Goal: Communication & Community: Answer question/provide support

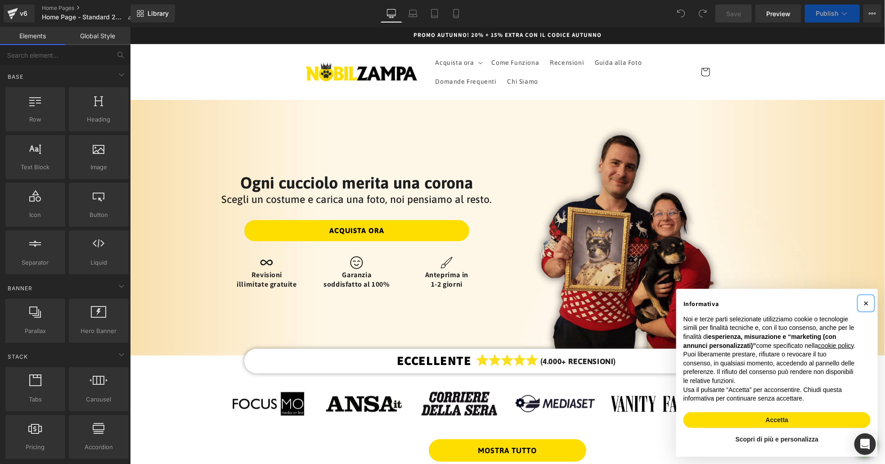
click at [870, 296] on button "×" at bounding box center [866, 303] width 14 height 14
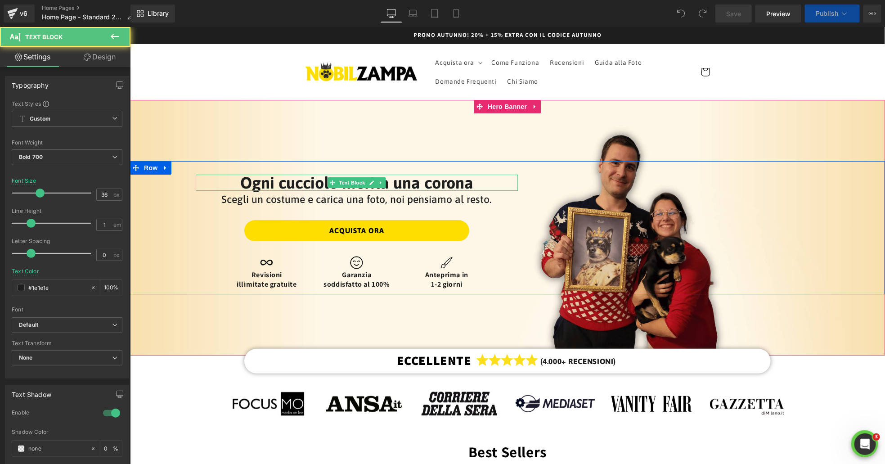
click at [400, 181] on p "Ogni cucciolo merita una corona" at bounding box center [356, 183] width 322 height 16
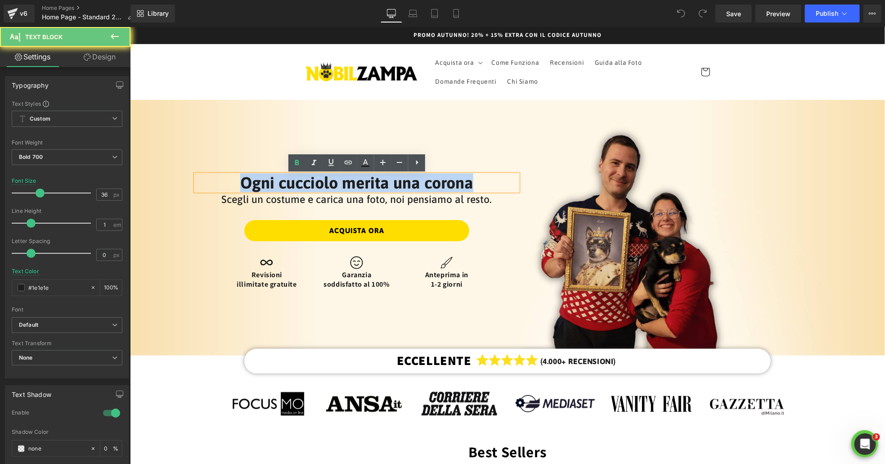
click at [400, 181] on p "Ogni cucciolo merita una corona" at bounding box center [356, 183] width 322 height 16
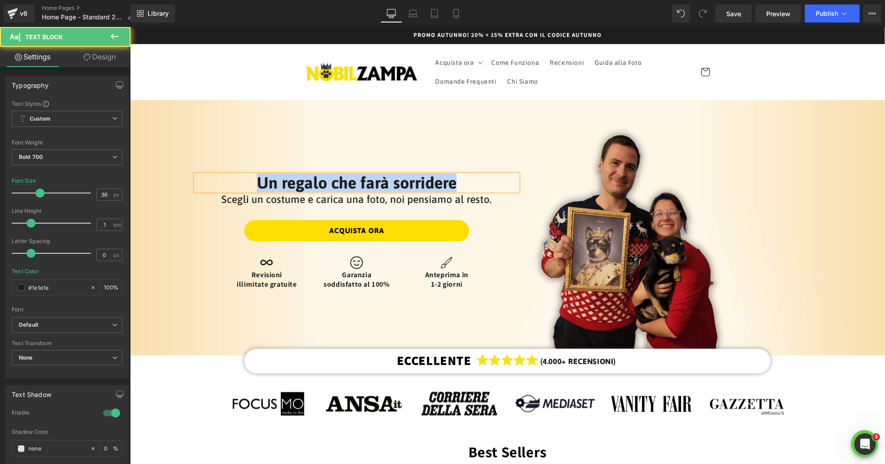
drag, startPoint x: 466, startPoint y: 180, endPoint x: 239, endPoint y: 176, distance: 226.9
click at [239, 176] on p "Un regalo che farà sorridere" at bounding box center [356, 183] width 322 height 16
copy p "Un regalo che farà sorridere"
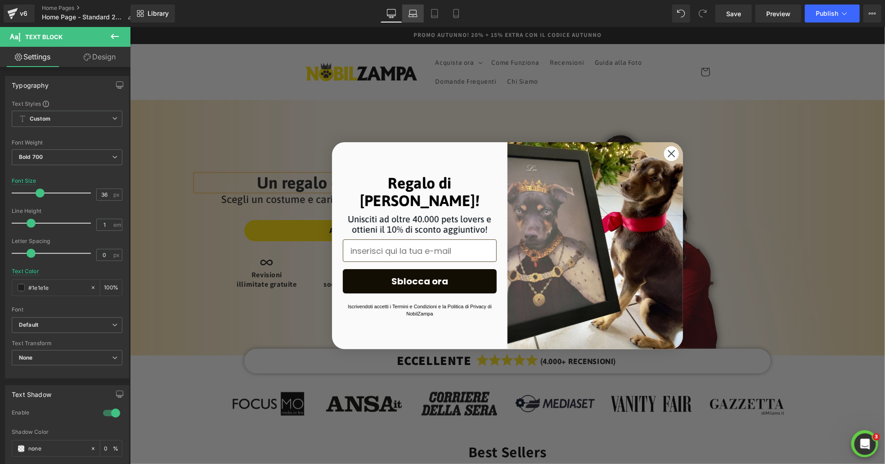
click at [415, 16] on icon at bounding box center [413, 15] width 9 height 3
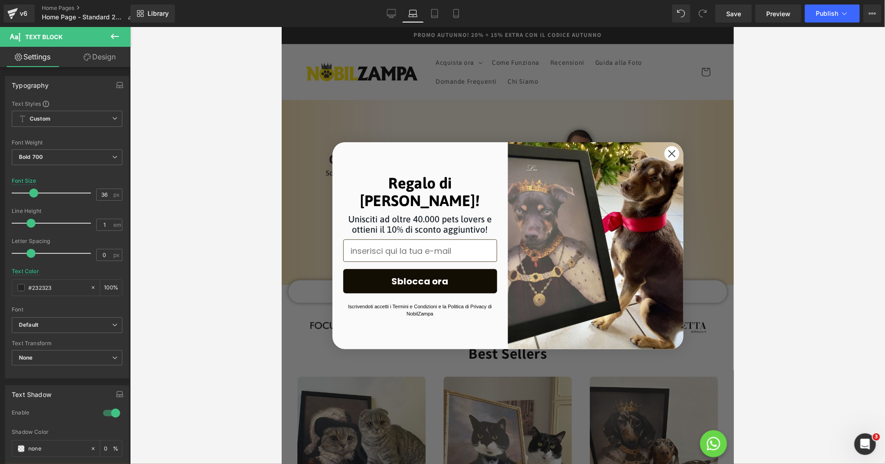
click at [669, 153] on circle "Close dialog" at bounding box center [671, 152] width 15 height 15
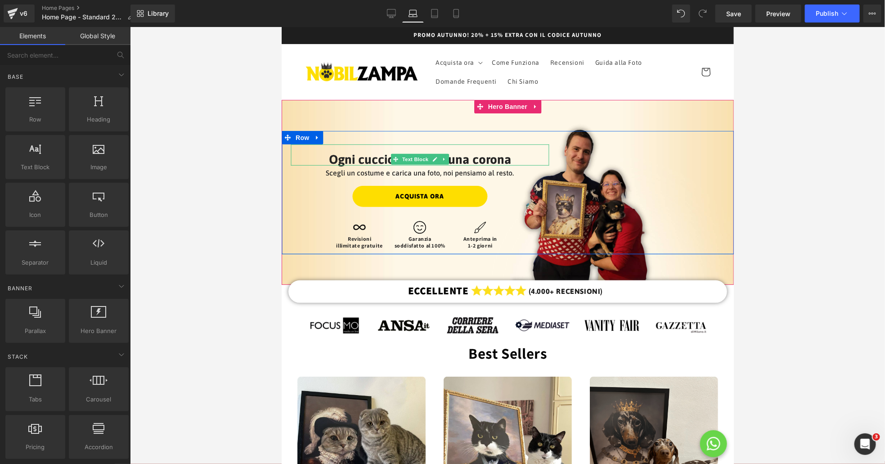
click at [436, 155] on link at bounding box center [434, 159] width 9 height 11
click at [436, 155] on p "Ogni cucciolo merita una corona" at bounding box center [419, 159] width 259 height 13
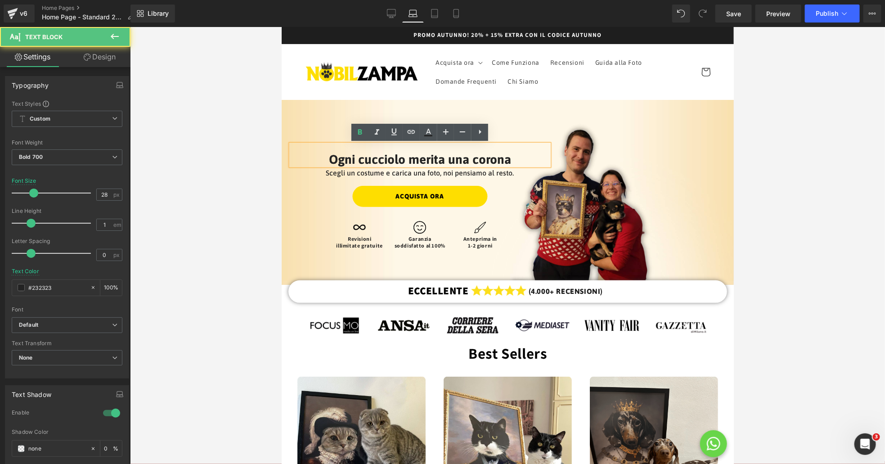
click at [467, 160] on p "Ogni cucciolo merita una corona" at bounding box center [419, 159] width 259 height 13
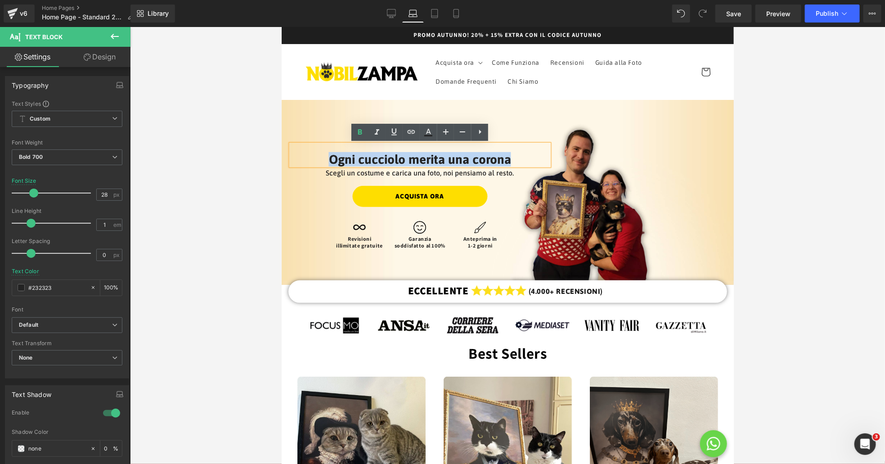
click at [467, 160] on p "Ogni cucciolo merita una corona" at bounding box center [419, 159] width 259 height 13
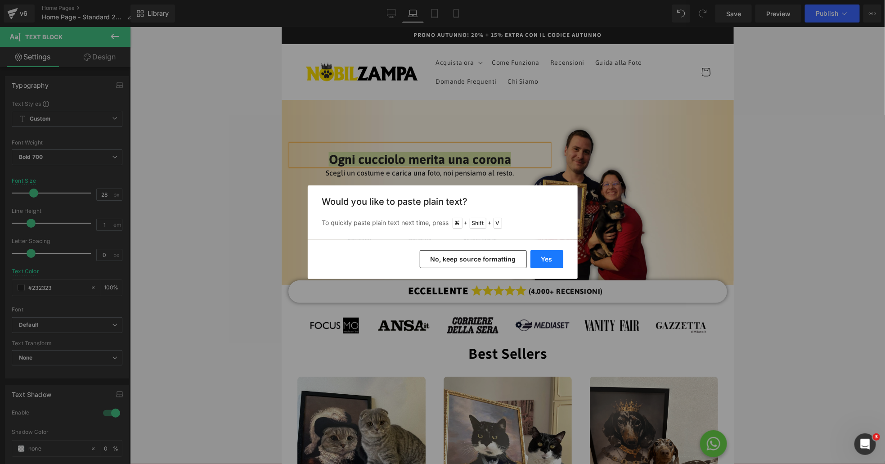
drag, startPoint x: 533, startPoint y: 256, endPoint x: 251, endPoint y: 229, distance: 282.6
click at [533, 256] on button "Yes" at bounding box center [547, 259] width 33 height 18
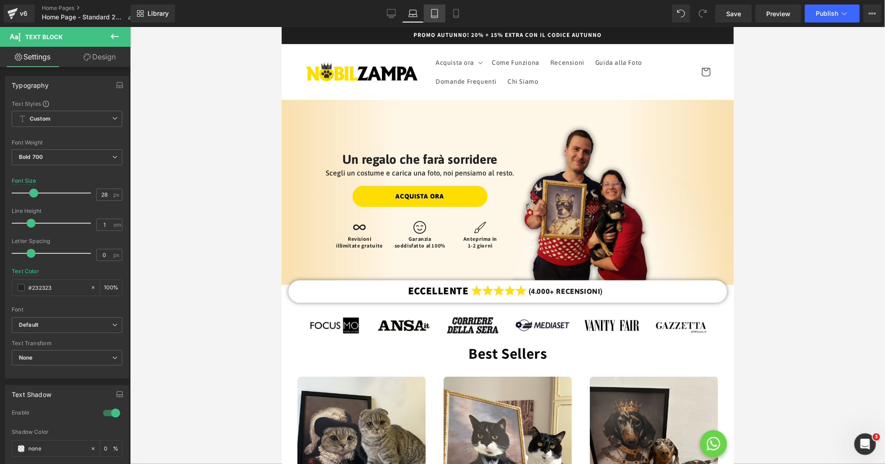
click at [433, 12] on icon at bounding box center [434, 13] width 9 height 9
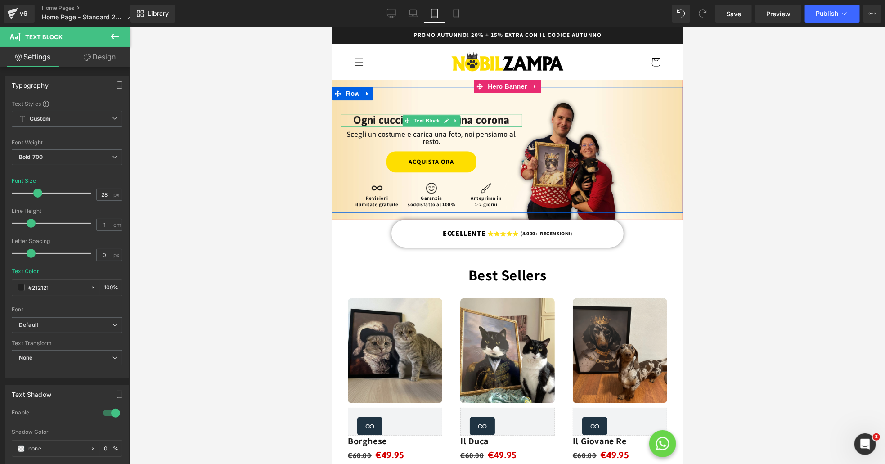
click at [468, 121] on font "Ogni cucciolo merita una corona" at bounding box center [431, 120] width 156 height 12
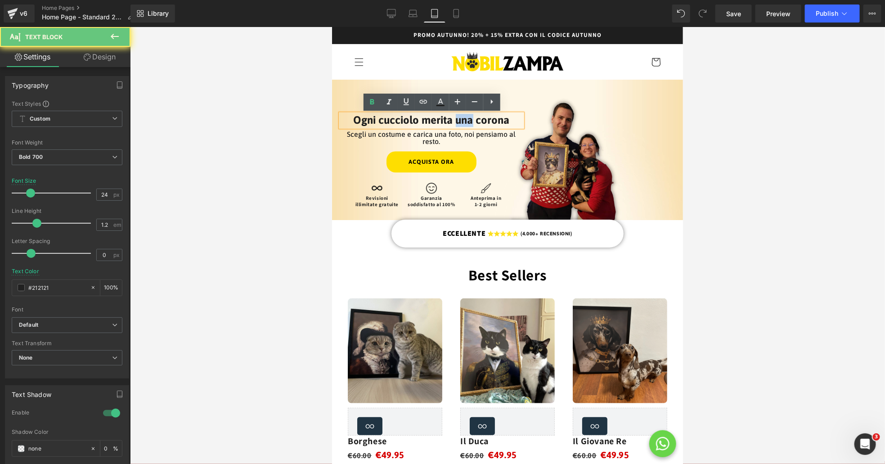
click at [468, 121] on font "Ogni cucciolo merita una corona" at bounding box center [431, 120] width 156 height 12
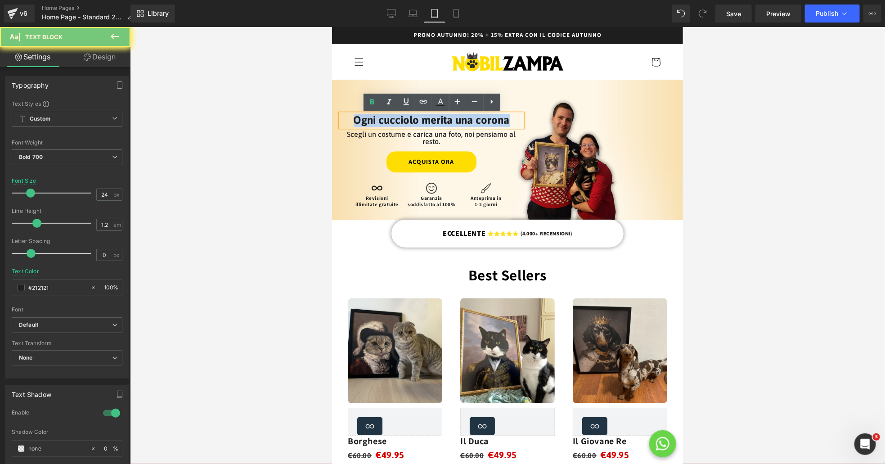
click at [468, 121] on font "Ogni cucciolo merita una corona" at bounding box center [431, 120] width 156 height 12
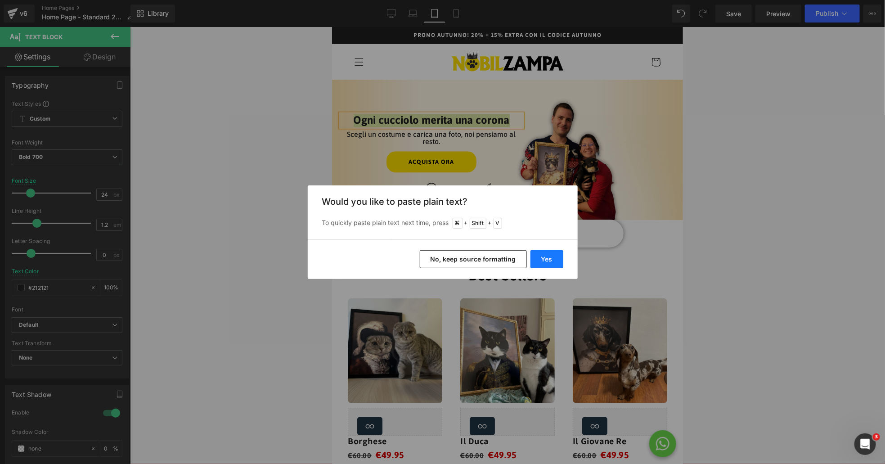
click at [546, 261] on button "Yes" at bounding box center [547, 259] width 33 height 18
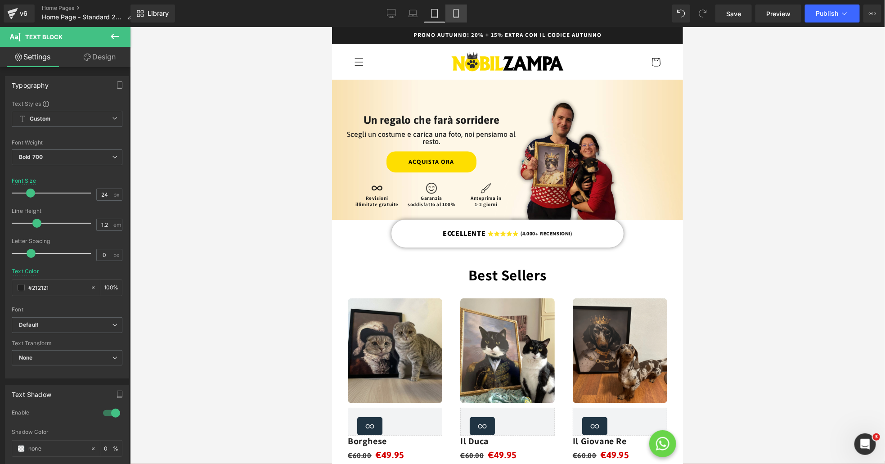
click at [456, 14] on icon at bounding box center [456, 13] width 9 height 9
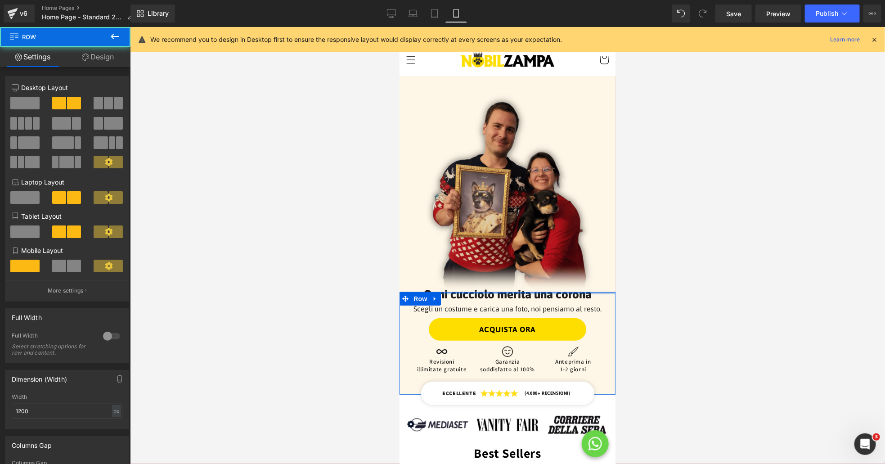
click at [541, 294] on div at bounding box center [507, 293] width 216 height 2
click at [536, 295] on link at bounding box center [531, 294] width 9 height 11
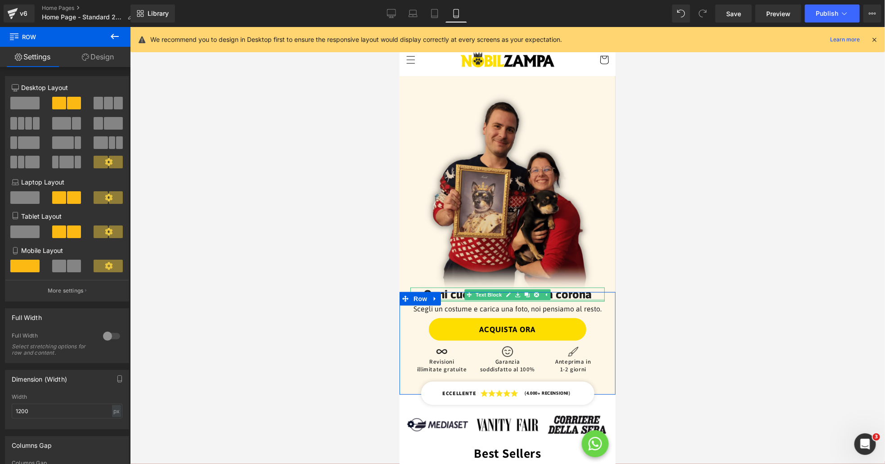
click at [564, 299] on div at bounding box center [507, 300] width 194 height 2
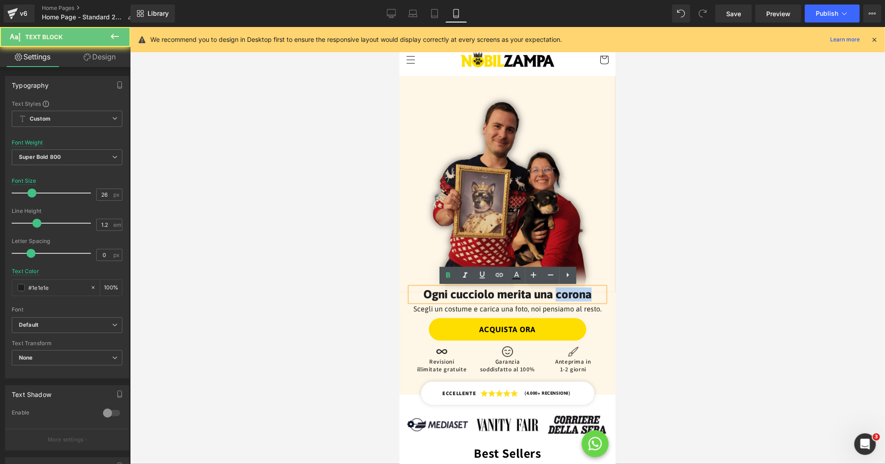
click at [564, 298] on p "Ogni cucciolo merita una corona" at bounding box center [507, 294] width 194 height 14
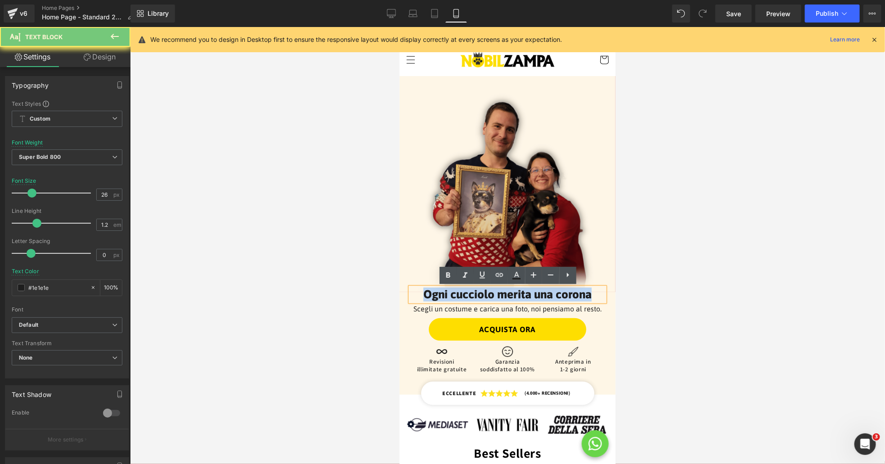
click at [564, 298] on p "Ogni cucciolo merita una corona" at bounding box center [507, 294] width 194 height 14
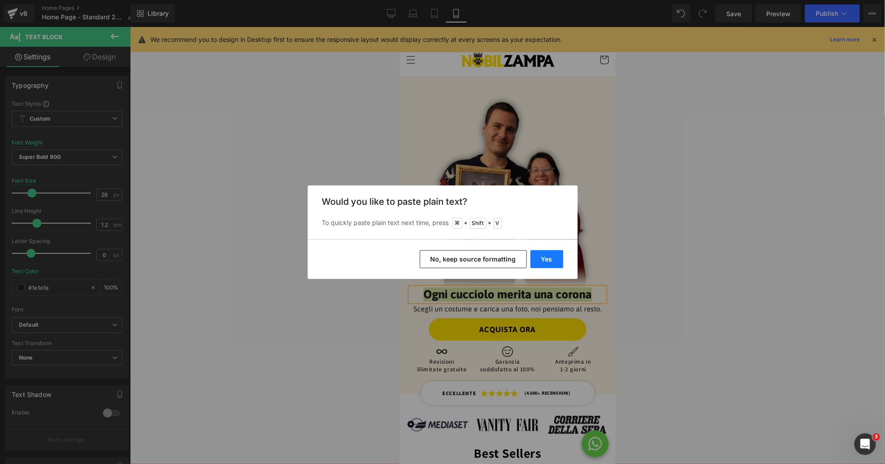
click at [544, 260] on button "Yes" at bounding box center [547, 259] width 33 height 18
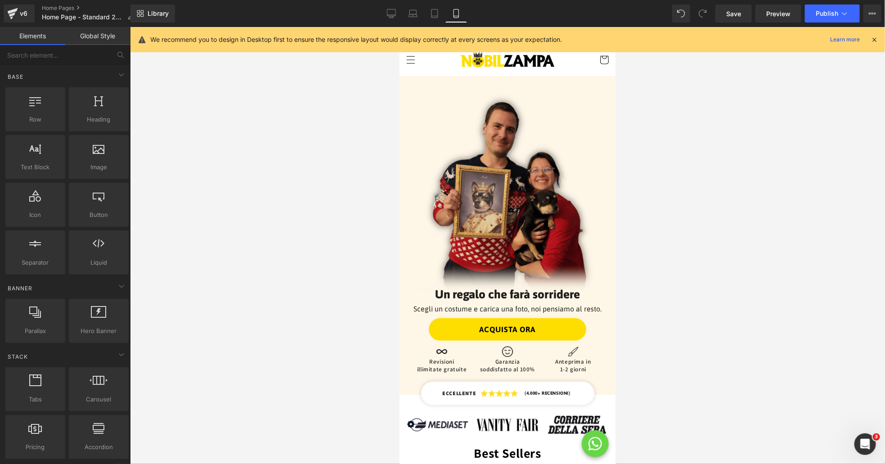
click at [724, 334] on div at bounding box center [507, 245] width 755 height 437
click at [829, 11] on span "Publish" at bounding box center [827, 13] width 23 height 7
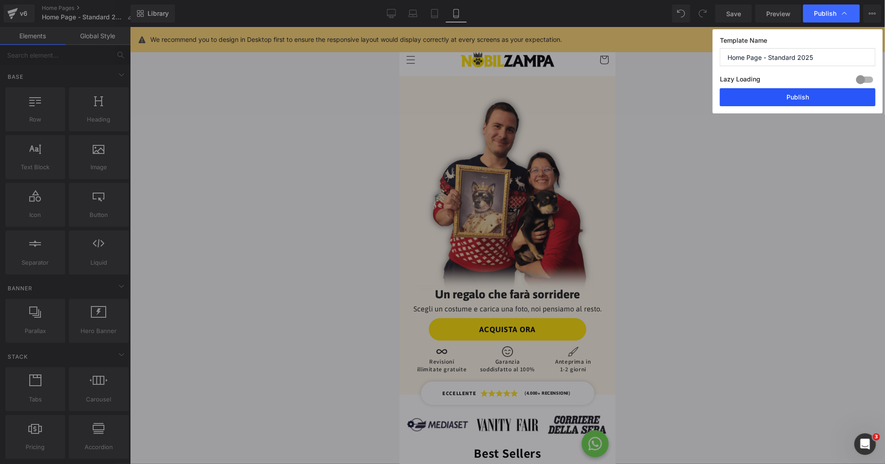
click at [824, 95] on button "Publish" at bounding box center [798, 97] width 156 height 18
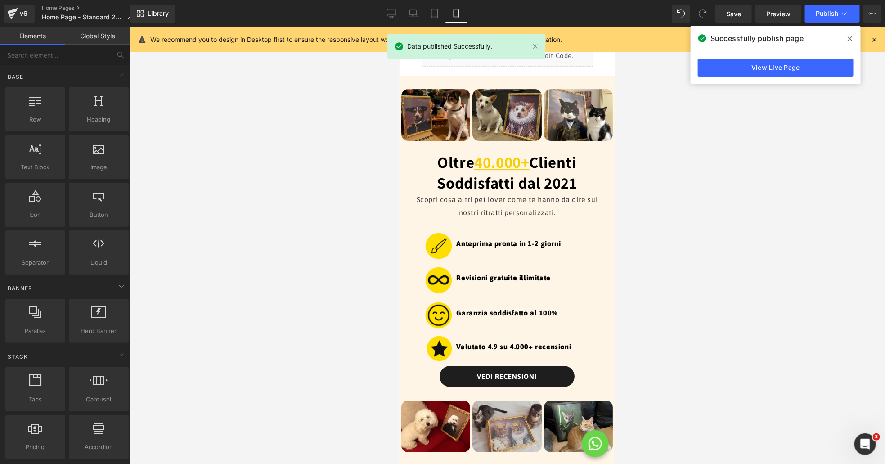
scroll to position [1326, 0]
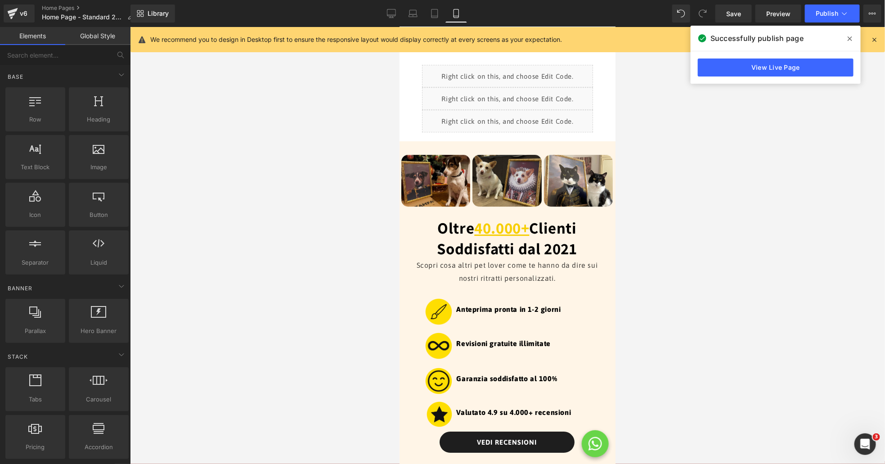
click at [849, 38] on icon at bounding box center [850, 38] width 5 height 7
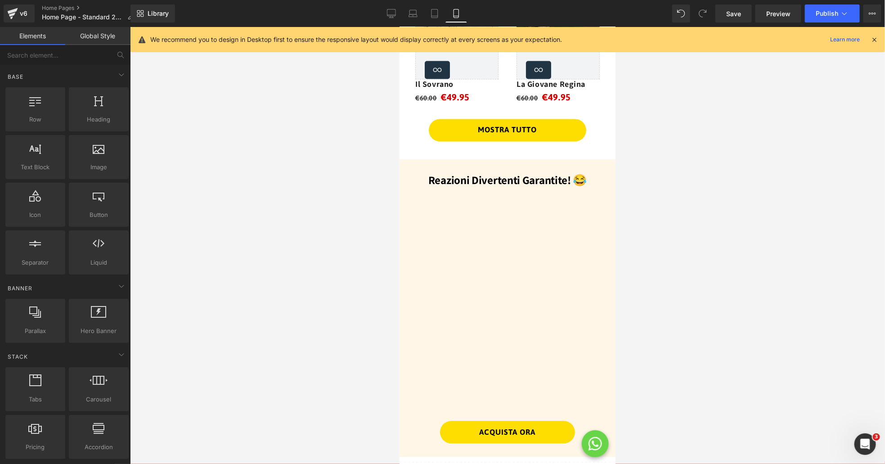
scroll to position [889, 0]
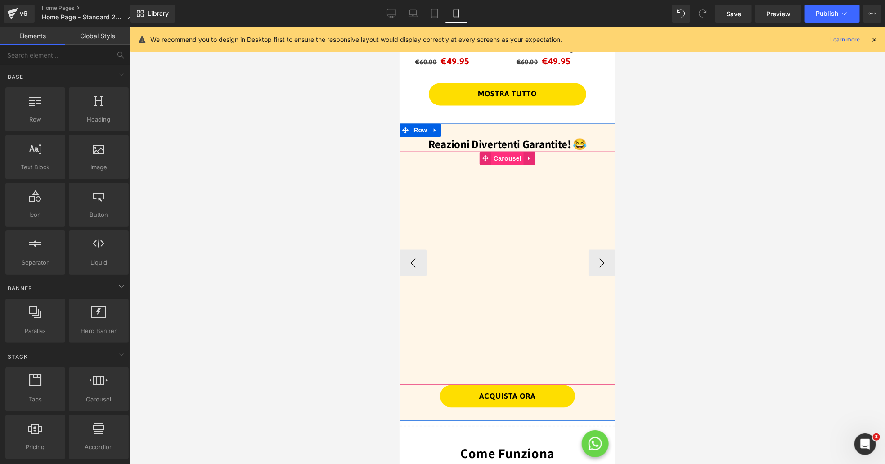
click at [503, 159] on span "Carousel" at bounding box center [507, 159] width 32 height 14
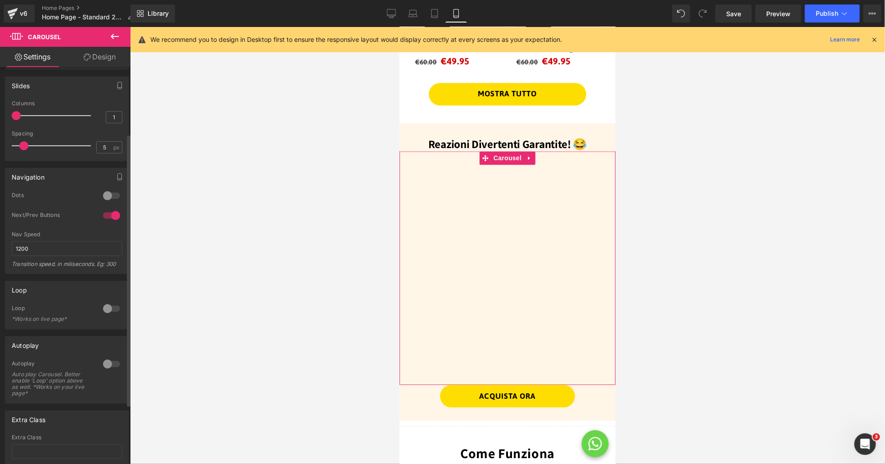
scroll to position [0, 0]
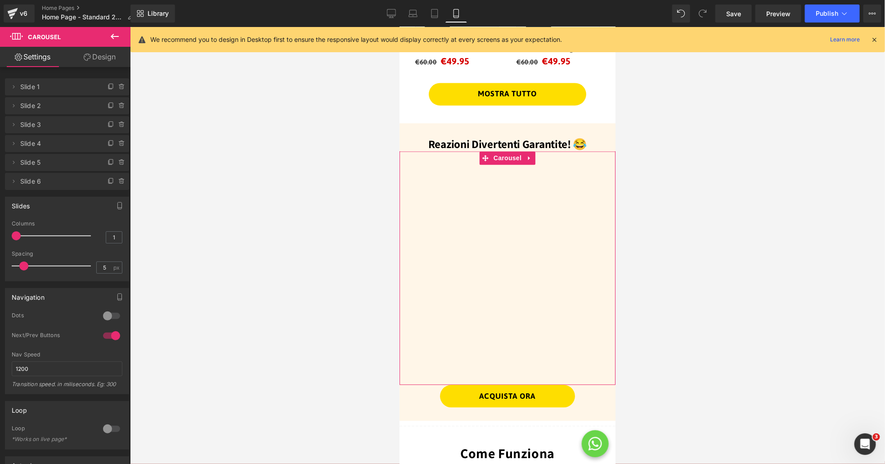
click at [94, 62] on link "Design" at bounding box center [99, 57] width 65 height 20
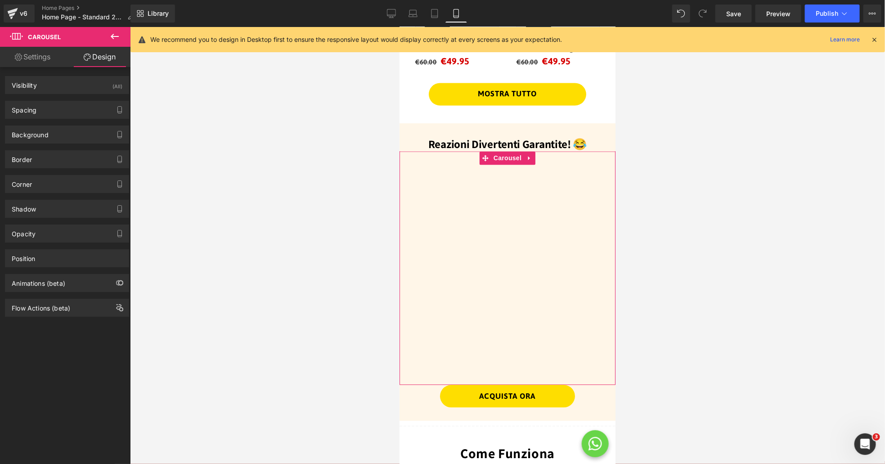
click at [43, 59] on link "Settings" at bounding box center [32, 57] width 65 height 20
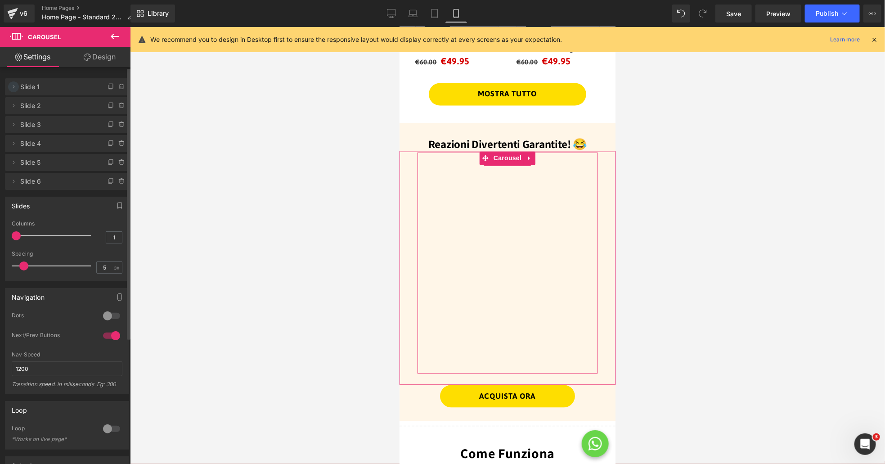
click at [14, 88] on icon at bounding box center [13, 86] width 7 height 7
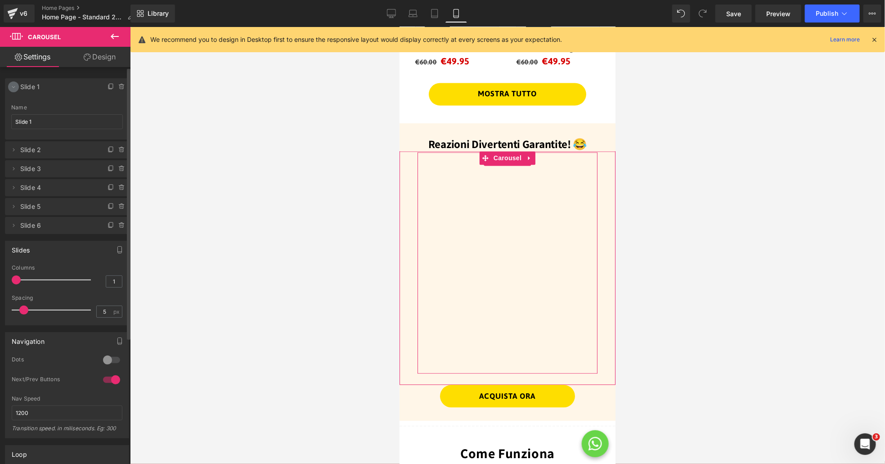
click at [14, 88] on icon at bounding box center [13, 86] width 7 height 7
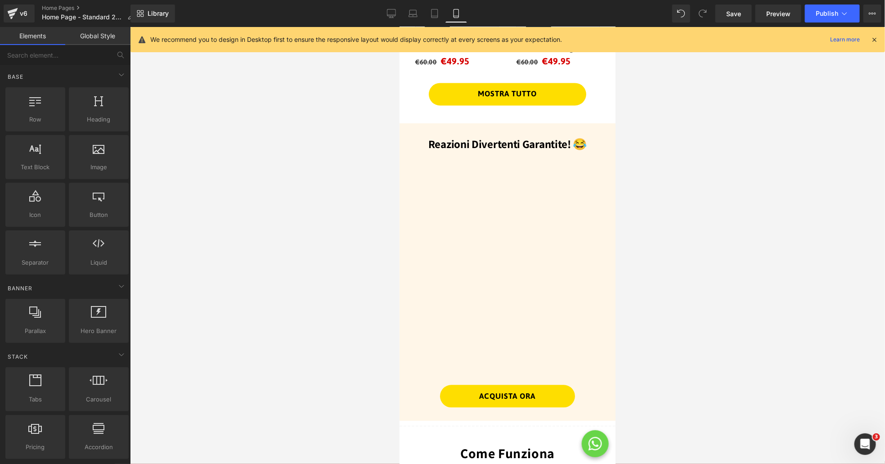
click at [708, 224] on div at bounding box center [507, 245] width 755 height 437
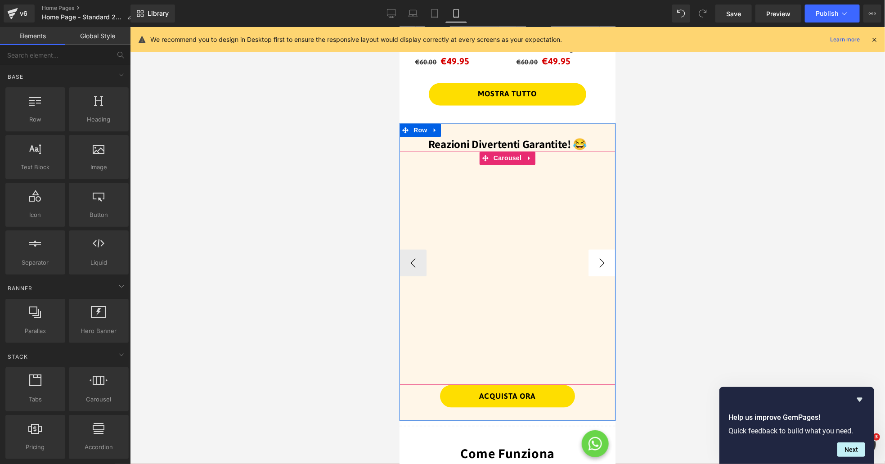
click at [606, 265] on button "›" at bounding box center [601, 262] width 27 height 27
click at [605, 265] on button "›" at bounding box center [601, 262] width 27 height 27
click at [406, 264] on button "‹" at bounding box center [412, 262] width 27 height 27
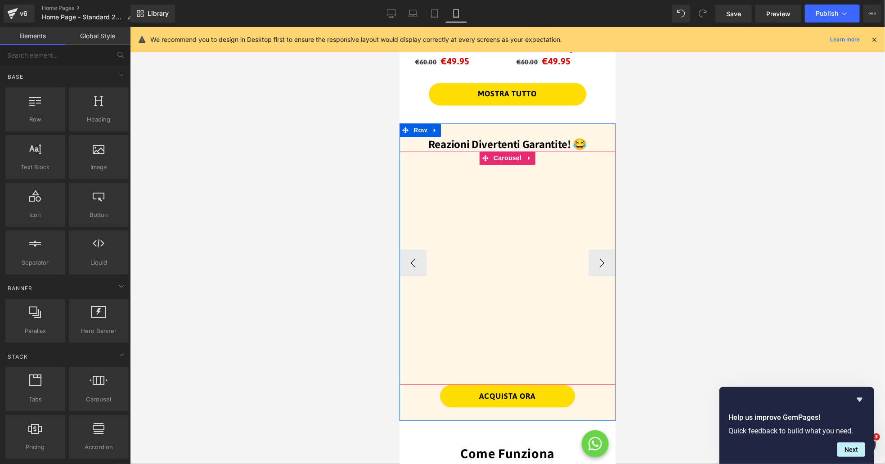
click at [509, 164] on span "Carousel" at bounding box center [507, 158] width 32 height 14
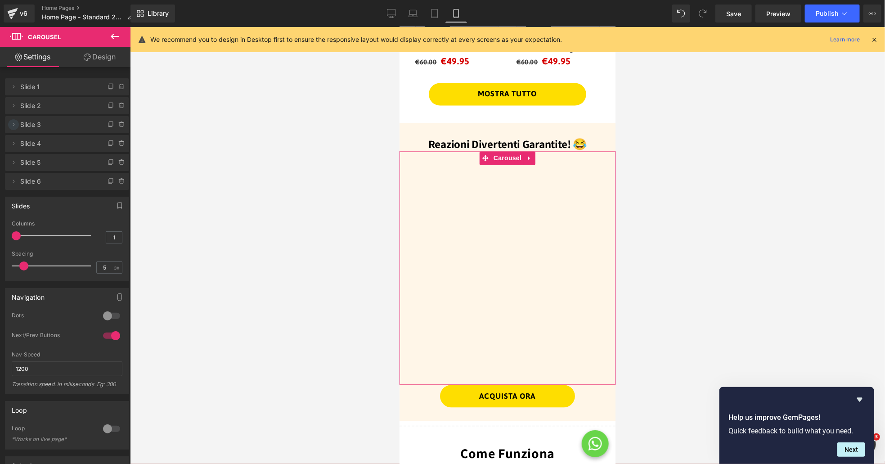
click at [14, 126] on icon at bounding box center [13, 124] width 7 height 7
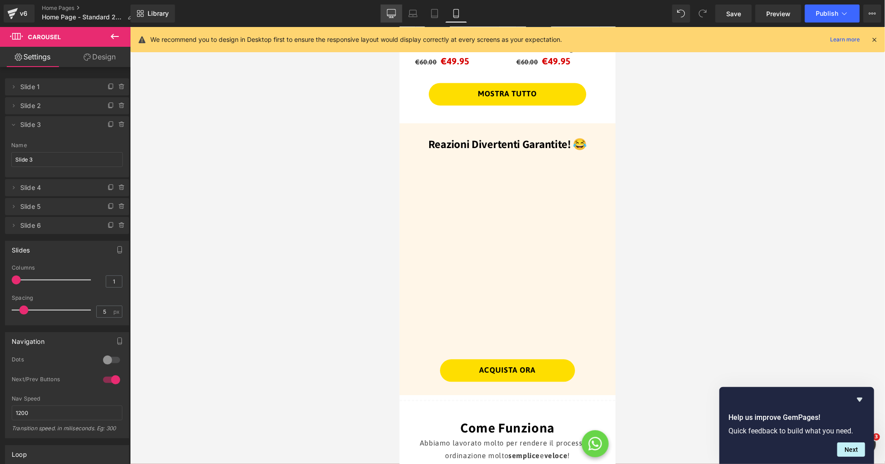
click at [389, 15] on icon at bounding box center [391, 13] width 9 height 9
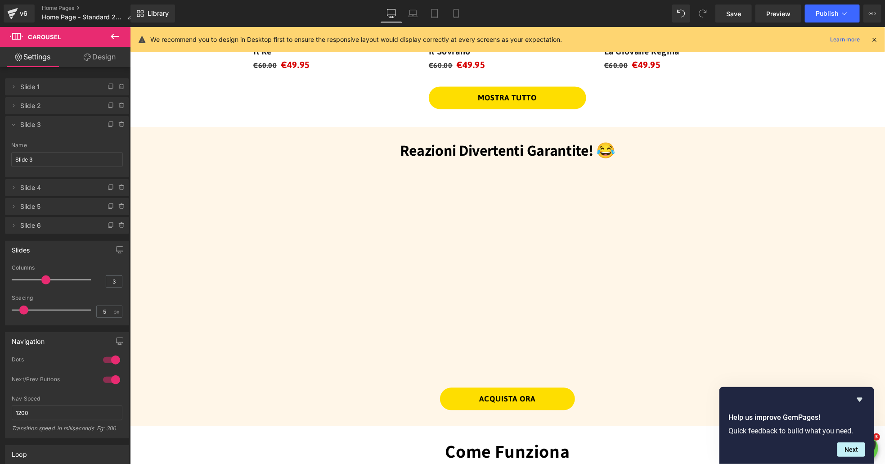
scroll to position [898, 0]
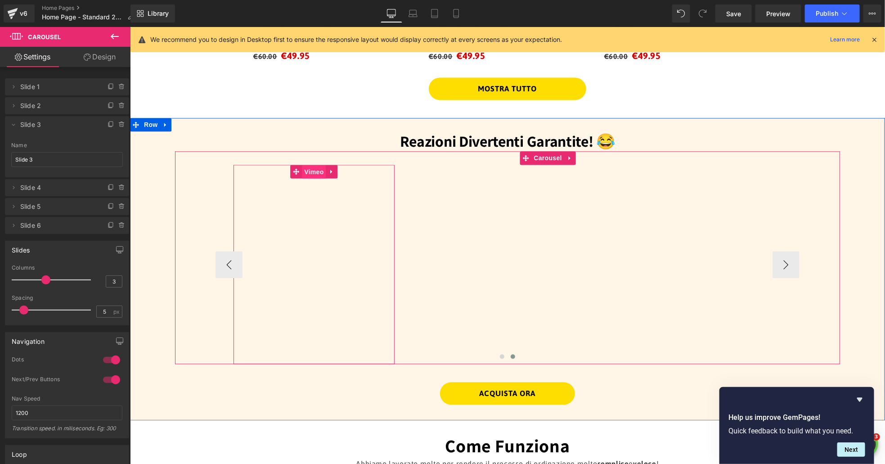
click at [312, 172] on span "Vimeo" at bounding box center [314, 172] width 24 height 14
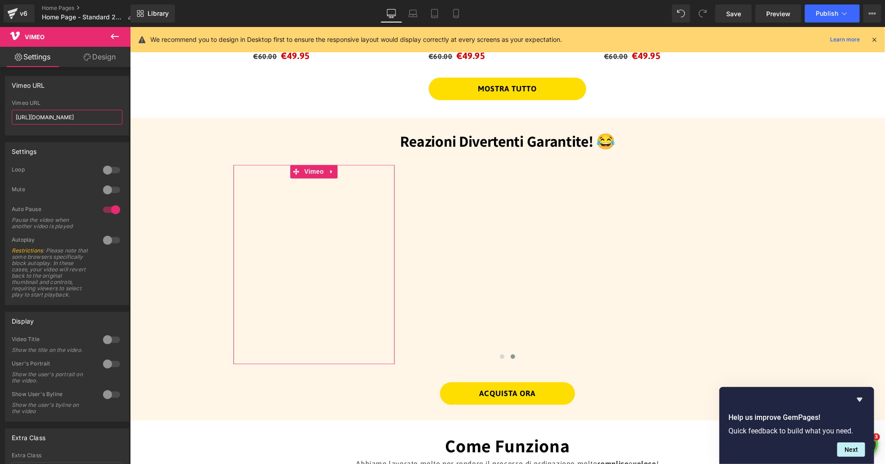
click at [74, 121] on input "[URL][DOMAIN_NAME]" at bounding box center [67, 117] width 111 height 15
paste input "1124124916?share=copy#t=0"
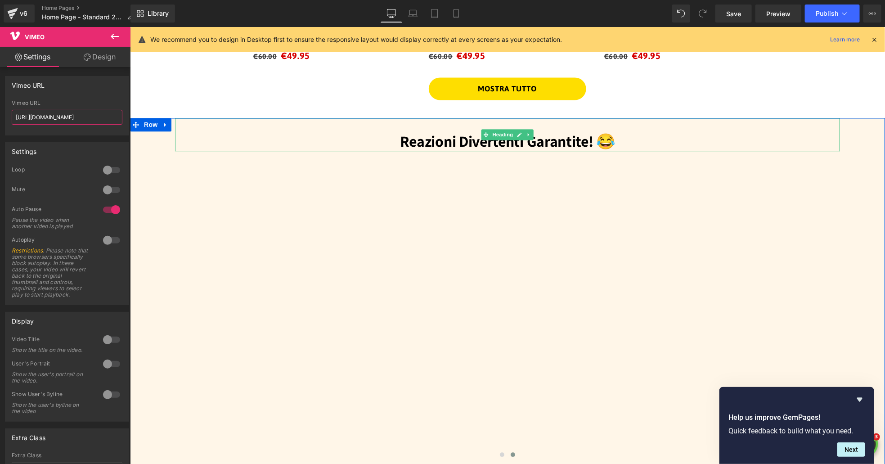
drag, startPoint x: 199, startPoint y: 145, endPoint x: 178, endPoint y: 124, distance: 29.9
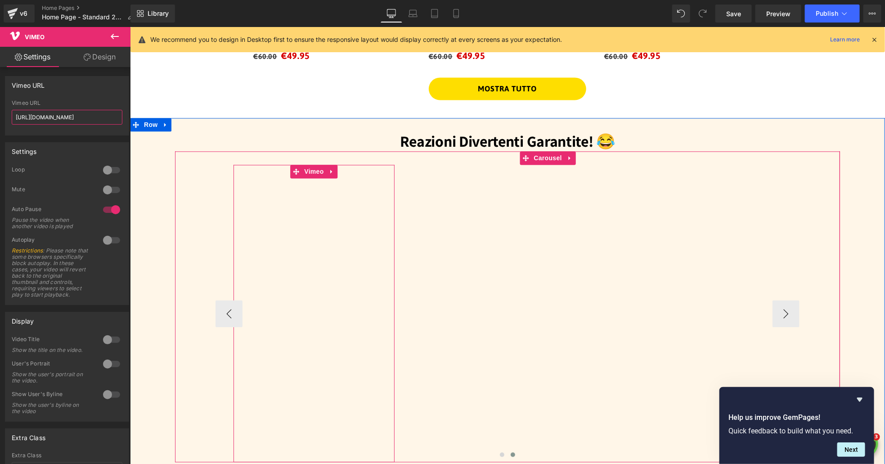
scroll to position [1017, 0]
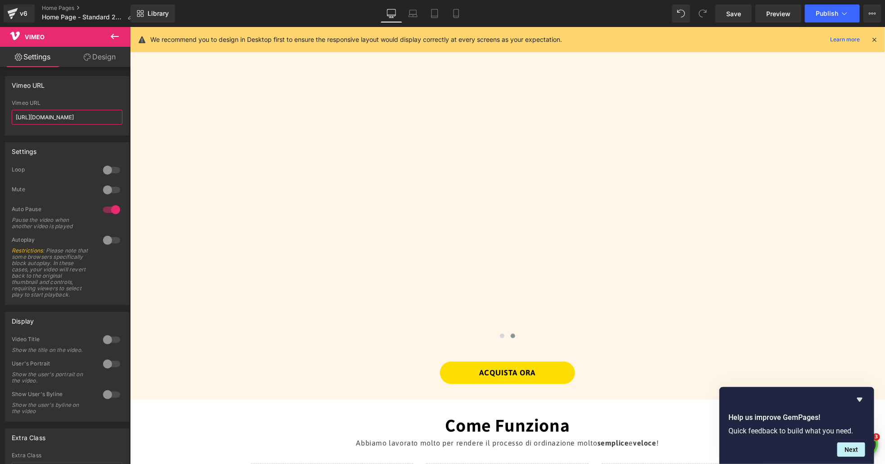
type input "[URL][DOMAIN_NAME]"
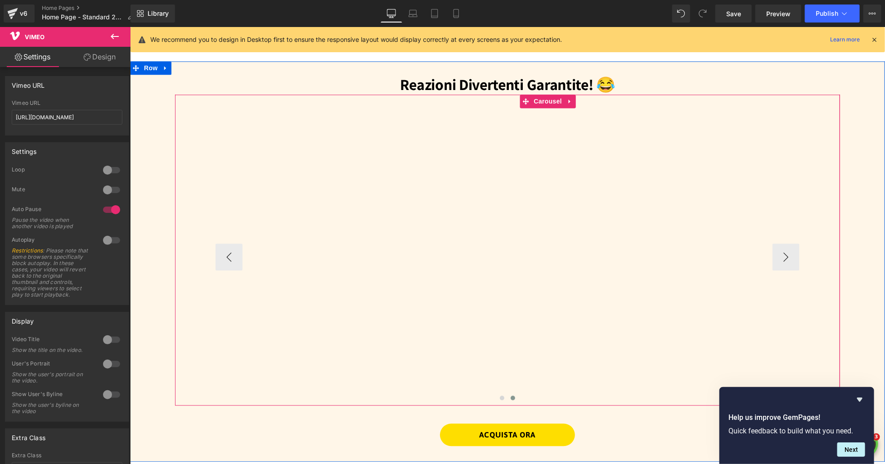
scroll to position [953, 0]
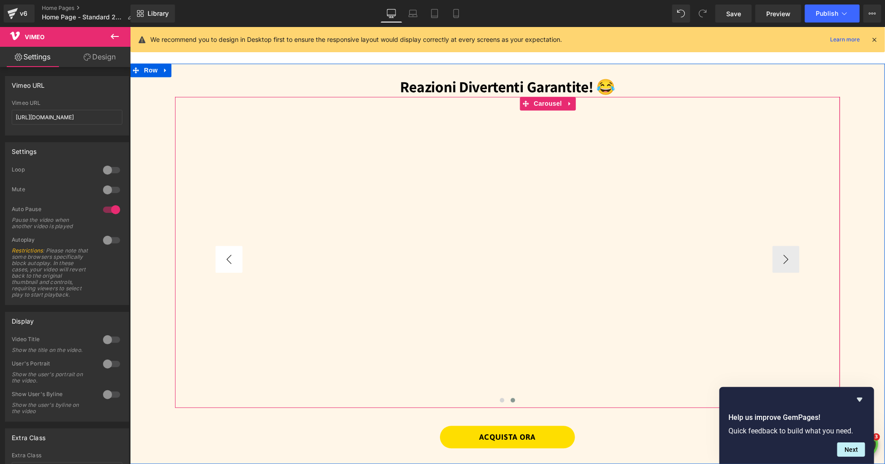
click at [225, 264] on button "‹" at bounding box center [228, 258] width 27 height 27
click at [227, 262] on button "‹" at bounding box center [228, 258] width 27 height 27
click at [226, 261] on button "‹" at bounding box center [228, 258] width 27 height 27
click at [785, 257] on button "›" at bounding box center [785, 258] width 27 height 27
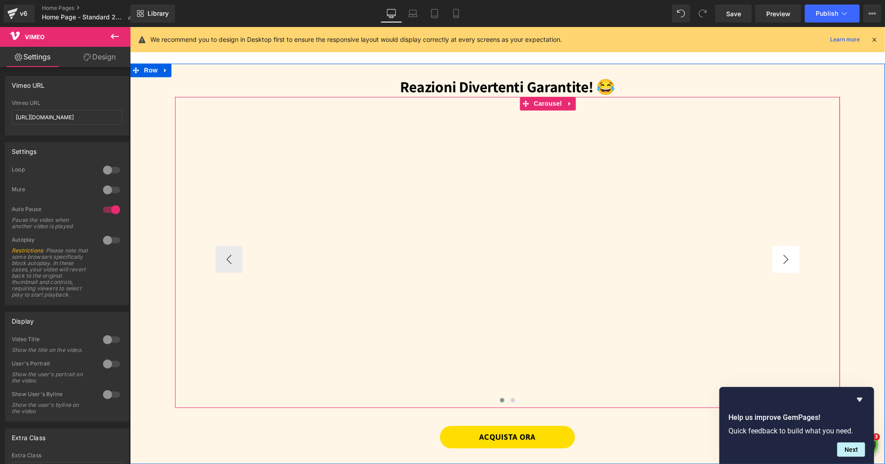
click at [786, 257] on button "›" at bounding box center [785, 258] width 27 height 27
click at [714, 120] on span "Vimeo" at bounding box center [712, 117] width 24 height 14
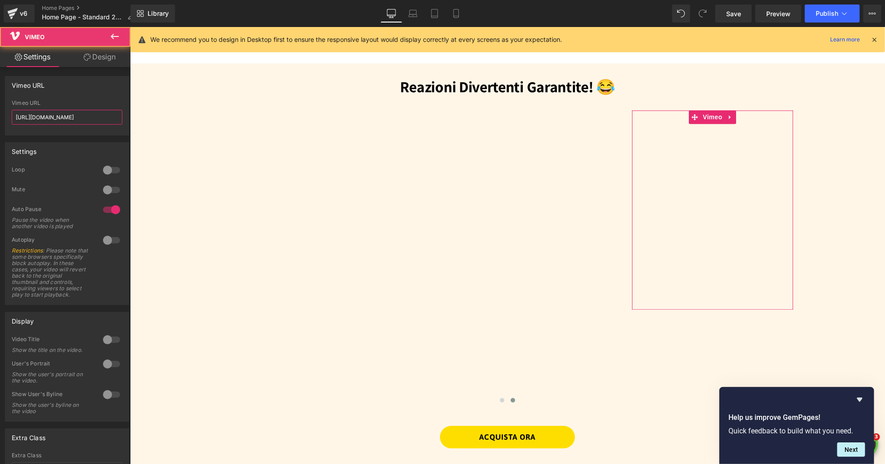
click at [79, 117] on input "[URL][DOMAIN_NAME]" at bounding box center [67, 117] width 111 height 15
paste input "1124126691?share=copy#t=0"
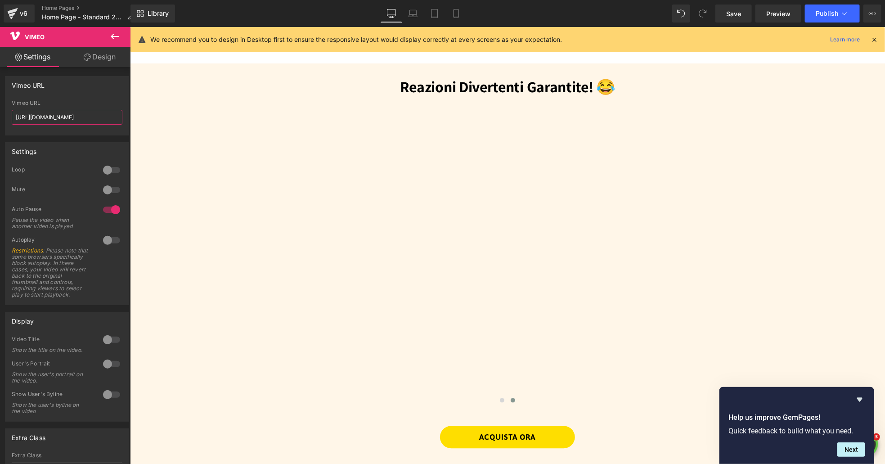
scroll to position [0, 23]
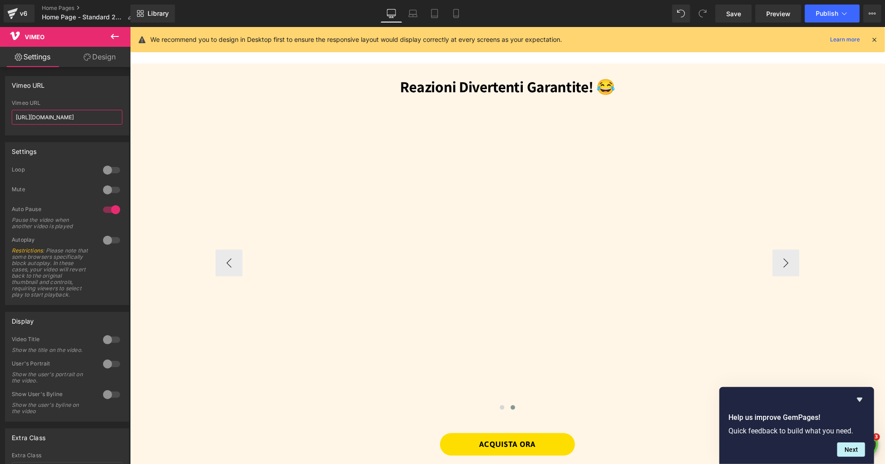
drag, startPoint x: 198, startPoint y: 145, endPoint x: 194, endPoint y: 119, distance: 26.4
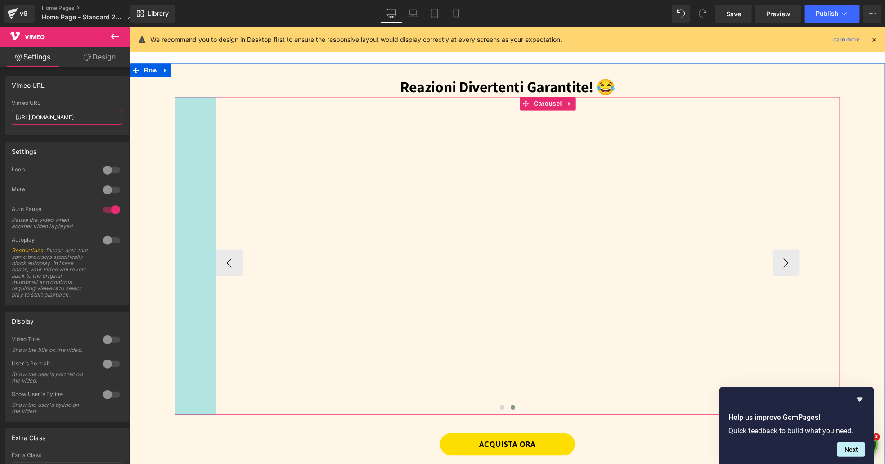
type input "[URL][DOMAIN_NAME]"
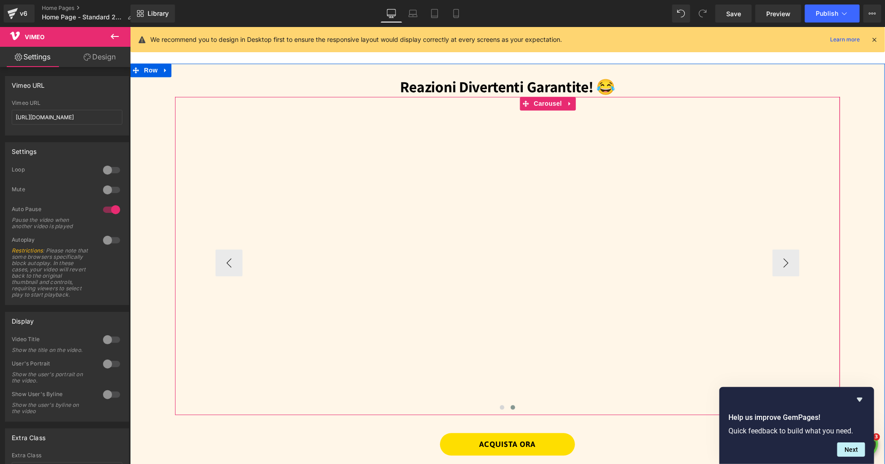
click at [824, 215] on div "Vimeo Vimeo Vimeo Vimeo Vimeo Vimeo ‹ › Carousel 90px" at bounding box center [507, 255] width 665 height 318
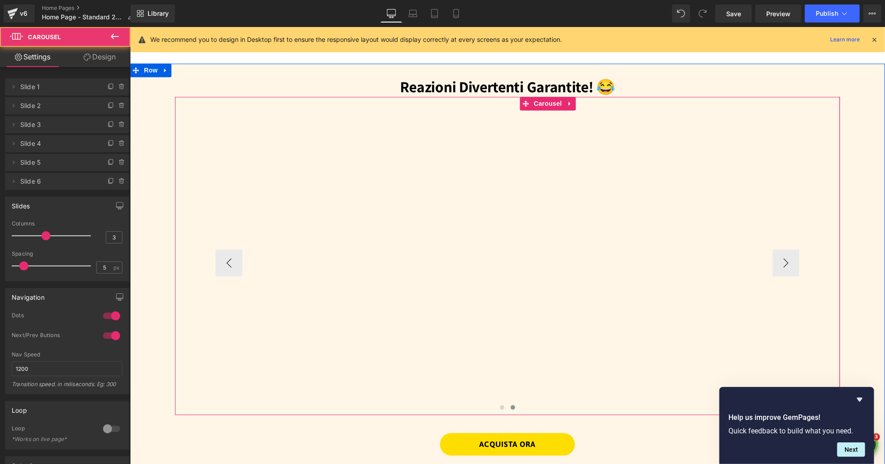
scroll to position [955, 0]
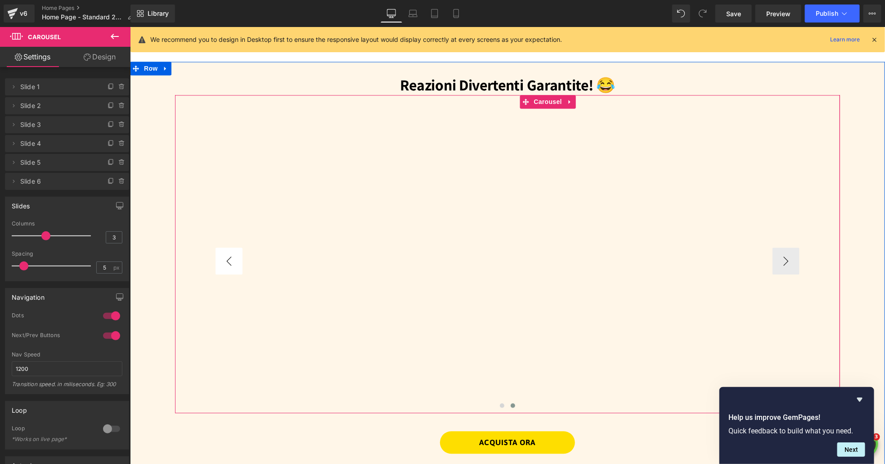
click at [239, 263] on button "‹" at bounding box center [228, 260] width 27 height 27
click at [231, 262] on button "‹" at bounding box center [228, 260] width 27 height 27
click at [304, 112] on span "Vimeo" at bounding box center [314, 115] width 24 height 14
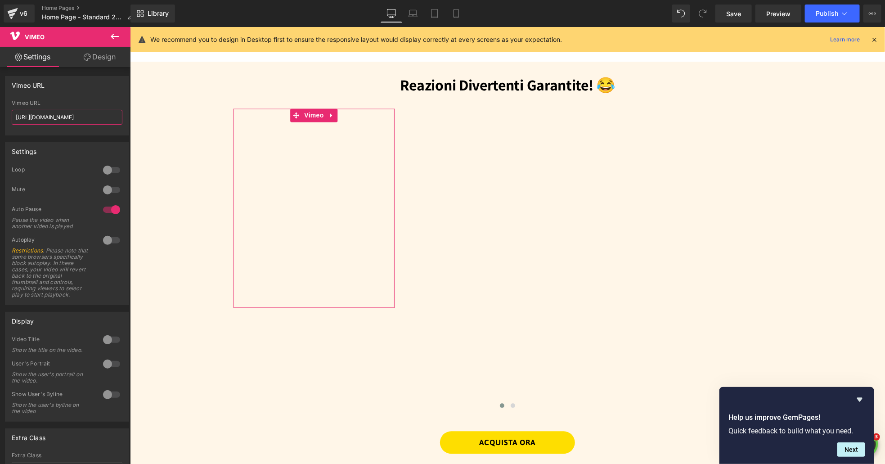
click at [77, 118] on input "[URL][DOMAIN_NAME]" at bounding box center [67, 117] width 111 height 15
click at [78, 118] on input "[URL][DOMAIN_NAME]" at bounding box center [67, 117] width 111 height 15
paste input "1124128431?share=copy#t=0"
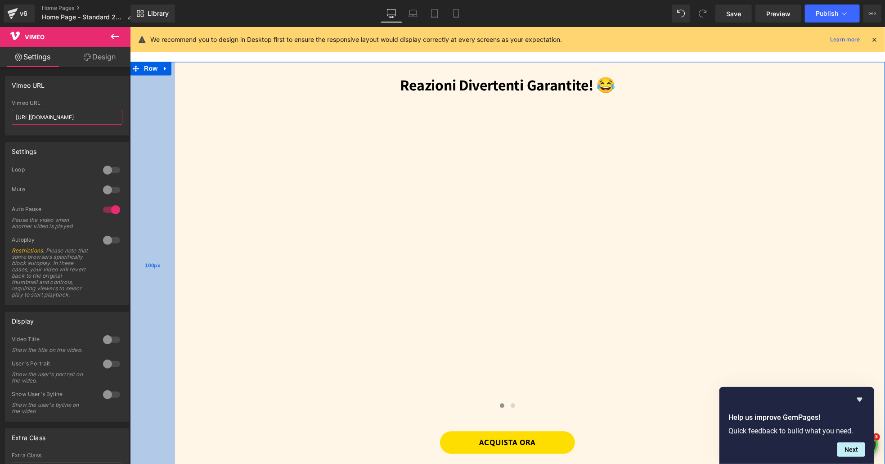
drag, startPoint x: 202, startPoint y: 146, endPoint x: 163, endPoint y: 125, distance: 43.7
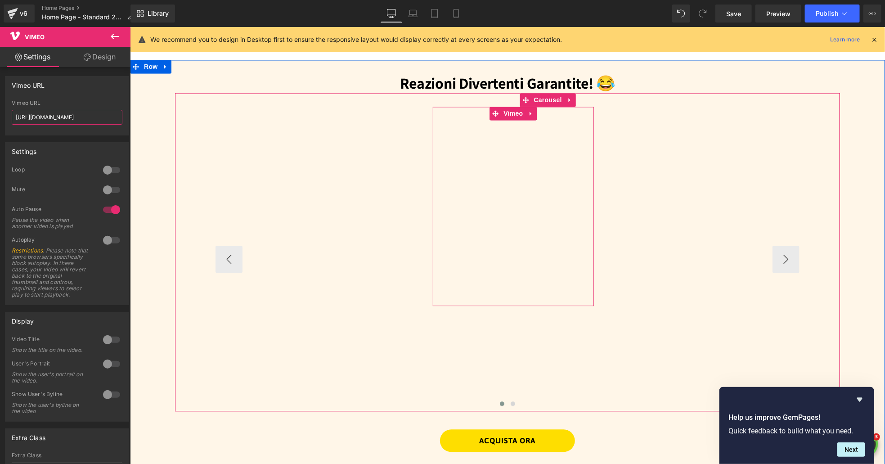
type input "[URL][DOMAIN_NAME]"
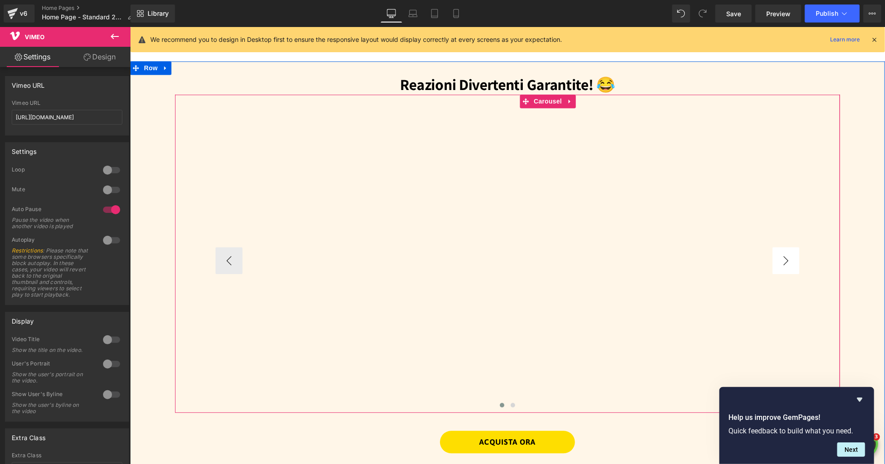
click at [787, 257] on button "›" at bounding box center [785, 260] width 27 height 27
click at [794, 257] on button "›" at bounding box center [785, 260] width 27 height 27
click at [230, 257] on button "‹" at bounding box center [228, 260] width 27 height 27
click at [225, 260] on button "‹" at bounding box center [228, 260] width 27 height 27
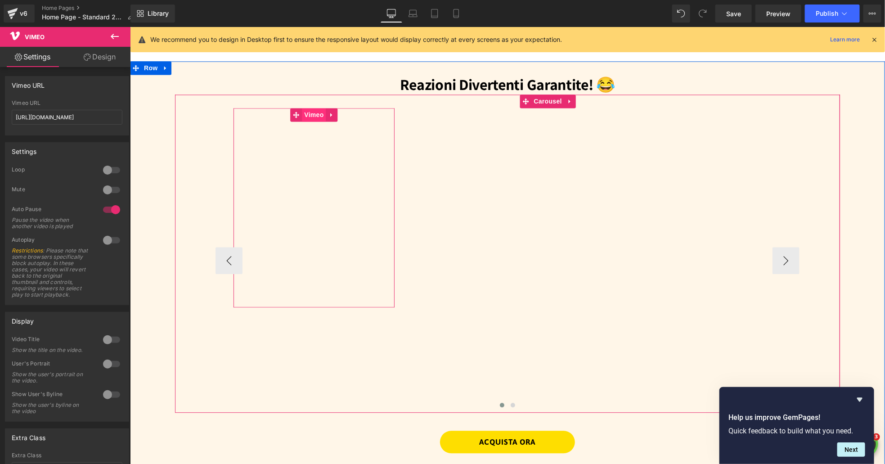
click at [310, 117] on span "Vimeo" at bounding box center [314, 115] width 24 height 14
click at [316, 119] on span "Vimeo" at bounding box center [314, 115] width 24 height 14
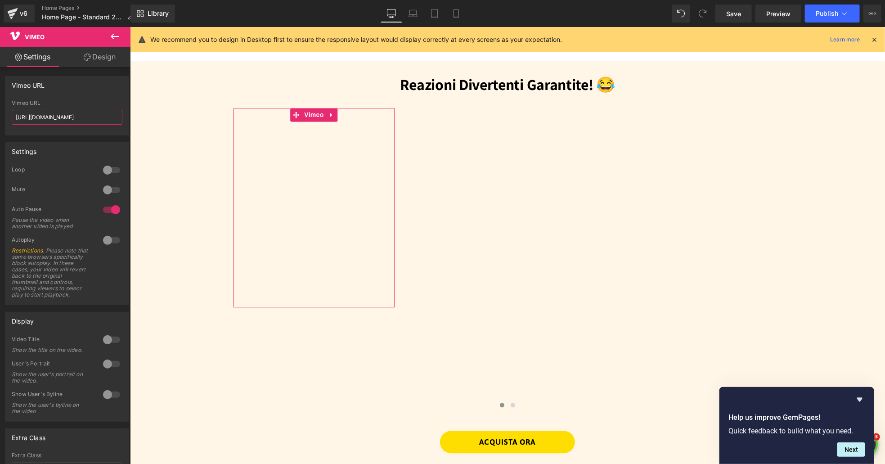
click at [68, 117] on input "[URL][DOMAIN_NAME]" at bounding box center [67, 117] width 111 height 15
paste input "?share=copy#t=0"
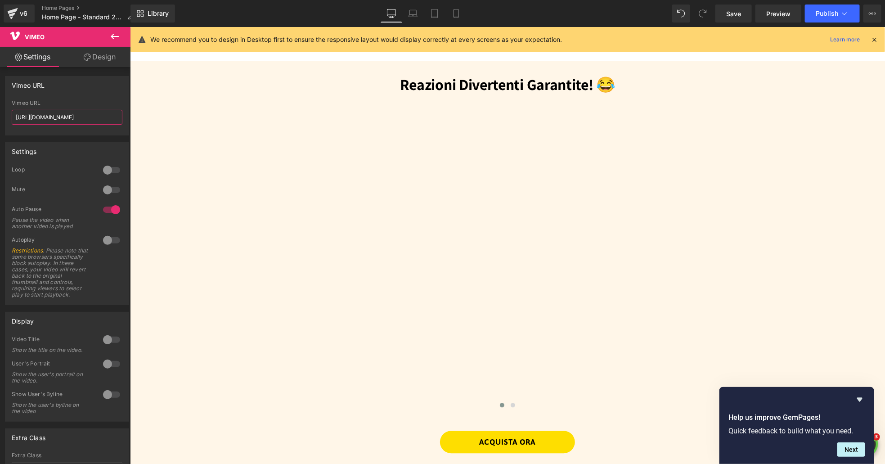
drag, startPoint x: 117, startPoint y: 118, endPoint x: 71, endPoint y: 120, distance: 45.5
click at [71, 120] on input "[URL][DOMAIN_NAME]" at bounding box center [67, 117] width 111 height 15
type input "[URL][DOMAIN_NAME]"
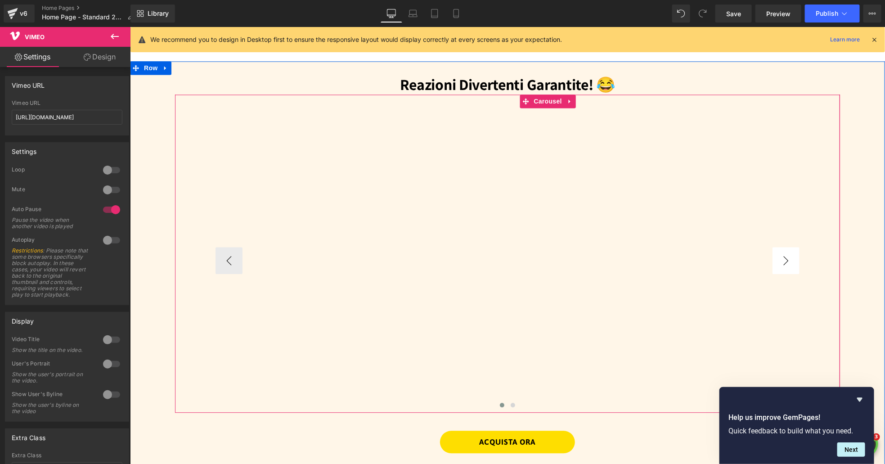
click at [792, 255] on button "›" at bounding box center [785, 260] width 27 height 27
click at [790, 265] on button "›" at bounding box center [785, 260] width 27 height 27
click at [229, 259] on button "‹" at bounding box center [228, 260] width 27 height 27
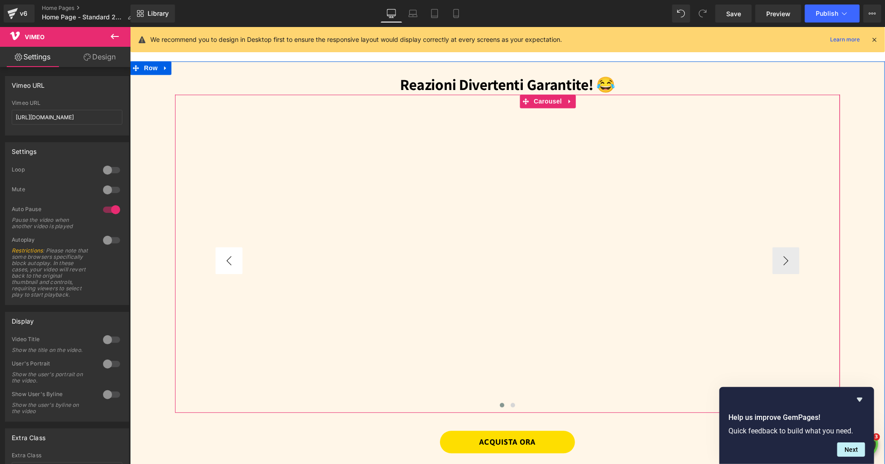
click at [229, 259] on button "‹" at bounding box center [228, 260] width 27 height 27
click at [777, 261] on button "›" at bounding box center [785, 260] width 27 height 27
click at [781, 260] on button "›" at bounding box center [785, 260] width 27 height 27
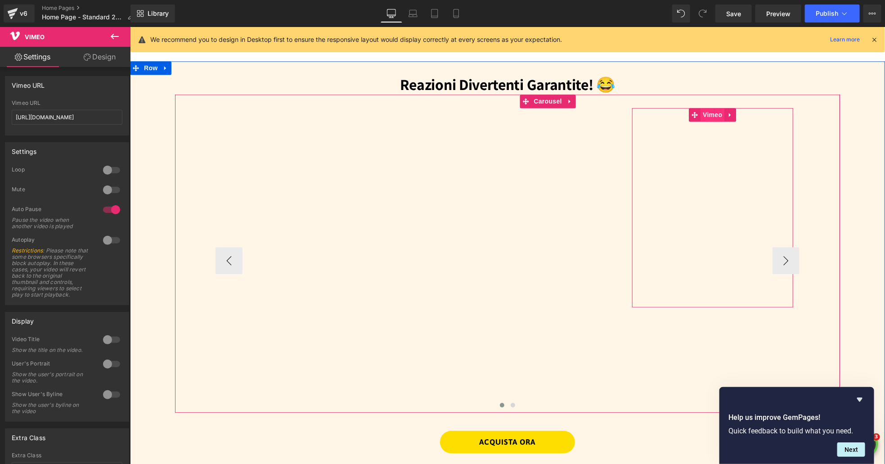
click at [707, 114] on span "Vimeo" at bounding box center [712, 115] width 24 height 14
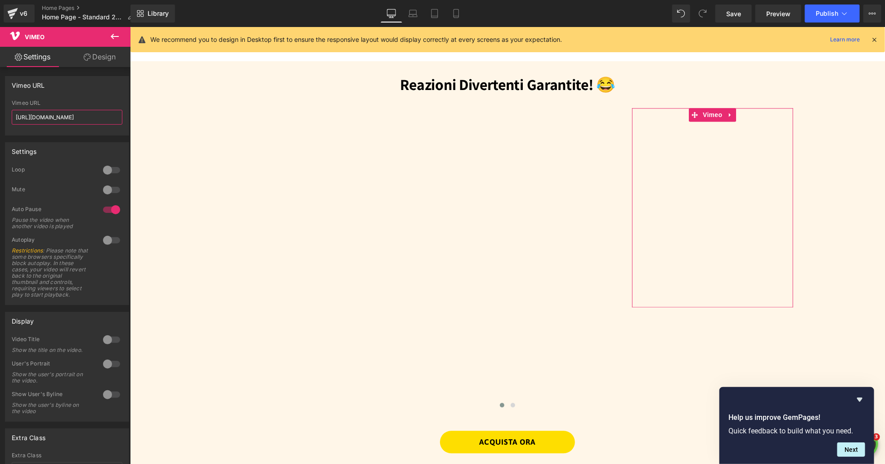
click at [64, 117] on input "[URL][DOMAIN_NAME]" at bounding box center [67, 117] width 111 height 15
click at [65, 117] on input "[URL][DOMAIN_NAME]" at bounding box center [67, 117] width 111 height 15
paste input "1124129346?share=copy#t=0"
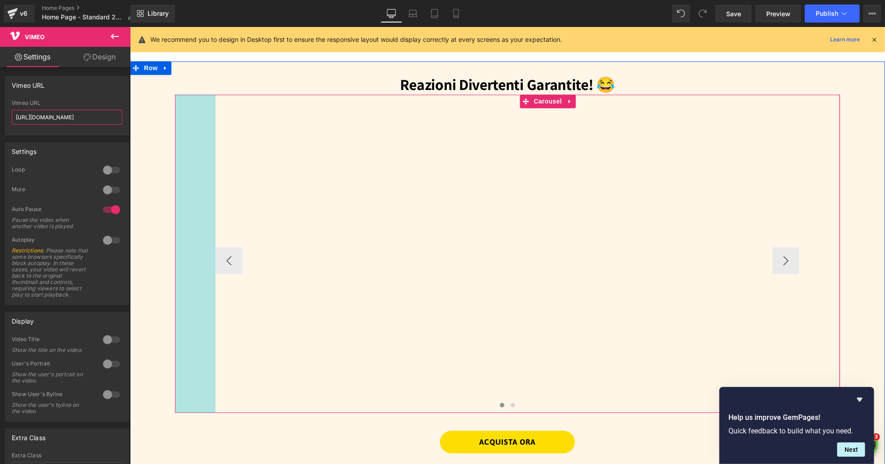
drag, startPoint x: 201, startPoint y: 145, endPoint x: 187, endPoint y: 123, distance: 26.5
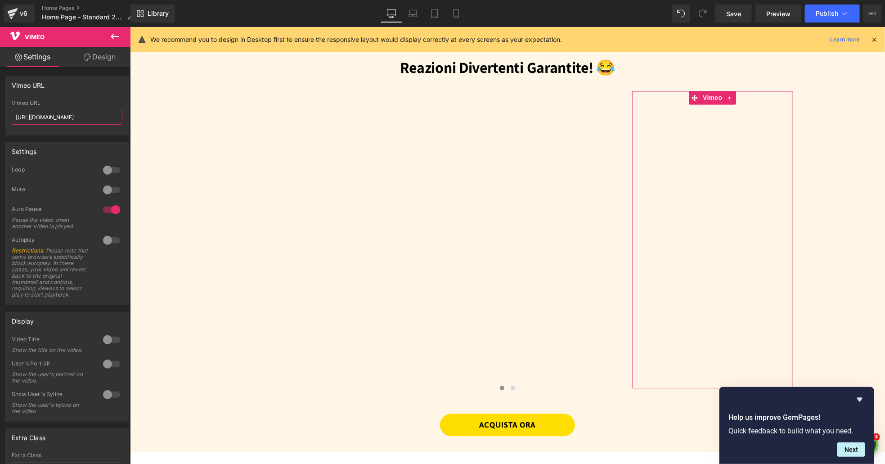
type input "[URL][DOMAIN_NAME]"
click at [102, 90] on div "Vimeo URL" at bounding box center [66, 85] width 123 height 17
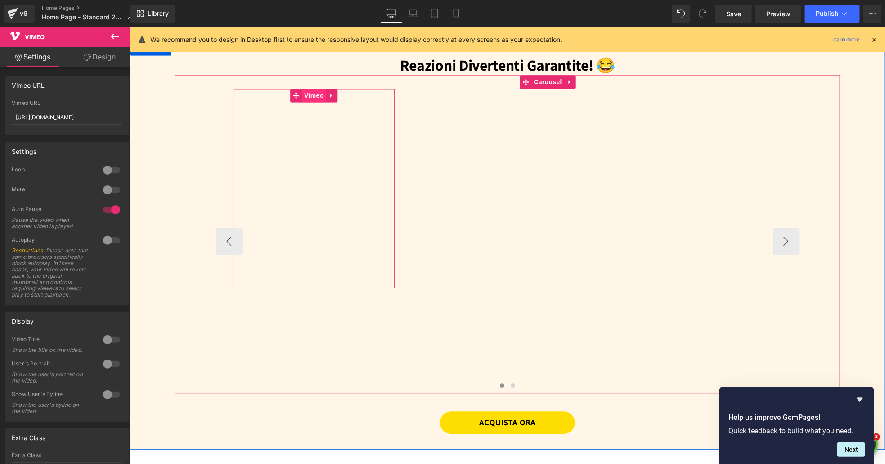
click at [308, 96] on span "Vimeo" at bounding box center [314, 95] width 24 height 14
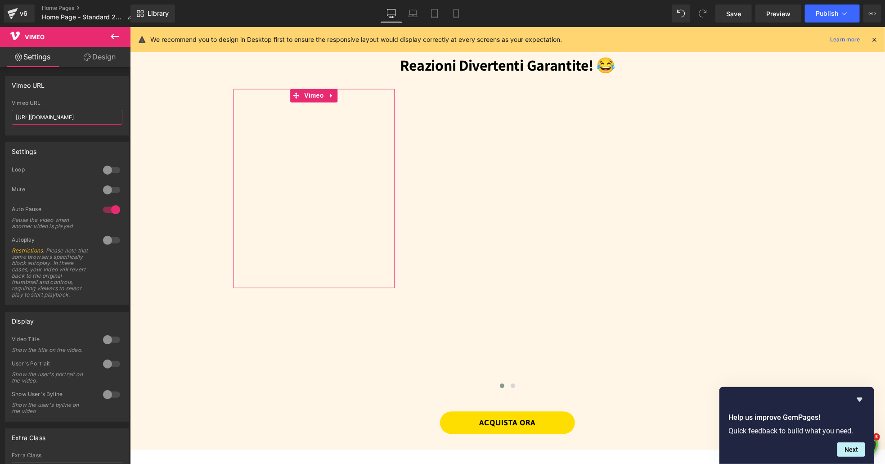
drag, startPoint x: 108, startPoint y: 120, endPoint x: 9, endPoint y: 117, distance: 98.2
click at [9, 117] on div "[URL][DOMAIN_NAME] Vimeo URL [URL][DOMAIN_NAME]" at bounding box center [66, 117] width 123 height 35
paste input "1124129647?share=copy#t=0"
drag, startPoint x: 202, startPoint y: 145, endPoint x: 152, endPoint y: 122, distance: 55.4
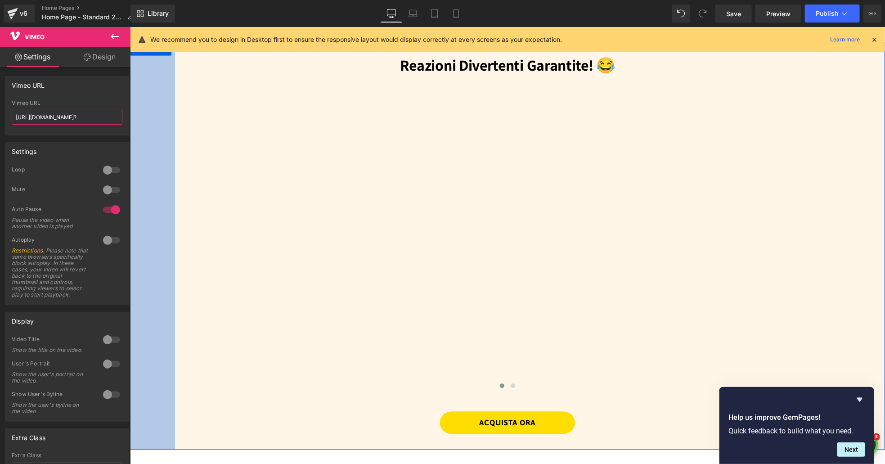
scroll to position [0, 0]
type input "[URL][DOMAIN_NAME]"
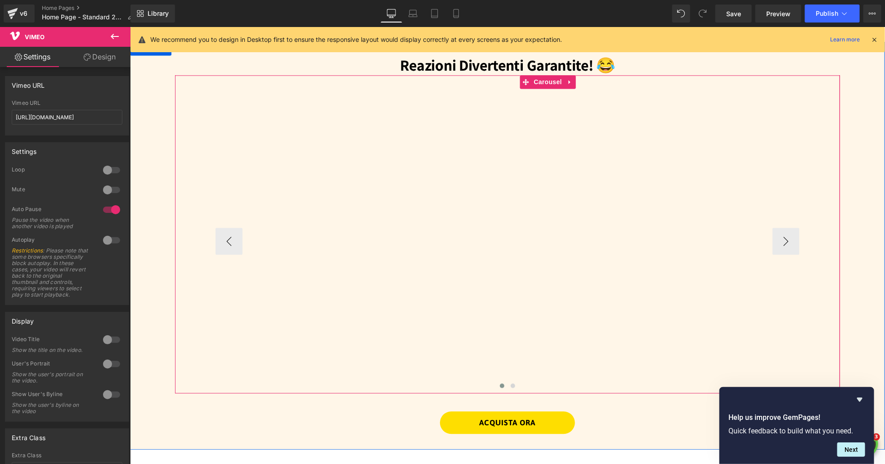
click at [836, 208] on div "Vimeo Vimeo Vimeo Vimeo Vimeo Vimeo ‹ › Carousel 90px" at bounding box center [507, 234] width 665 height 318
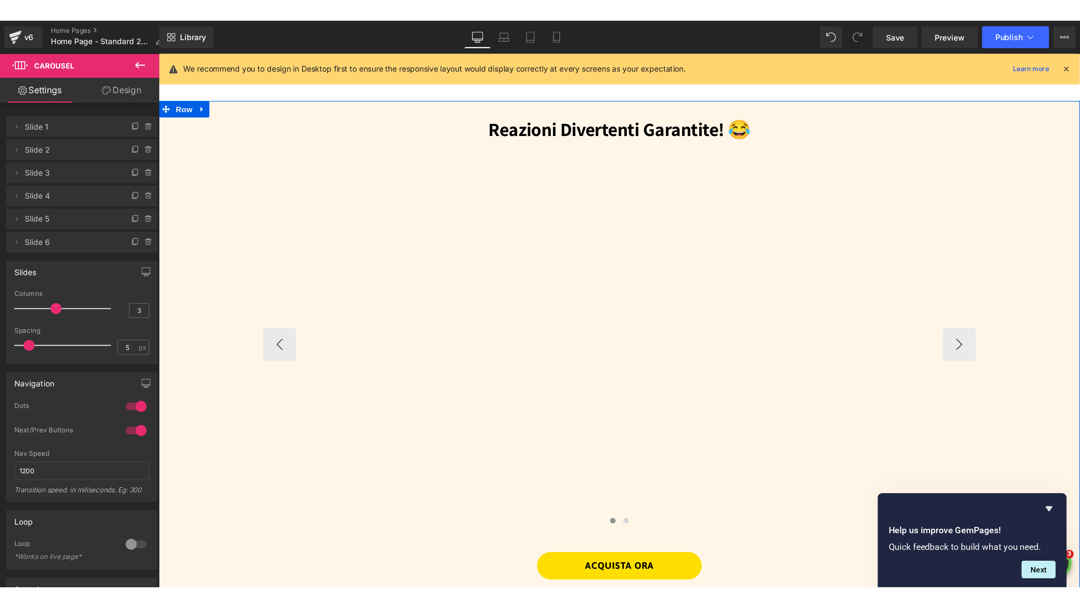
scroll to position [938, 0]
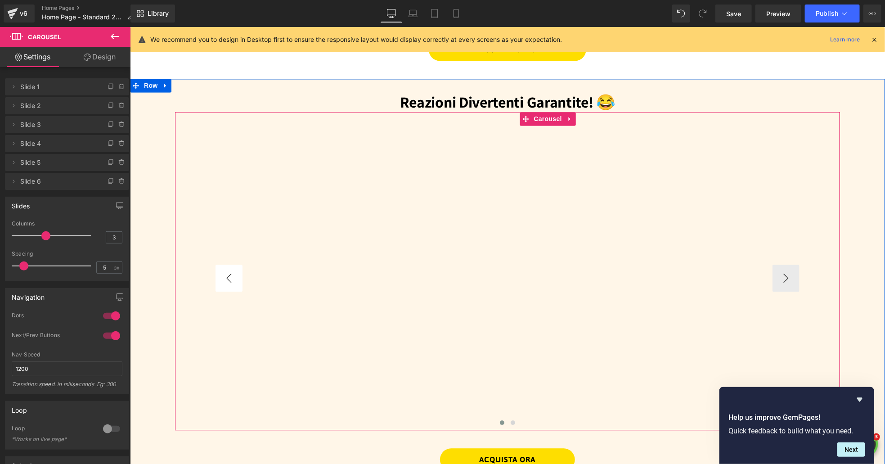
click at [219, 271] on button "‹" at bounding box center [228, 277] width 27 height 27
click at [224, 272] on button "‹" at bounding box center [228, 277] width 27 height 27
click at [309, 134] on span "Vimeo" at bounding box center [314, 133] width 24 height 14
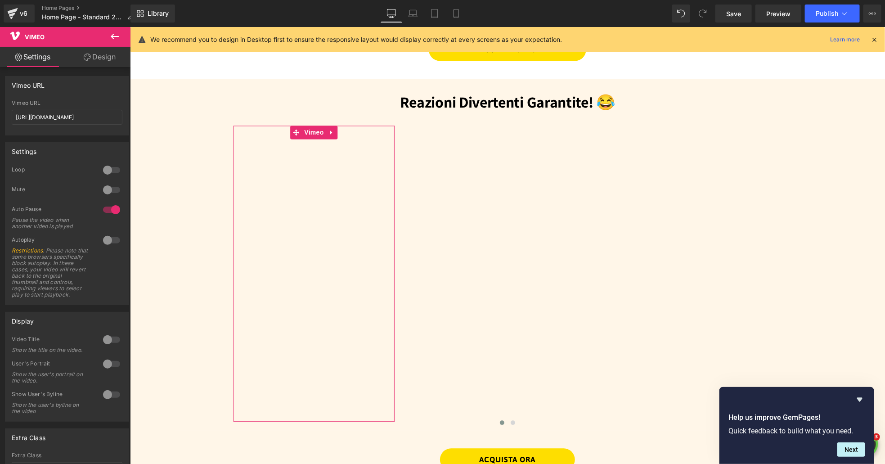
click at [95, 58] on link "Design" at bounding box center [99, 57] width 65 height 20
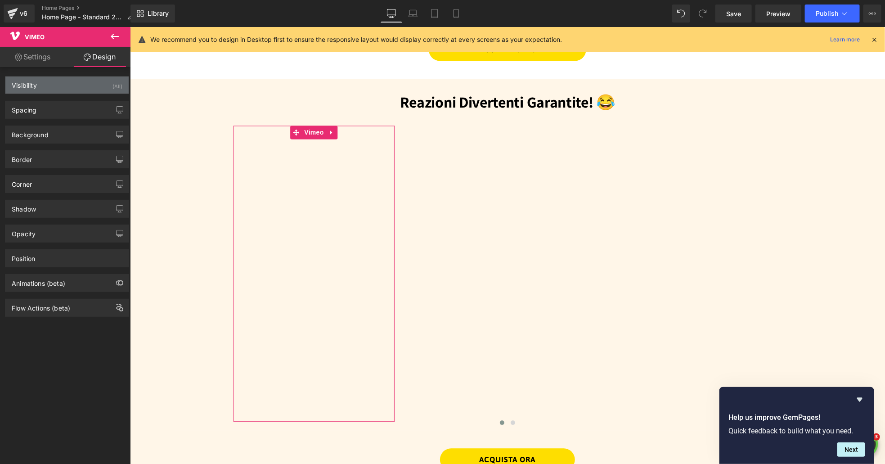
click at [89, 86] on div "Visibility (All)" at bounding box center [66, 85] width 123 height 17
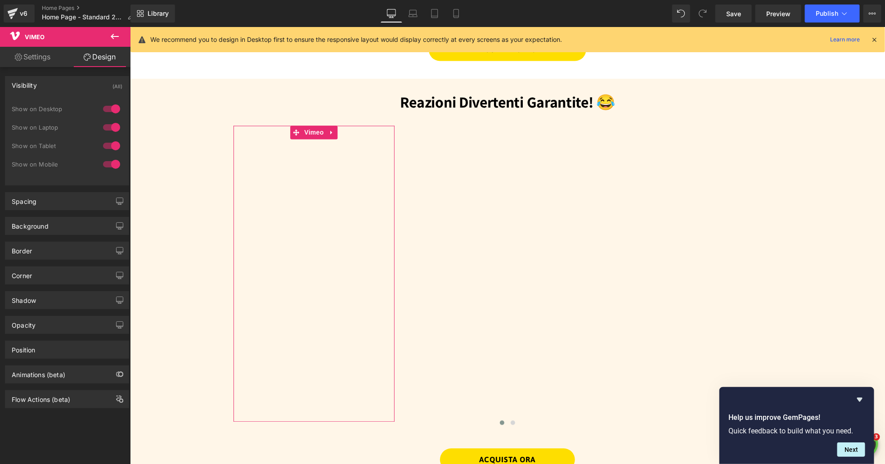
click at [89, 86] on div "Visibility (All)" at bounding box center [66, 85] width 123 height 17
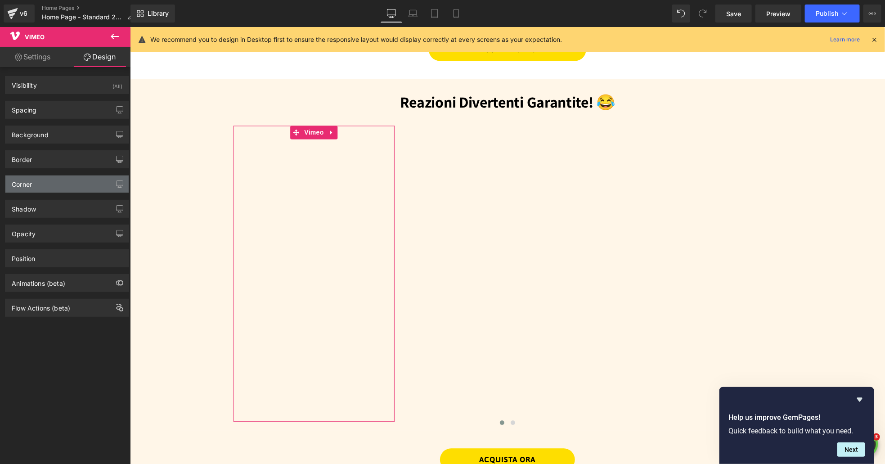
click at [70, 188] on div "Corner" at bounding box center [66, 184] width 123 height 17
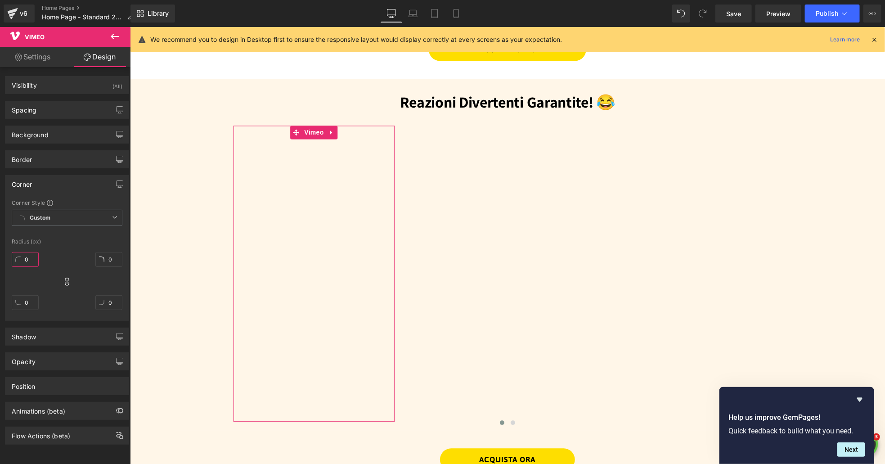
click at [31, 257] on input "0" at bounding box center [25, 259] width 27 height 15
type input "15"
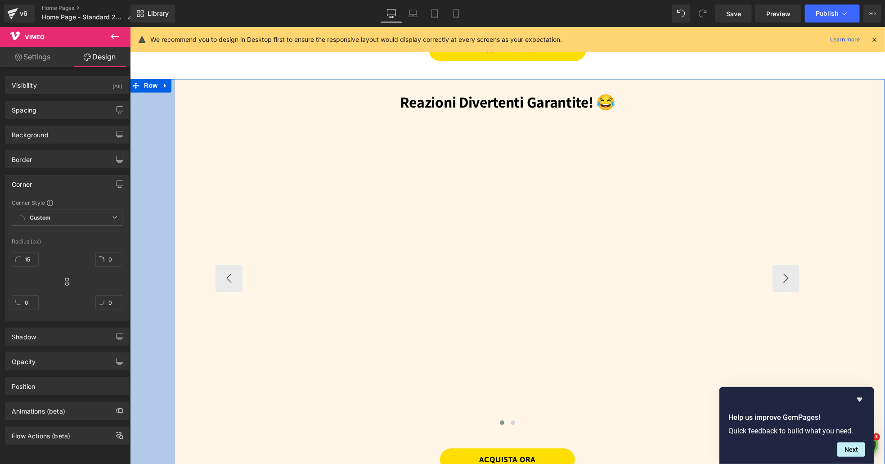
click at [175, 175] on div "Vimeo Vimeo Vimeo Vimeo Vimeo Vimeo ‹ › Carousel 90px" at bounding box center [507, 271] width 665 height 318
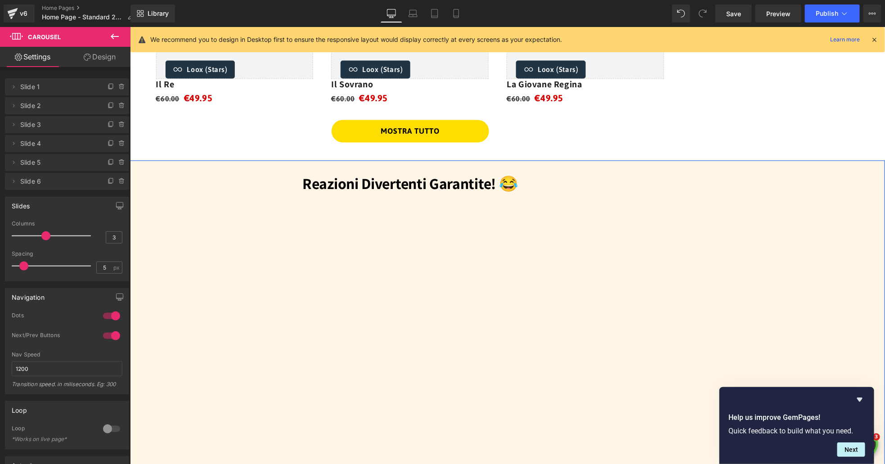
scroll to position [857, 0]
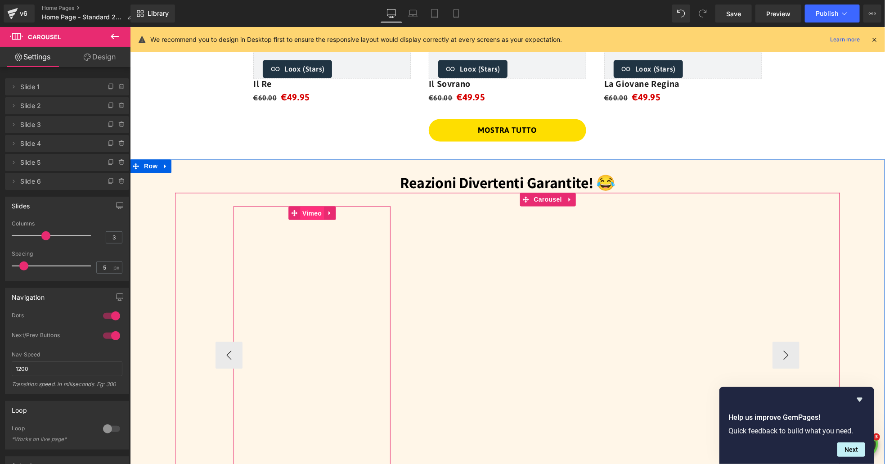
click at [304, 211] on span "Vimeo" at bounding box center [312, 214] width 24 height 14
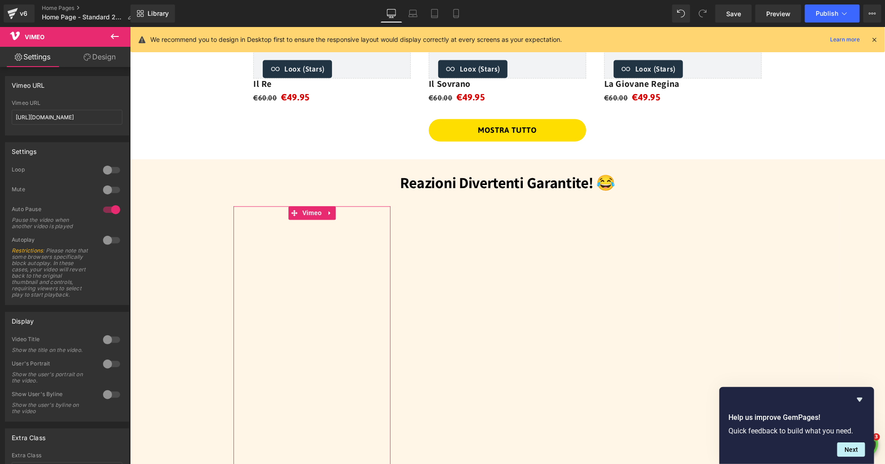
click at [101, 54] on link "Design" at bounding box center [99, 57] width 65 height 20
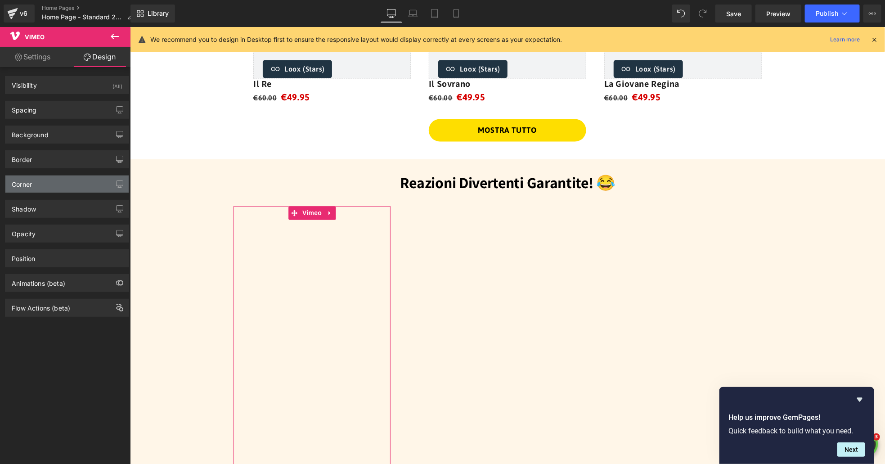
click at [67, 177] on div "Corner" at bounding box center [66, 184] width 123 height 17
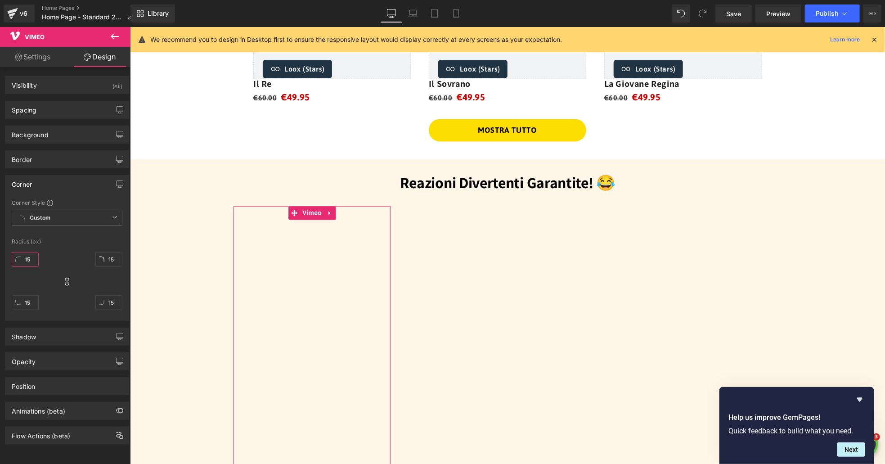
drag, startPoint x: 32, startPoint y: 261, endPoint x: -5, endPoint y: 257, distance: 37.1
click at [0, 257] on html "Vimeo You are previewing how the will restyle your page. You can not edit Eleme…" at bounding box center [442, 232] width 885 height 464
type input "5"
click at [55, 64] on link "Settings" at bounding box center [32, 57] width 65 height 20
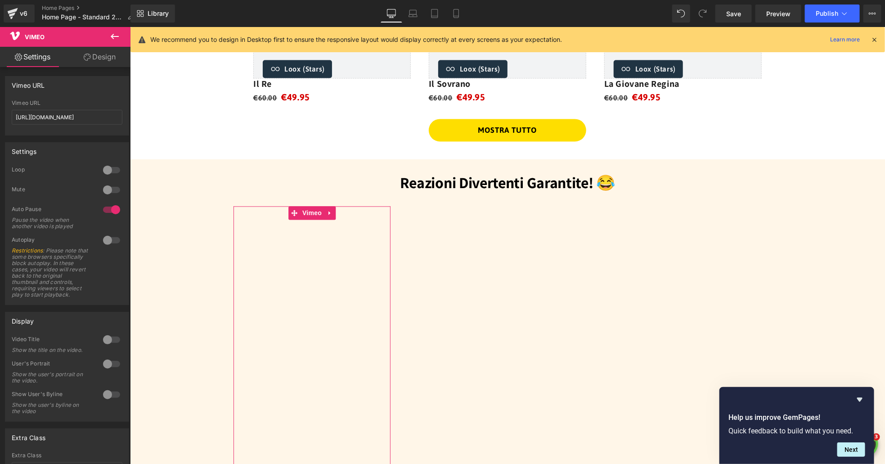
click at [95, 59] on link "Design" at bounding box center [99, 57] width 65 height 20
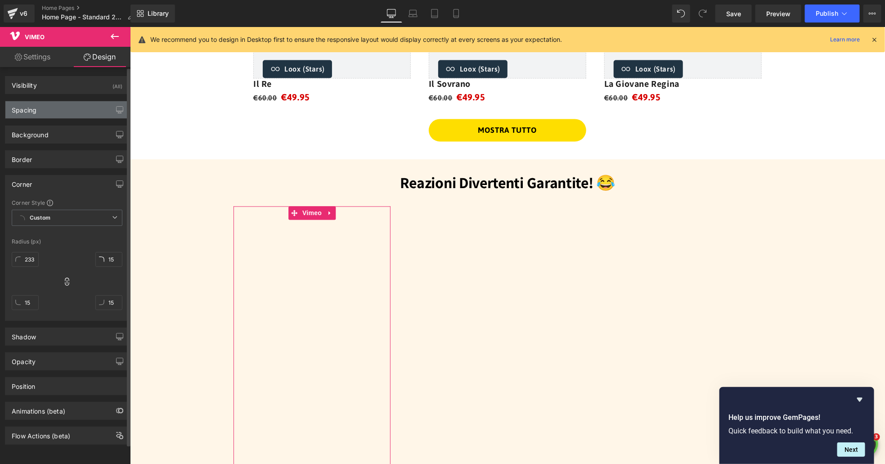
click at [57, 110] on div "Spacing" at bounding box center [66, 109] width 123 height 17
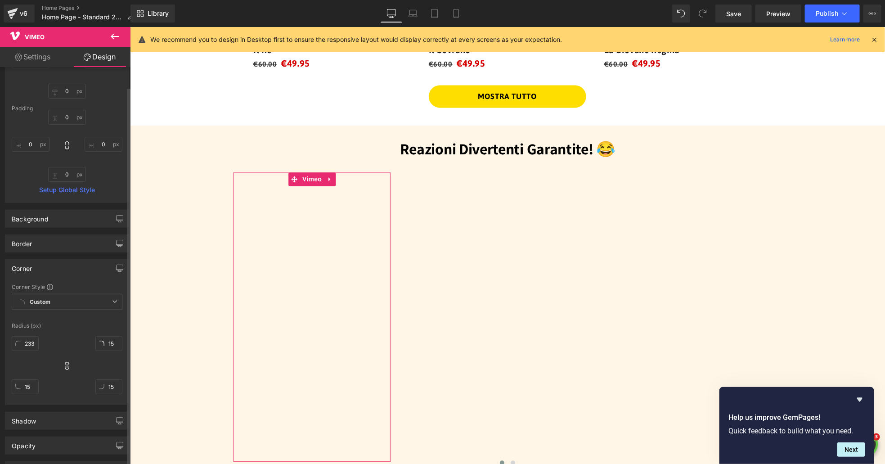
scroll to position [104, 0]
click at [1, 341] on div "Corner Corner Style Custom Custom Setup Global Style Custom Setup Global Style …" at bounding box center [67, 328] width 135 height 153
type input "235"
click at [87, 325] on div "Radius (px)" at bounding box center [67, 325] width 111 height 6
click at [41, 58] on link "Settings" at bounding box center [32, 57] width 65 height 20
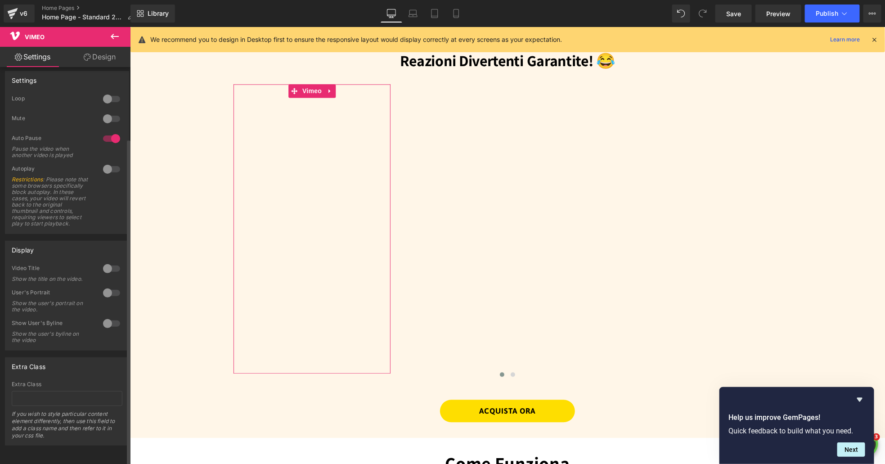
scroll to position [0, 0]
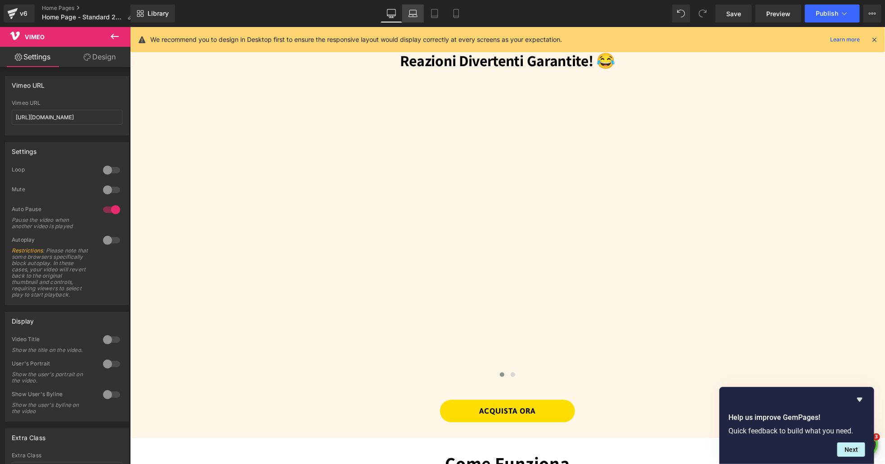
click at [413, 13] on icon at bounding box center [413, 13] width 9 height 9
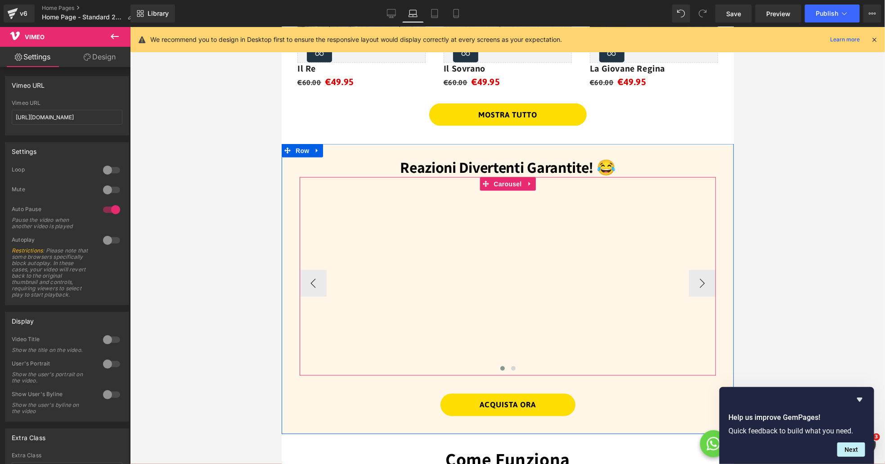
scroll to position [693, 0]
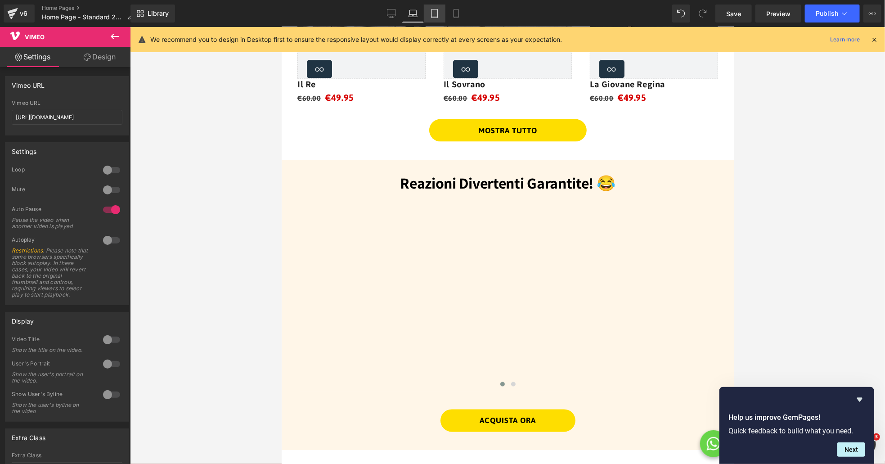
click at [436, 12] on icon at bounding box center [434, 13] width 9 height 9
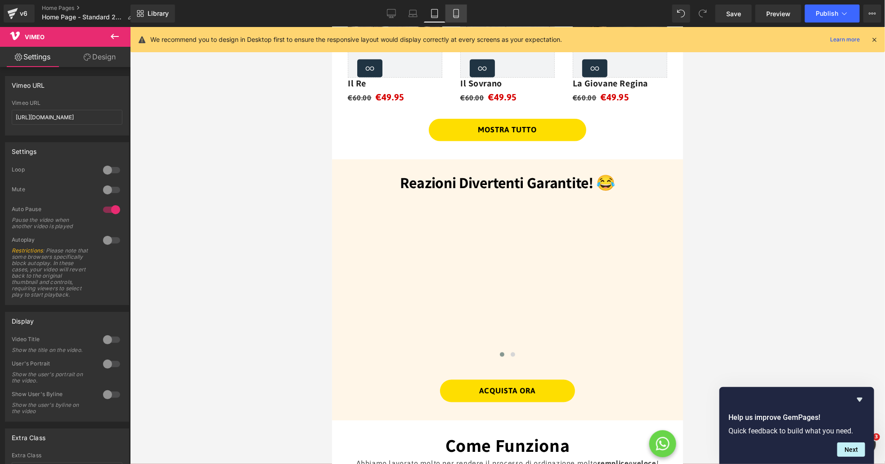
click at [452, 11] on icon at bounding box center [456, 13] width 9 height 9
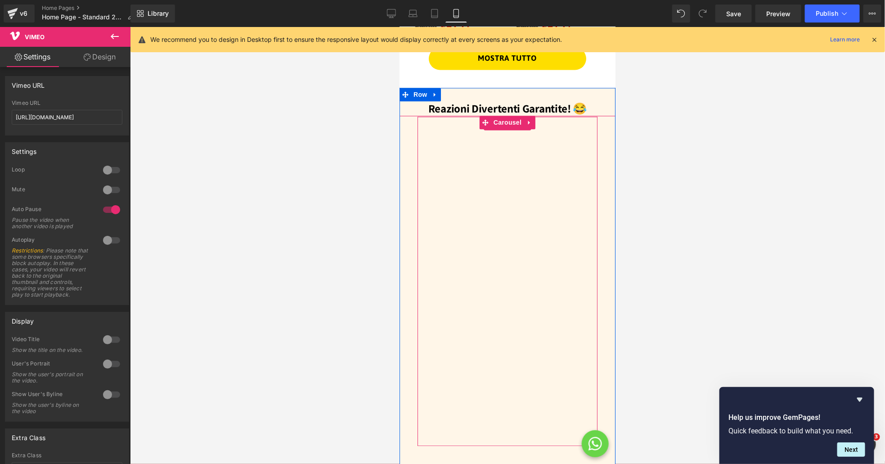
scroll to position [927, 0]
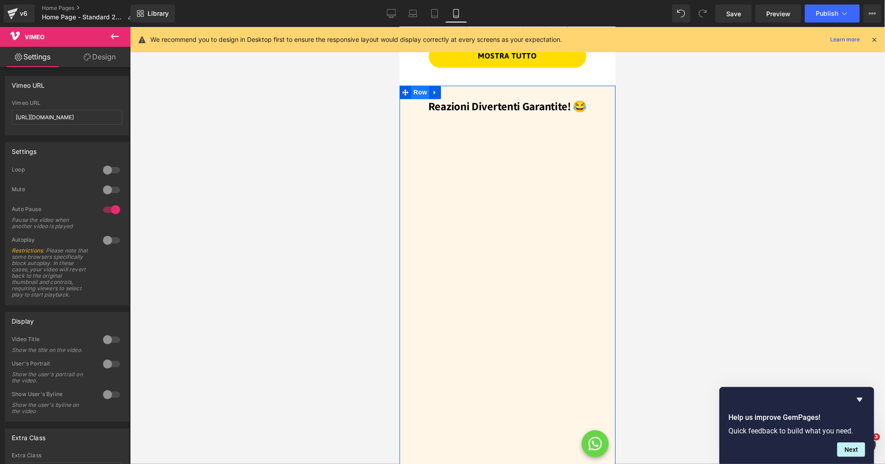
click at [412, 95] on span "Row" at bounding box center [420, 92] width 18 height 14
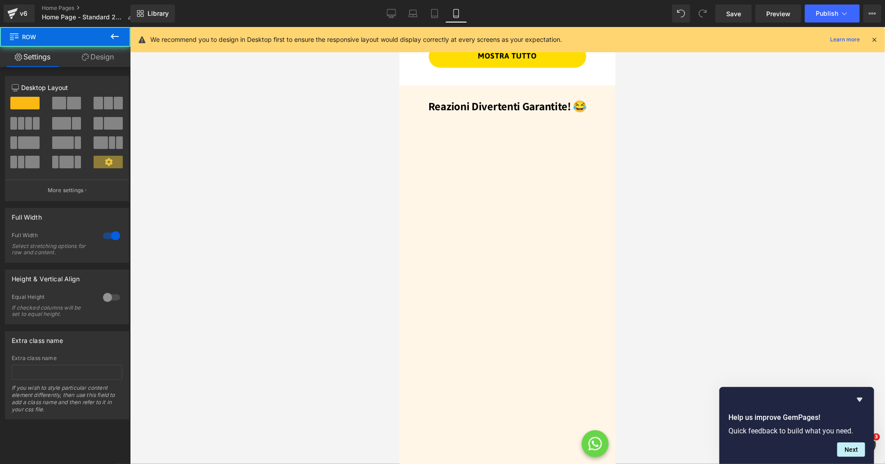
click at [114, 34] on icon at bounding box center [114, 36] width 11 height 11
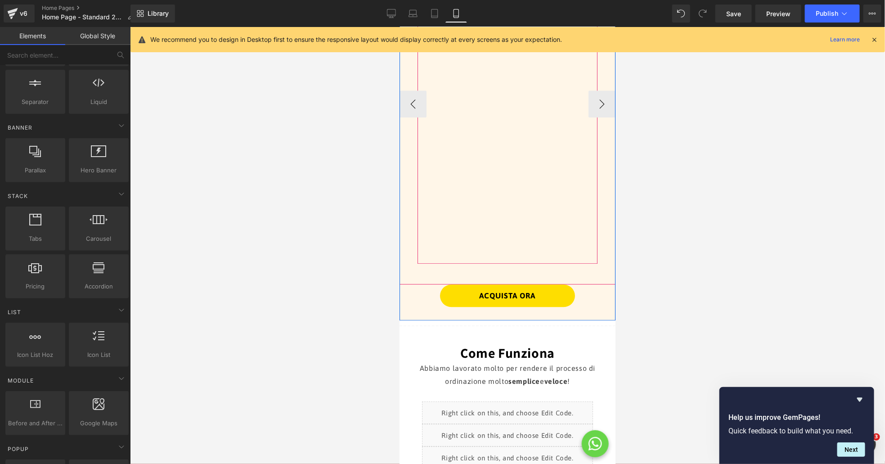
scroll to position [1108, 0]
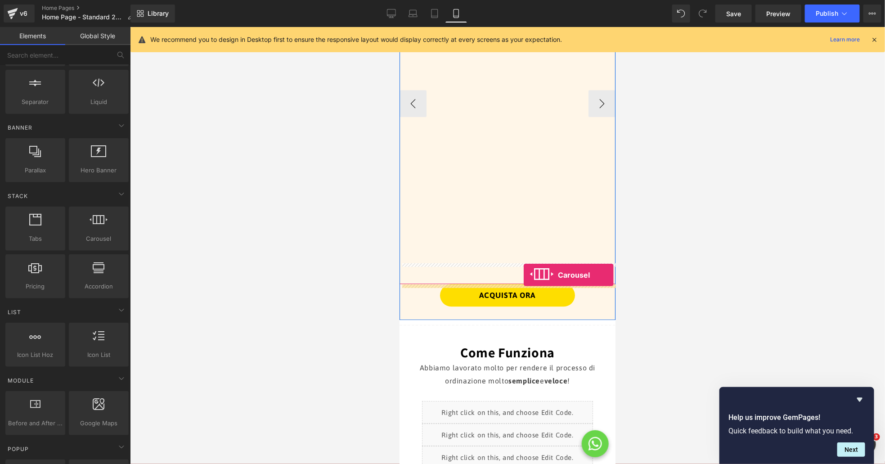
drag, startPoint x: 496, startPoint y: 253, endPoint x: 523, endPoint y: 275, distance: 34.9
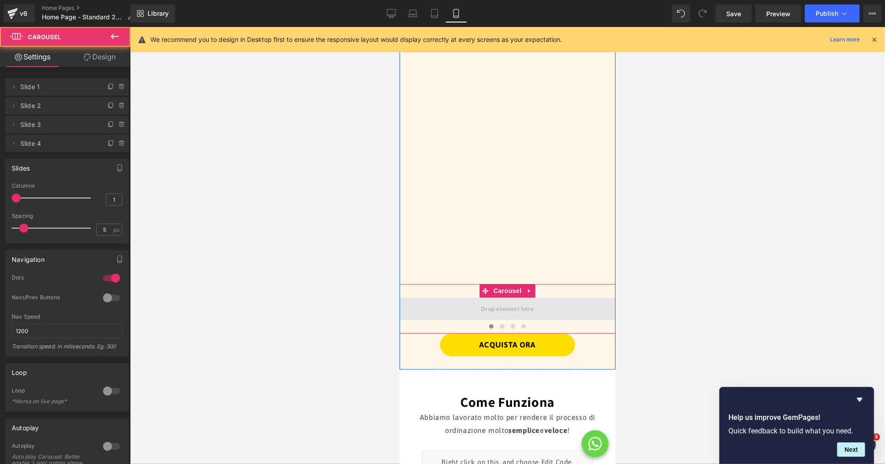
click at [503, 308] on span at bounding box center [507, 308] width 59 height 15
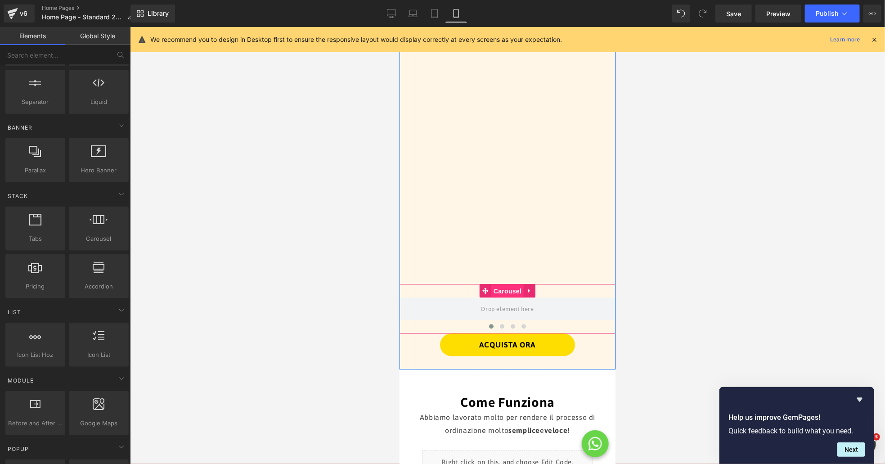
click at [511, 290] on span "Carousel" at bounding box center [507, 291] width 32 height 14
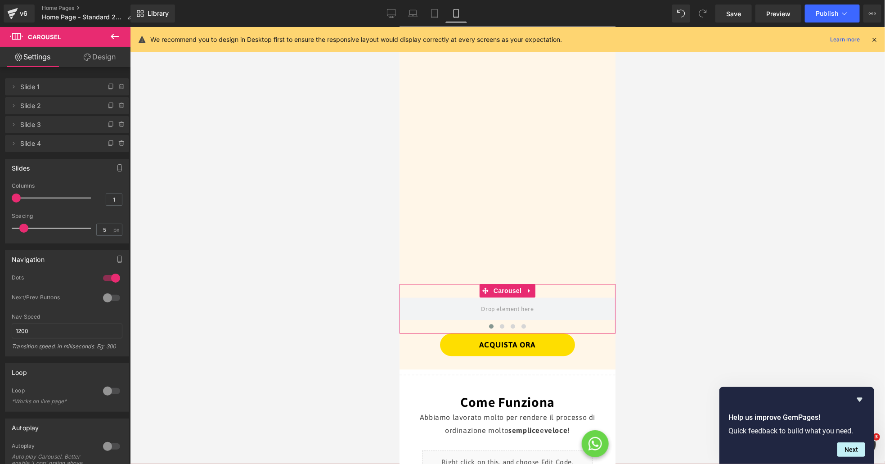
click at [105, 56] on link "Design" at bounding box center [99, 57] width 65 height 20
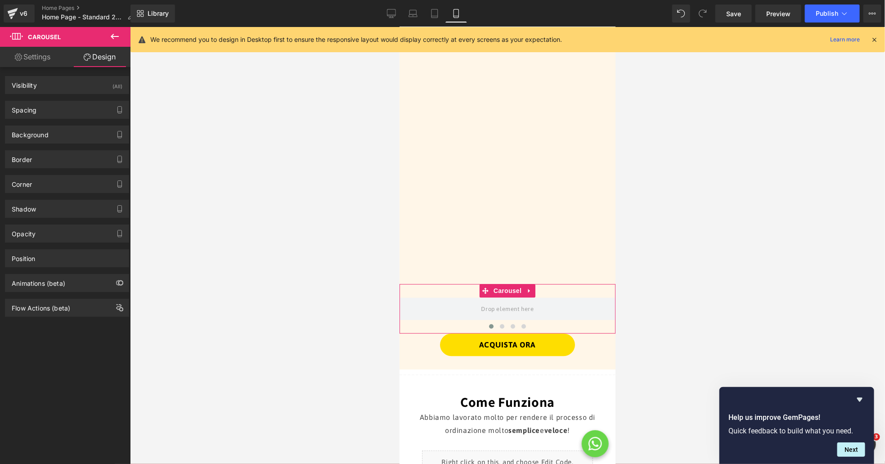
click at [44, 57] on link "Settings" at bounding box center [32, 57] width 65 height 20
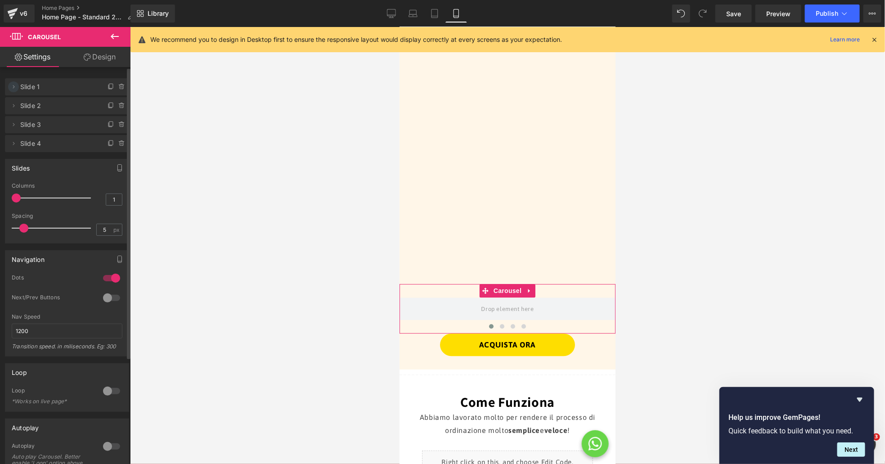
click at [10, 88] on icon at bounding box center [13, 86] width 7 height 7
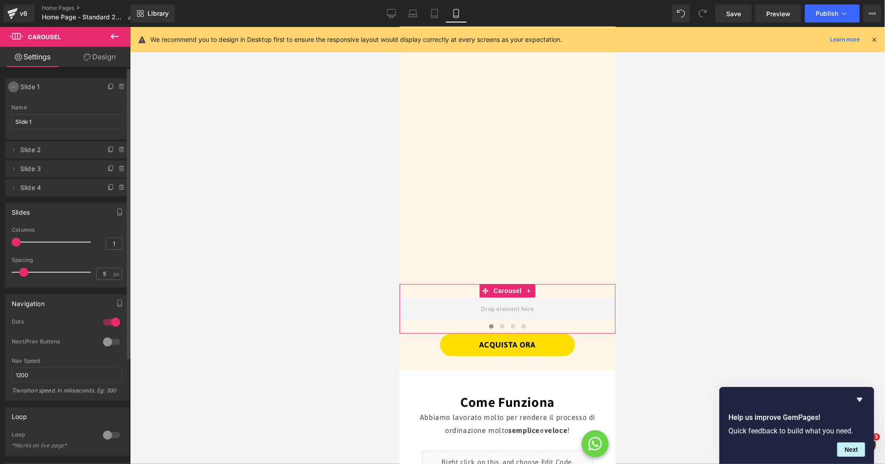
click at [13, 87] on icon at bounding box center [13, 87] width 3 height 2
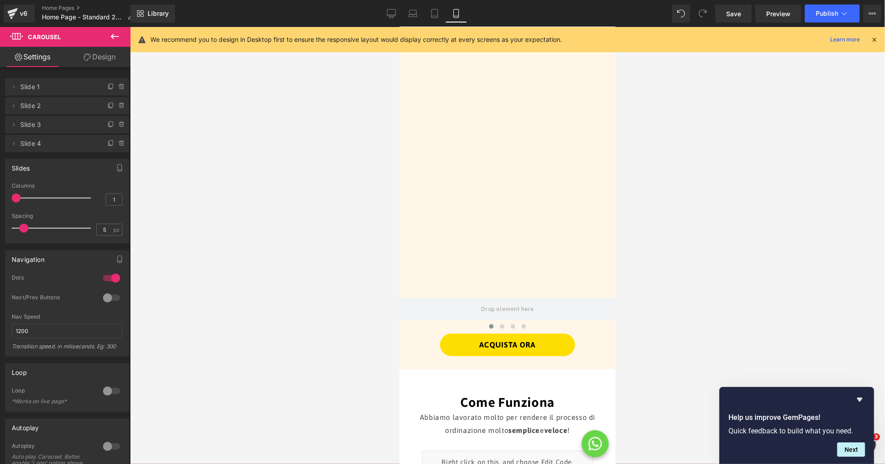
click at [115, 37] on icon at bounding box center [114, 36] width 11 height 11
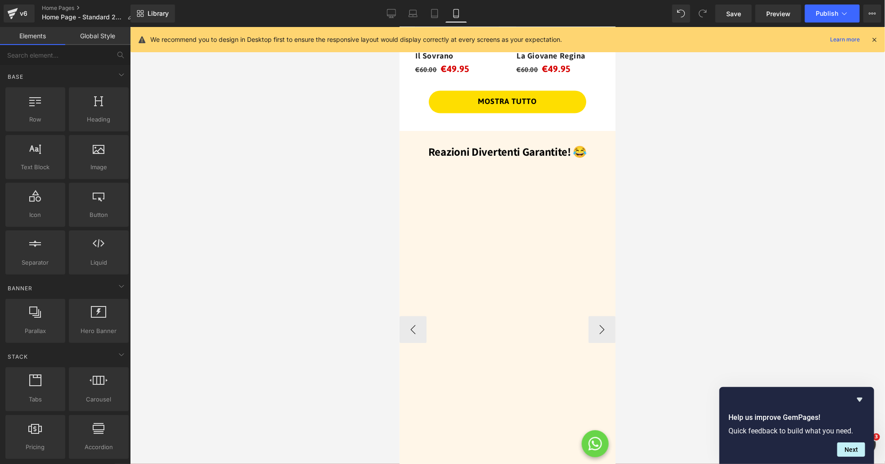
scroll to position [930, 0]
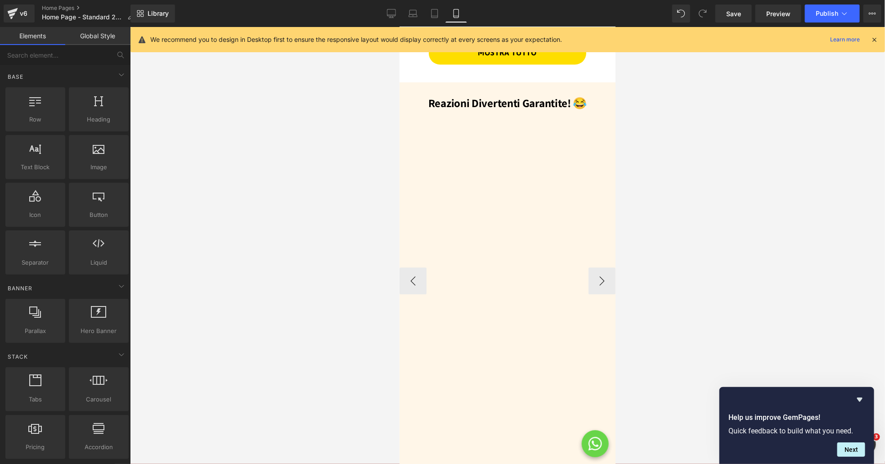
click at [510, 224] on div at bounding box center [507, 276] width 180 height 330
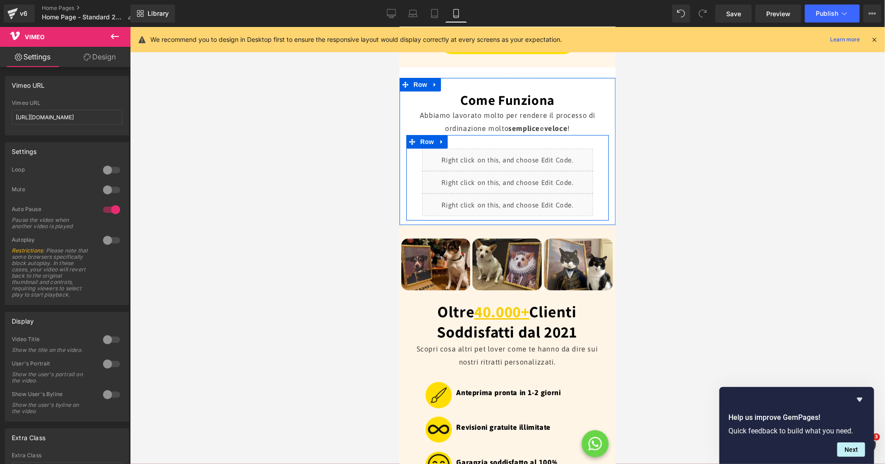
scroll to position [1282, 0]
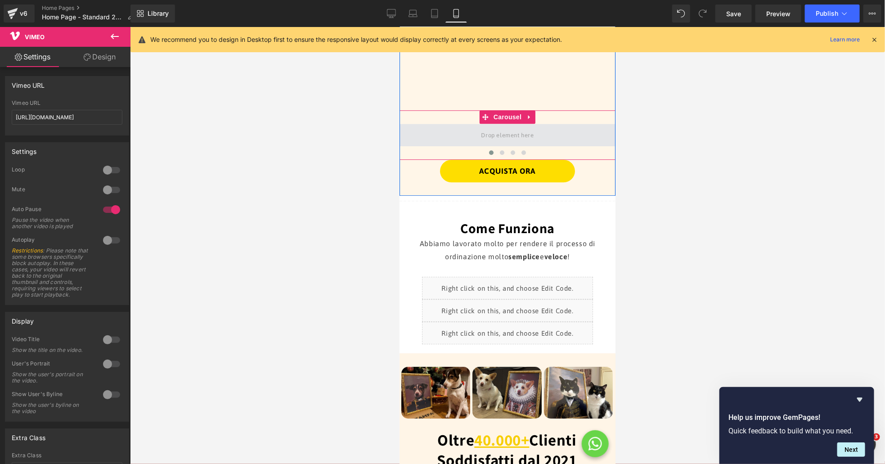
click at [534, 132] on span at bounding box center [507, 134] width 59 height 15
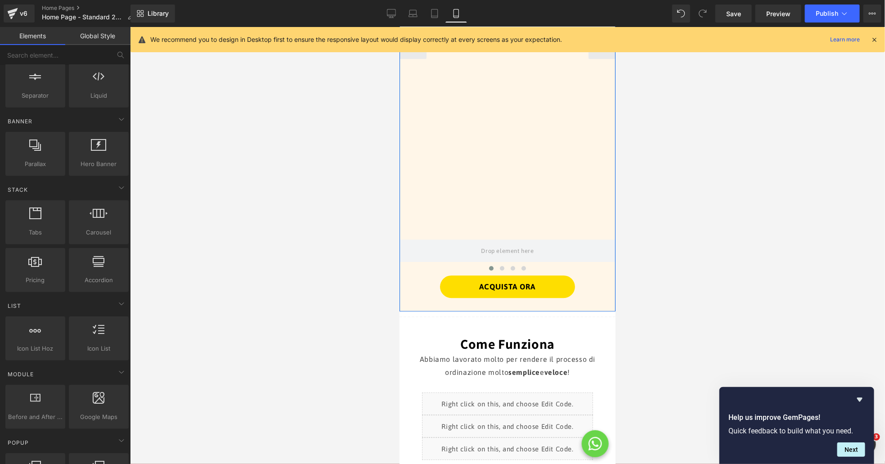
scroll to position [1107, 0]
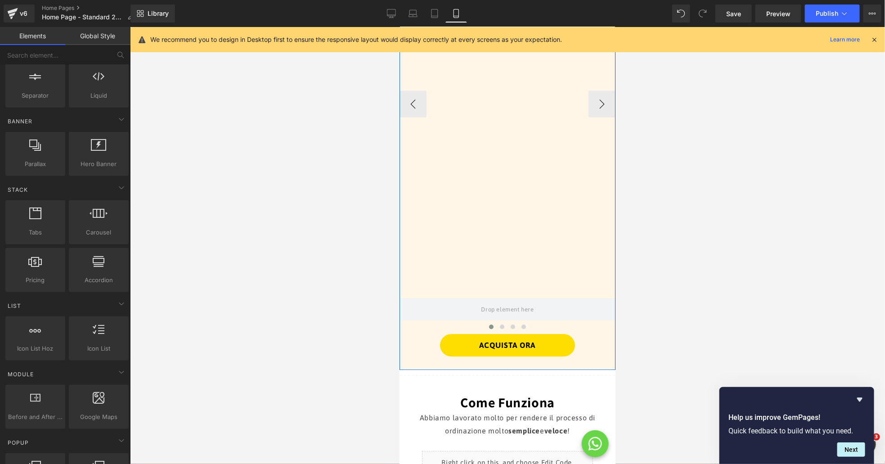
click at [553, 163] on div at bounding box center [507, 99] width 180 height 330
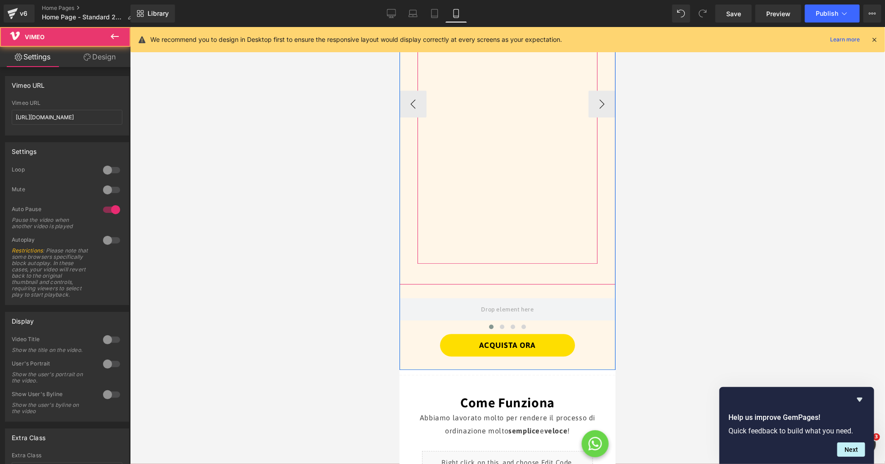
click at [542, 163] on div at bounding box center [507, 99] width 180 height 330
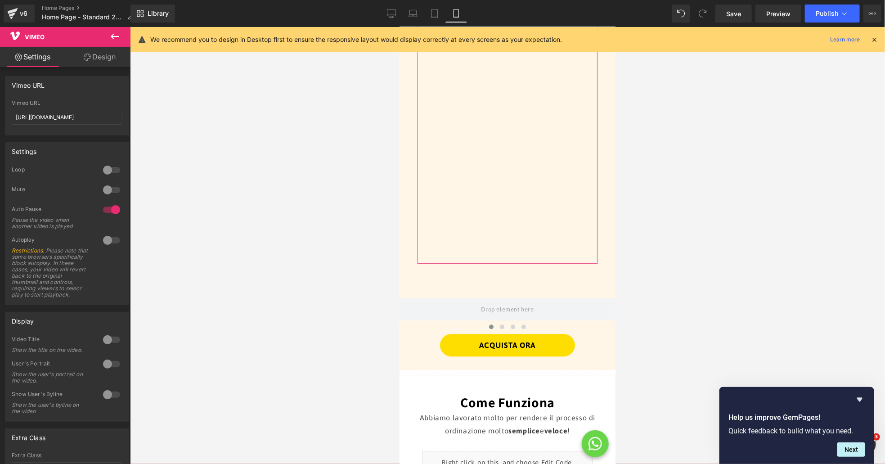
click at [108, 369] on div at bounding box center [112, 364] width 22 height 14
click at [112, 371] on div at bounding box center [112, 364] width 22 height 14
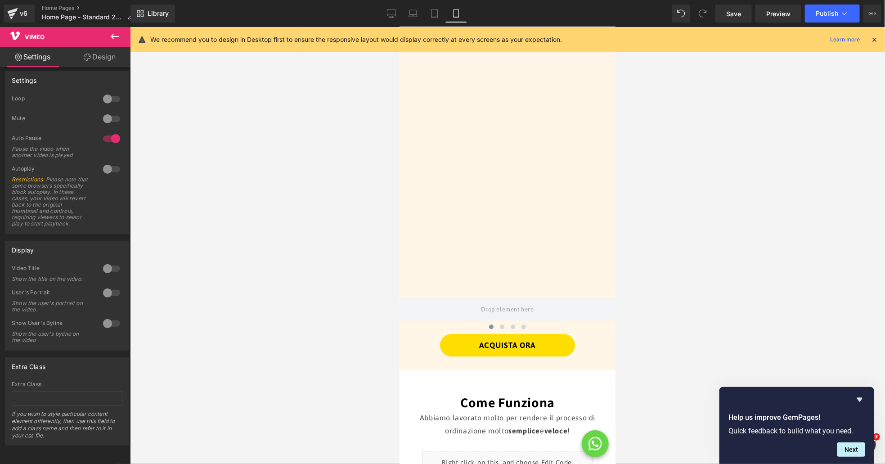
scroll to position [0, 0]
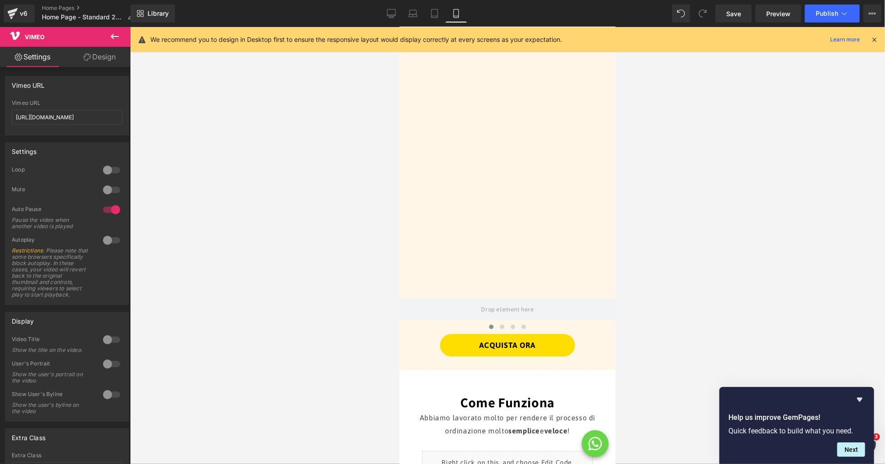
drag, startPoint x: 95, startPoint y: 58, endPoint x: 59, endPoint y: 60, distance: 37.0
click at [95, 58] on link "Design" at bounding box center [99, 57] width 65 height 20
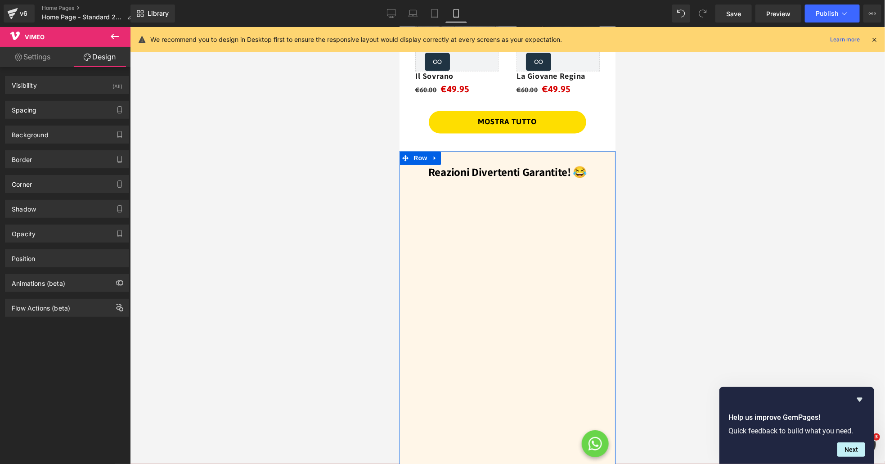
scroll to position [848, 0]
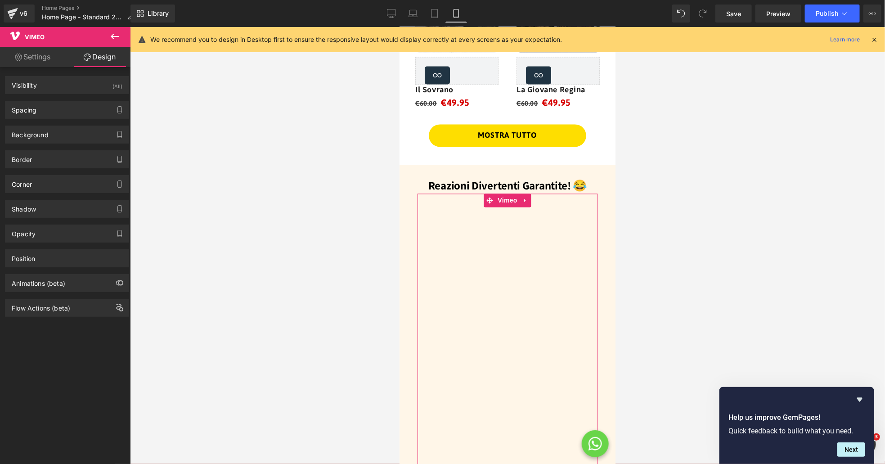
click at [50, 59] on link "Settings" at bounding box center [32, 57] width 65 height 20
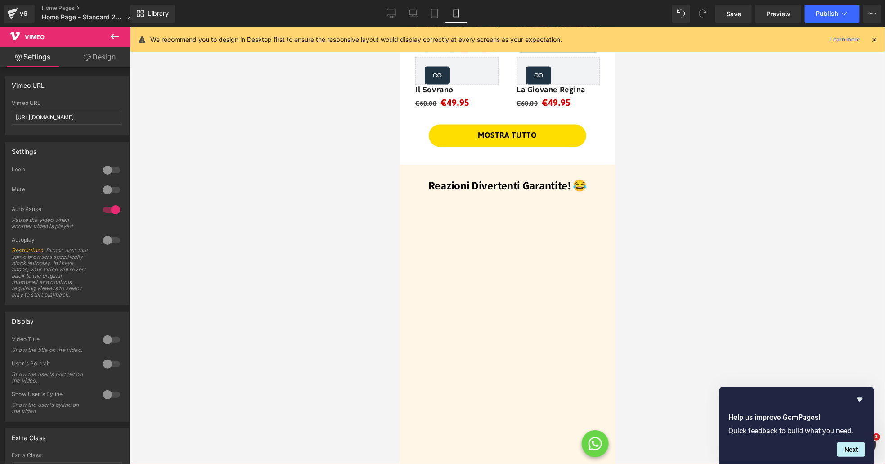
click at [115, 39] on icon at bounding box center [114, 36] width 11 height 11
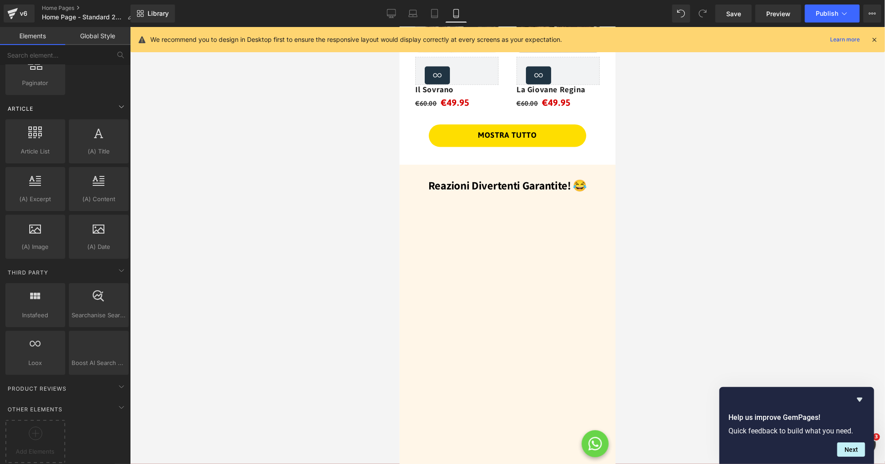
scroll to position [1597, 0]
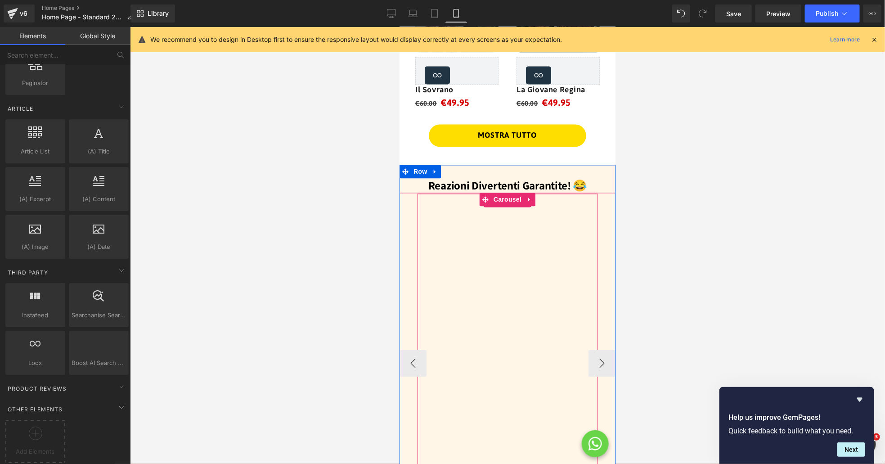
click at [552, 274] on div at bounding box center [507, 359] width 180 height 330
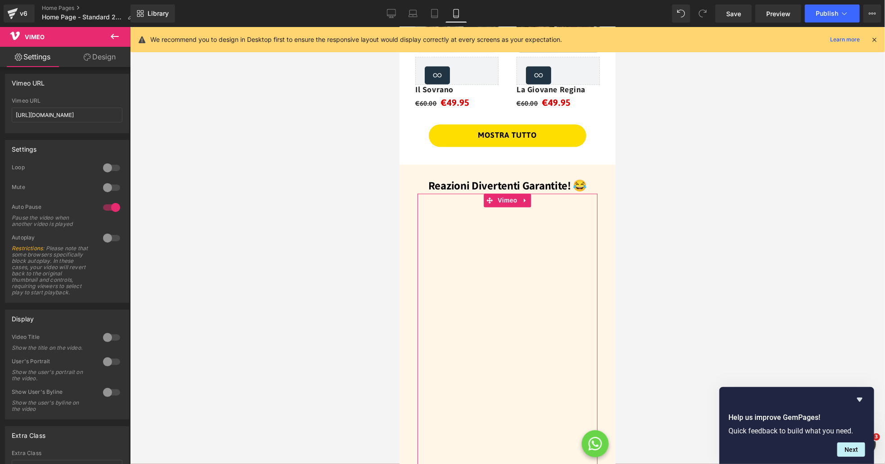
scroll to position [0, 0]
click at [94, 55] on link "Design" at bounding box center [99, 57] width 65 height 20
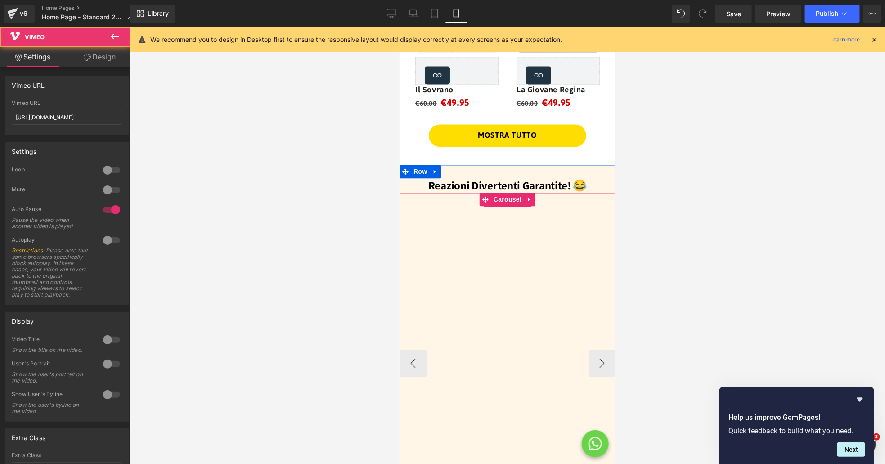
click at [510, 254] on div at bounding box center [507, 359] width 180 height 330
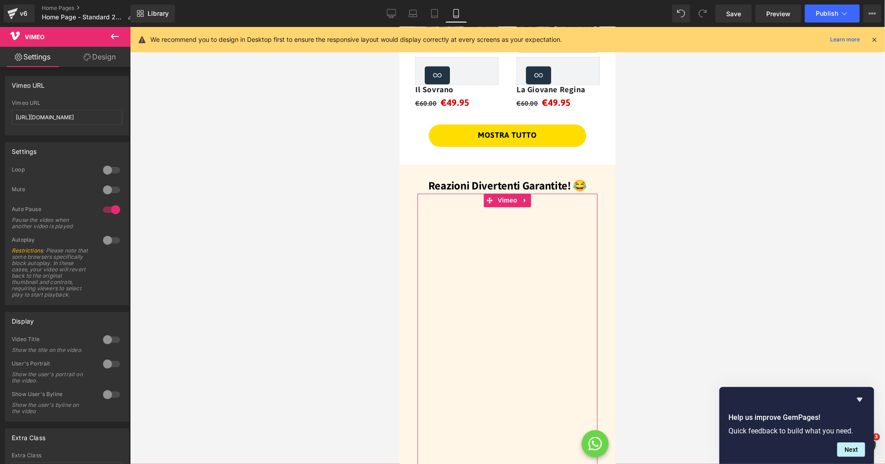
click at [103, 55] on link "Design" at bounding box center [99, 57] width 65 height 20
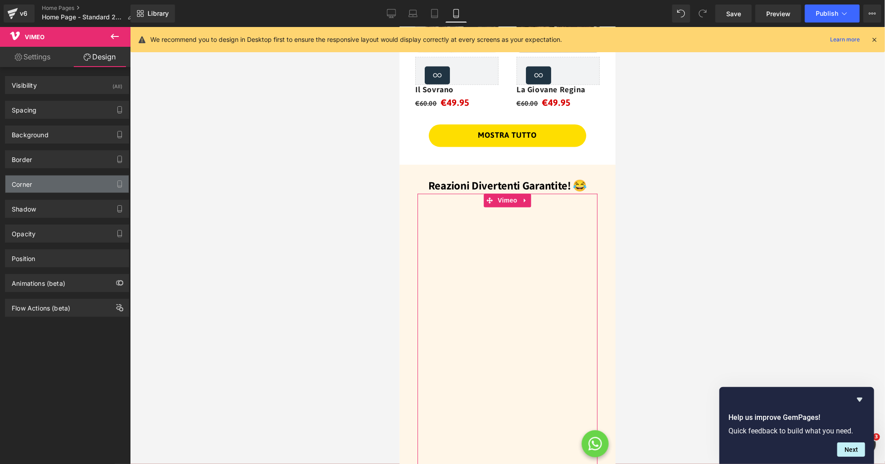
click at [74, 185] on div "Corner" at bounding box center [66, 184] width 123 height 17
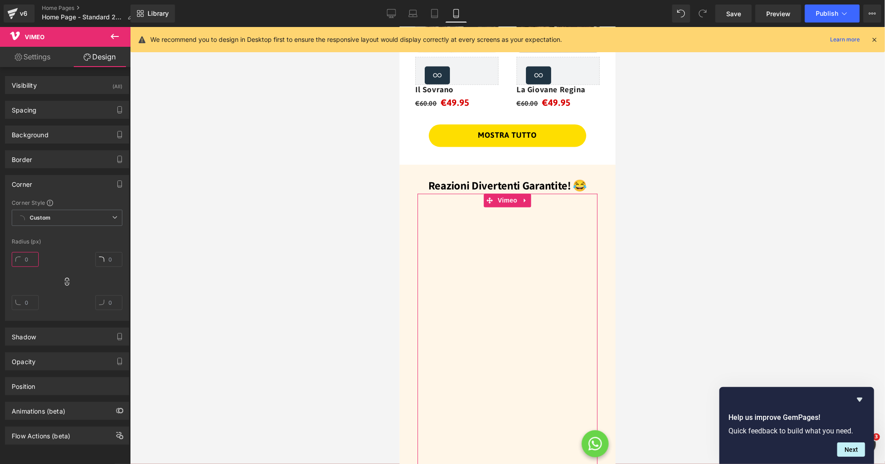
click at [28, 262] on input "text" at bounding box center [25, 259] width 27 height 15
type input "2"
type input "0"
click at [100, 245] on div "Radius (px)" at bounding box center [67, 242] width 111 height 6
click at [98, 186] on div "Corner" at bounding box center [66, 184] width 123 height 17
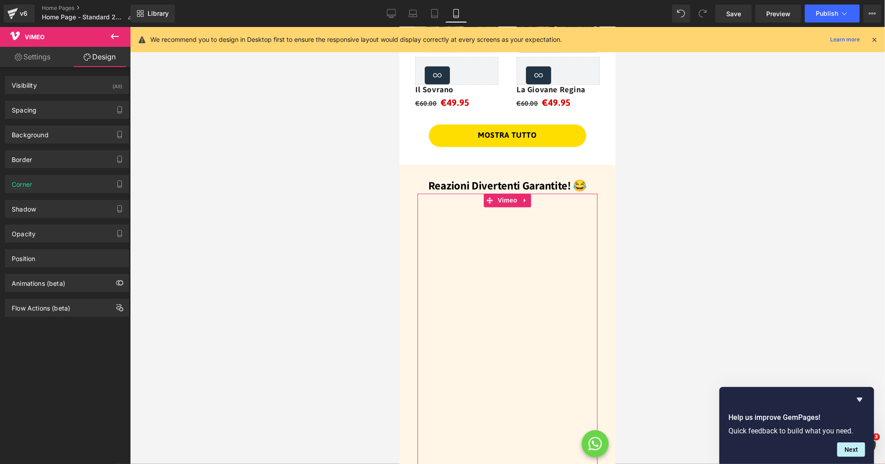
click at [42, 60] on link "Settings" at bounding box center [32, 57] width 65 height 20
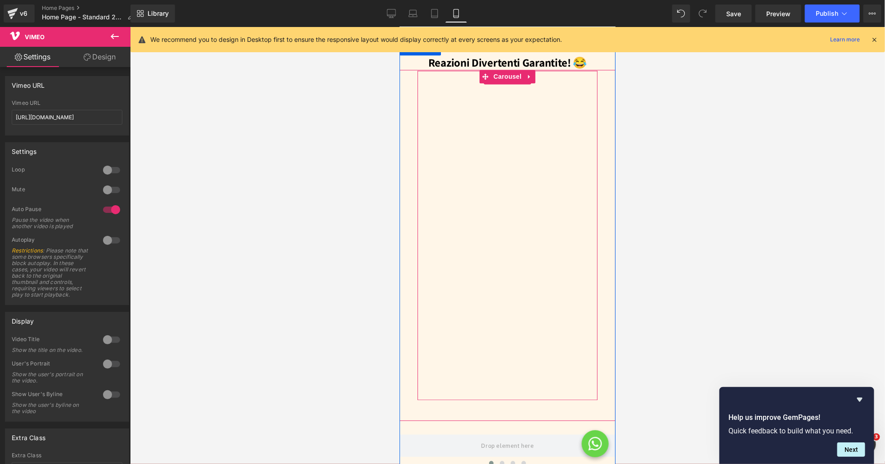
scroll to position [977, 0]
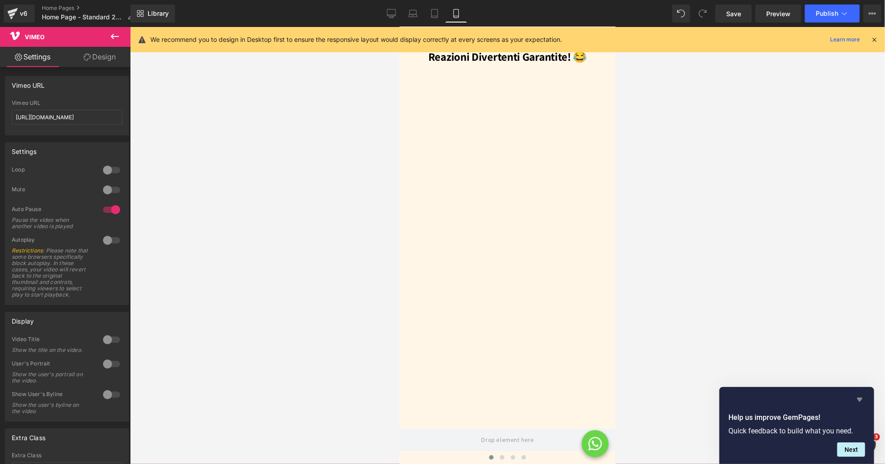
click at [862, 402] on icon "Hide survey" at bounding box center [860, 399] width 11 height 11
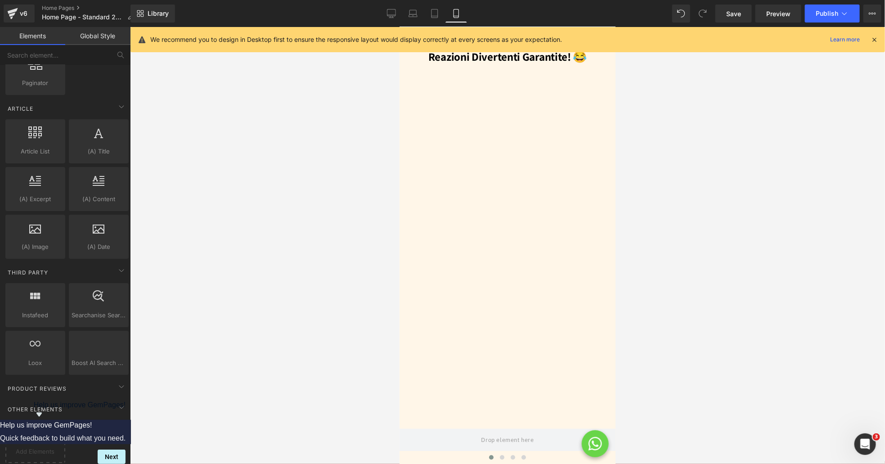
click at [819, 339] on div at bounding box center [507, 245] width 755 height 437
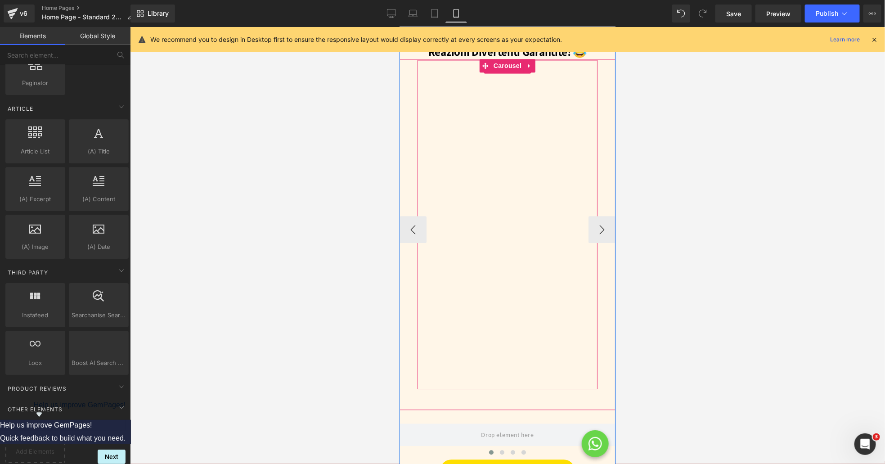
scroll to position [981, 0]
click at [604, 195] on div "Vimeo" at bounding box center [507, 225] width 216 height 330
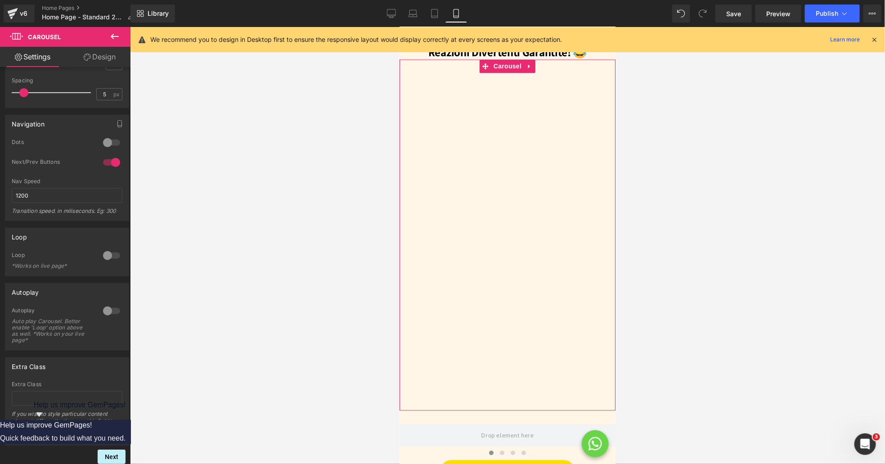
scroll to position [0, 0]
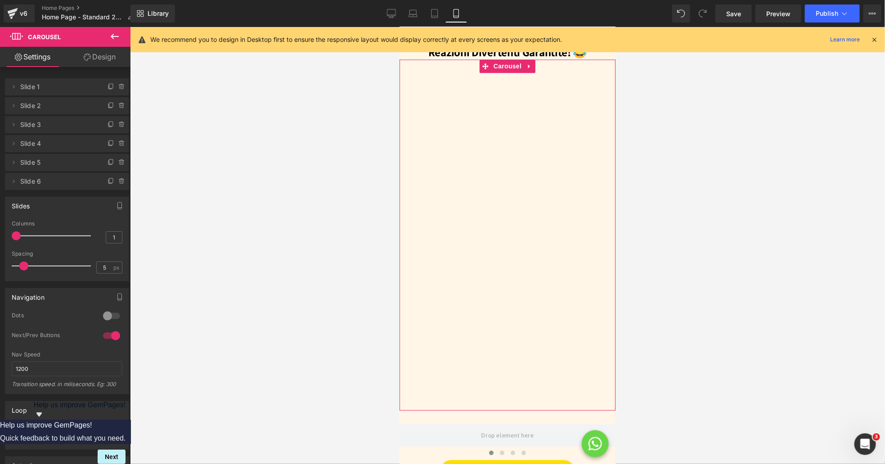
click at [101, 58] on link "Design" at bounding box center [99, 57] width 65 height 20
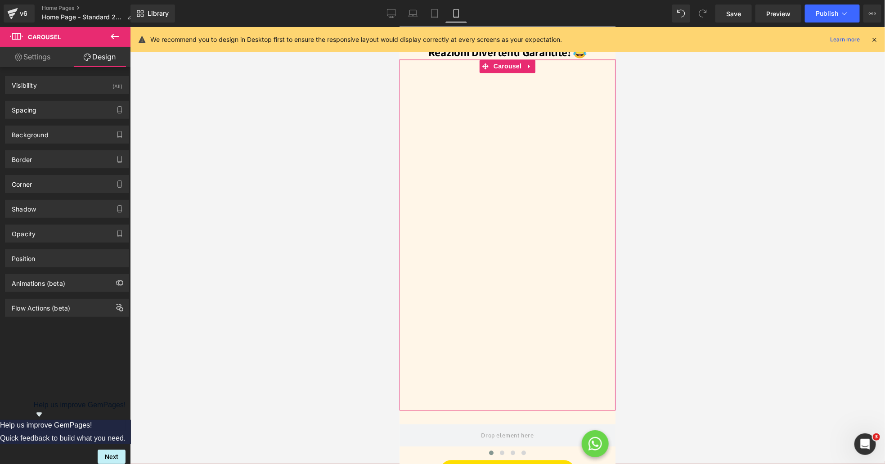
click at [38, 58] on link "Settings" at bounding box center [32, 57] width 65 height 20
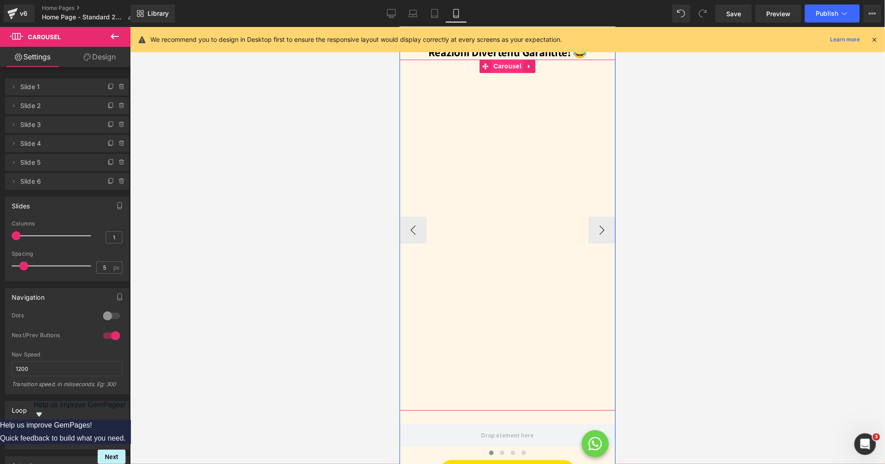
click at [509, 70] on span "Carousel" at bounding box center [507, 66] width 32 height 14
click at [602, 227] on button "›" at bounding box center [601, 229] width 27 height 27
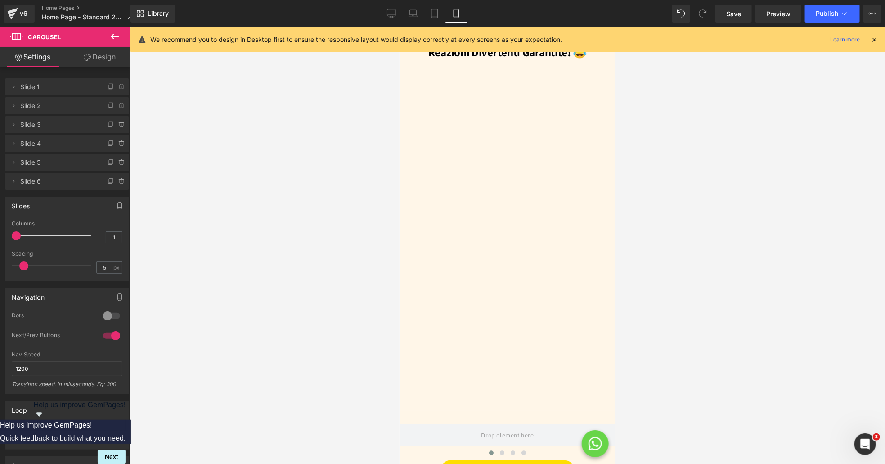
drag, startPoint x: 393, startPoint y: 18, endPoint x: 394, endPoint y: 46, distance: 28.4
click at [393, 18] on link "Desktop" at bounding box center [392, 14] width 22 height 18
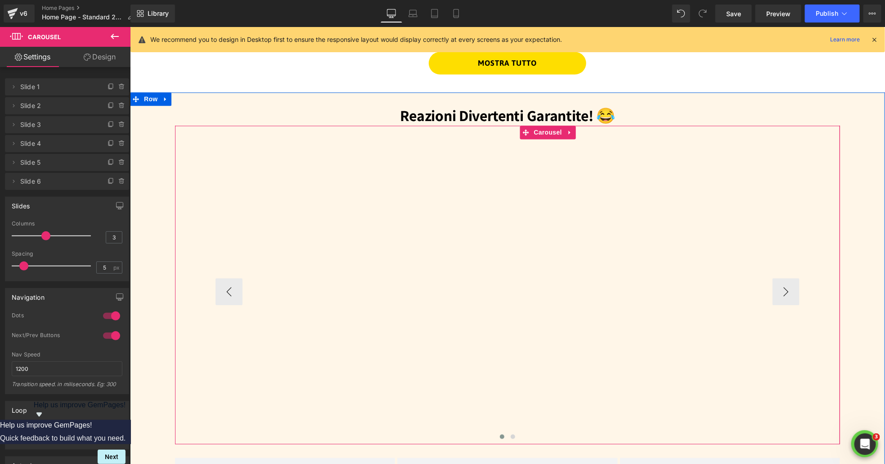
scroll to position [919, 0]
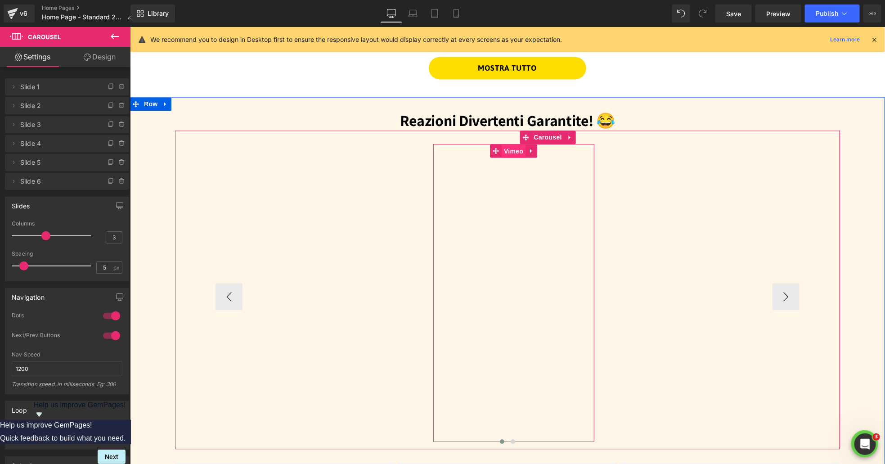
click at [517, 154] on span "Vimeo" at bounding box center [513, 151] width 24 height 14
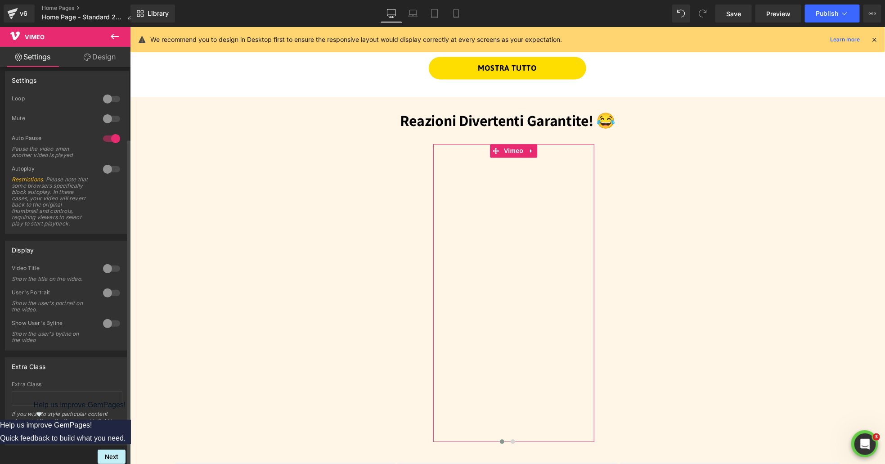
scroll to position [0, 0]
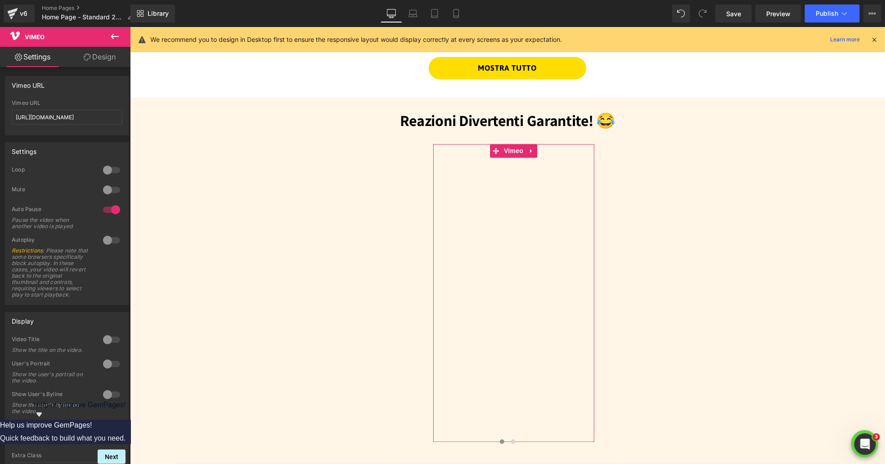
click at [95, 59] on link "Design" at bounding box center [99, 57] width 65 height 20
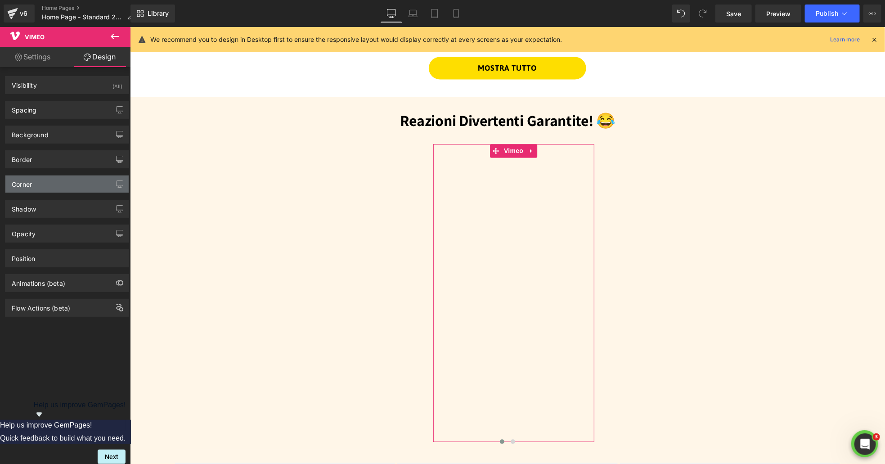
click at [66, 182] on div "Corner" at bounding box center [66, 184] width 123 height 17
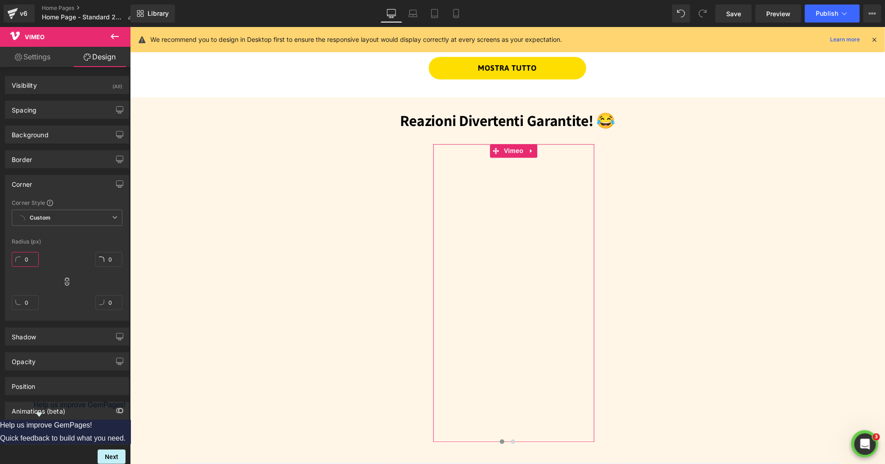
click at [26, 264] on input "0" at bounding box center [25, 259] width 27 height 15
click at [65, 224] on span "Custom Setup Global Style" at bounding box center [67, 218] width 111 height 16
click at [95, 200] on div "Corner Style" at bounding box center [67, 202] width 111 height 7
click at [32, 258] on input "0" at bounding box center [25, 259] width 27 height 15
type input "2"
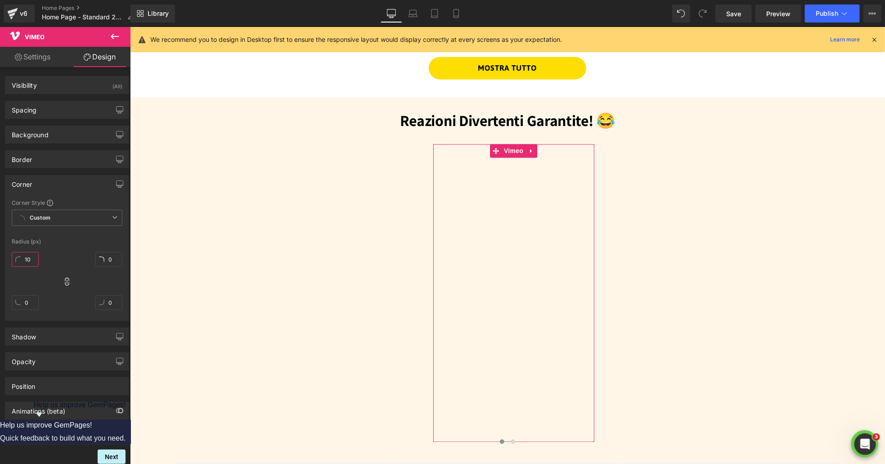
type input "100"
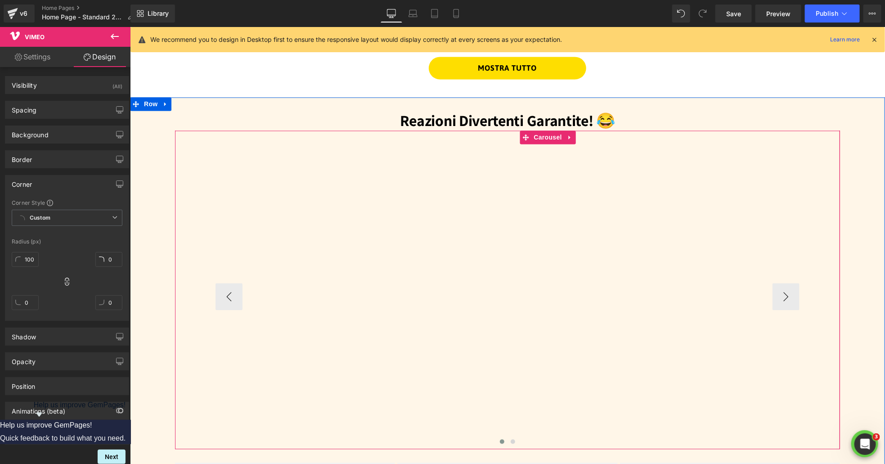
click at [403, 269] on div "Vimeo" at bounding box center [313, 293] width 197 height 298
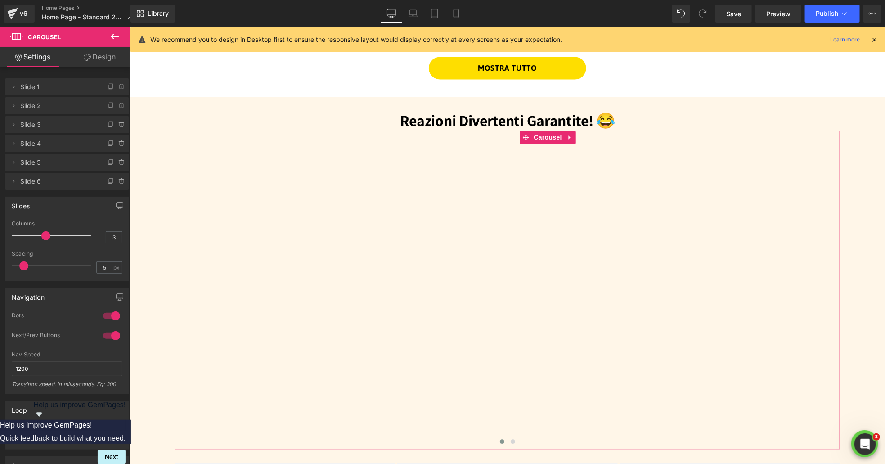
click at [97, 56] on link "Design" at bounding box center [99, 57] width 65 height 20
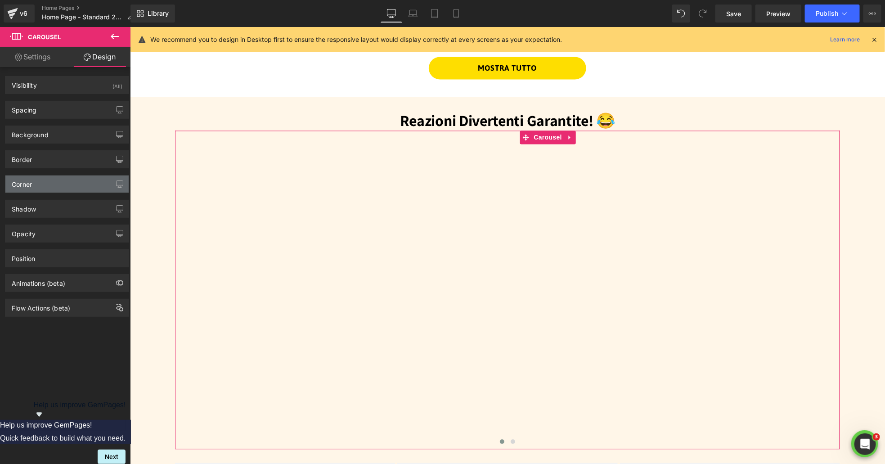
click at [55, 191] on div "Corner" at bounding box center [66, 184] width 123 height 17
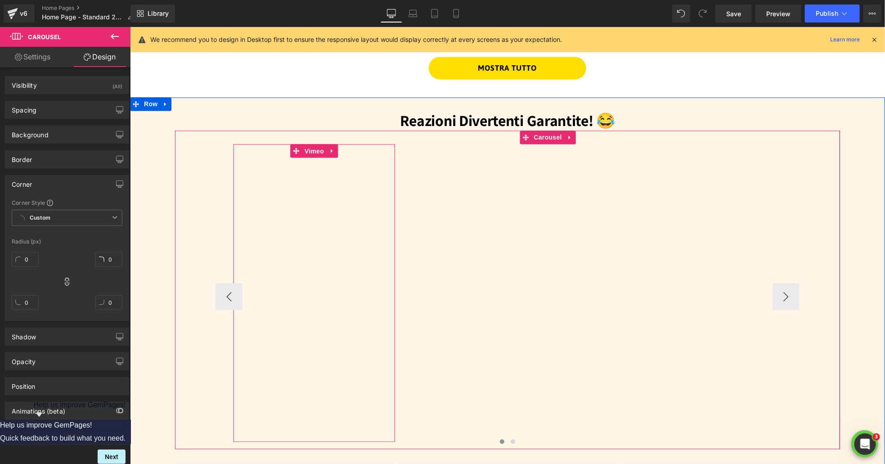
drag, startPoint x: 310, startPoint y: 150, endPoint x: 433, endPoint y: 196, distance: 131.0
click at [311, 151] on span "Vimeo" at bounding box center [314, 151] width 24 height 14
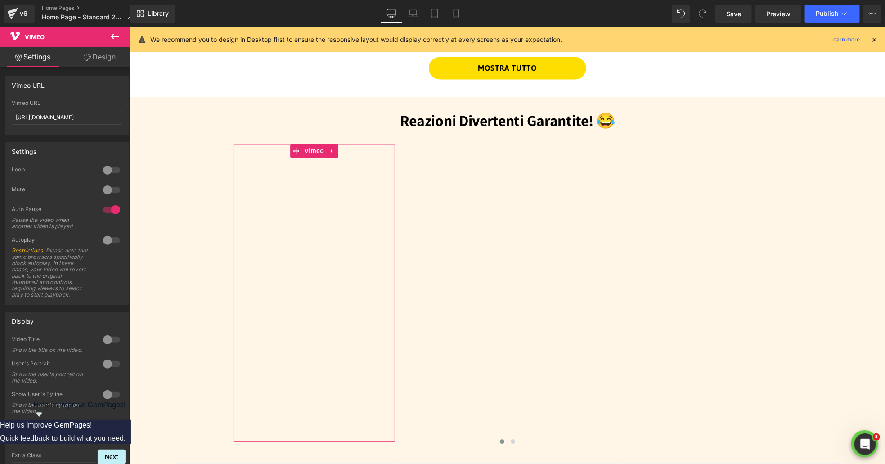
click at [96, 53] on link "Design" at bounding box center [99, 57] width 65 height 20
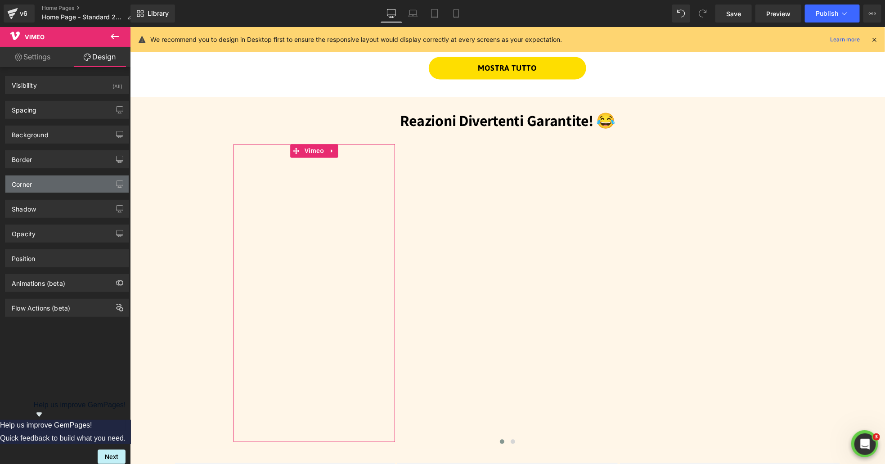
click at [74, 180] on div "Corner" at bounding box center [66, 184] width 123 height 17
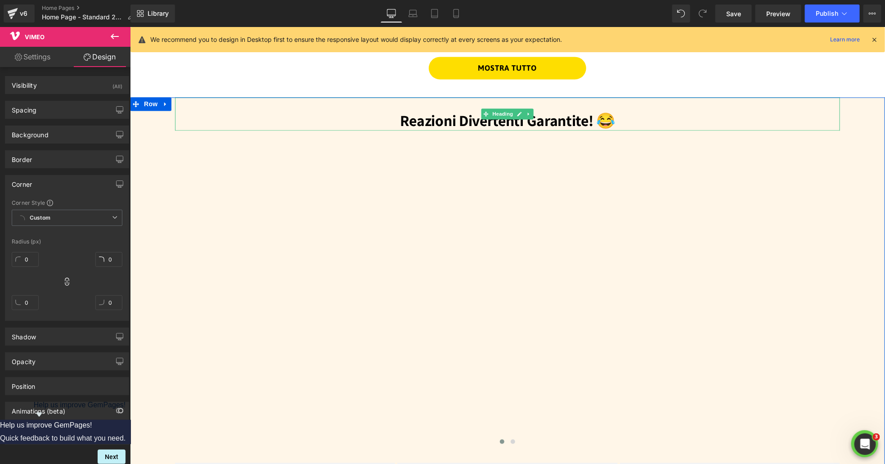
drag, startPoint x: 383, startPoint y: 145, endPoint x: 384, endPoint y: 111, distance: 34.2
click at [384, 111] on div "Reazioni Divertenti Garantite! 😂 Heading Vimeo Vimeo Vimeo Vimeo Vimeo Vimeo ‹ …" at bounding box center [507, 325] width 665 height 456
click at [777, 300] on button "›" at bounding box center [785, 296] width 27 height 27
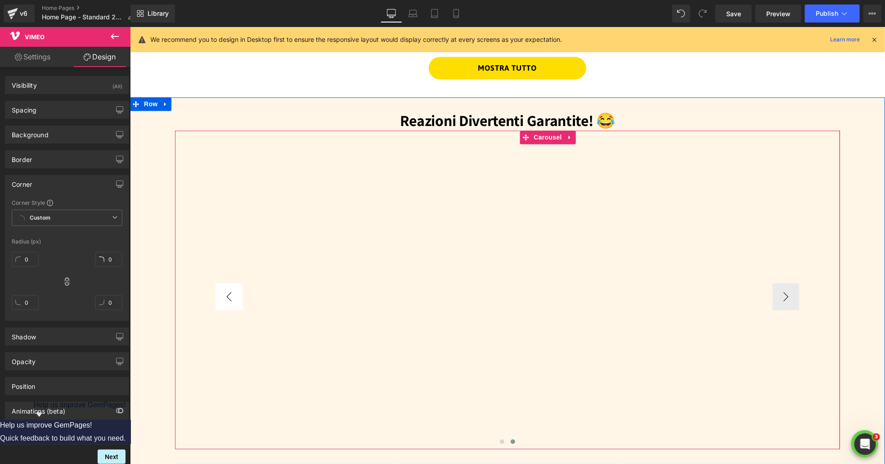
click at [228, 296] on button "‹" at bounding box center [228, 296] width 27 height 27
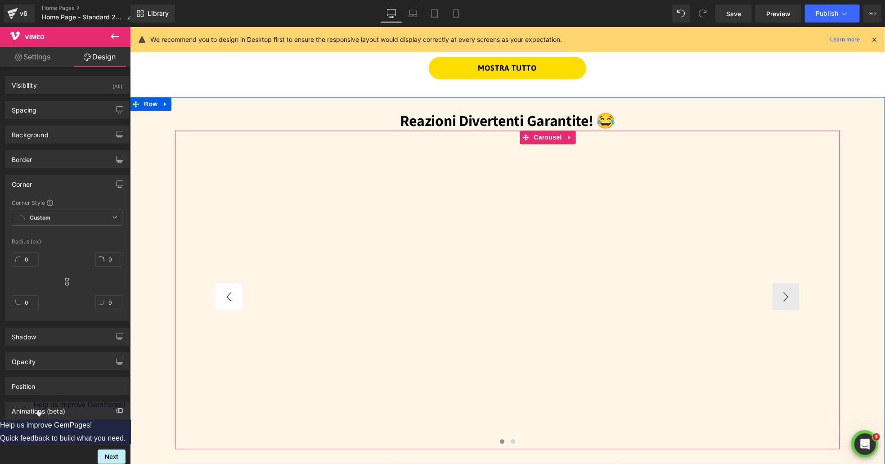
click at [228, 296] on button "‹" at bounding box center [228, 296] width 27 height 27
click at [411, 182] on div "Vimeo" at bounding box center [313, 292] width 197 height 296
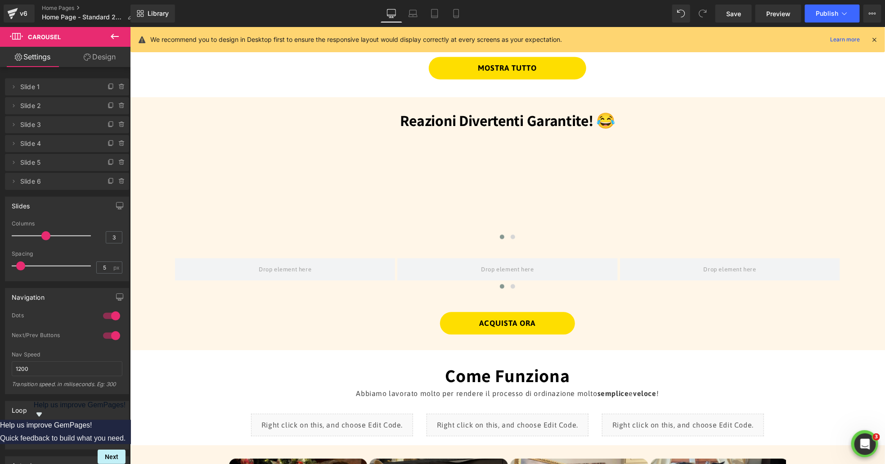
click at [23, 268] on span at bounding box center [20, 266] width 9 height 9
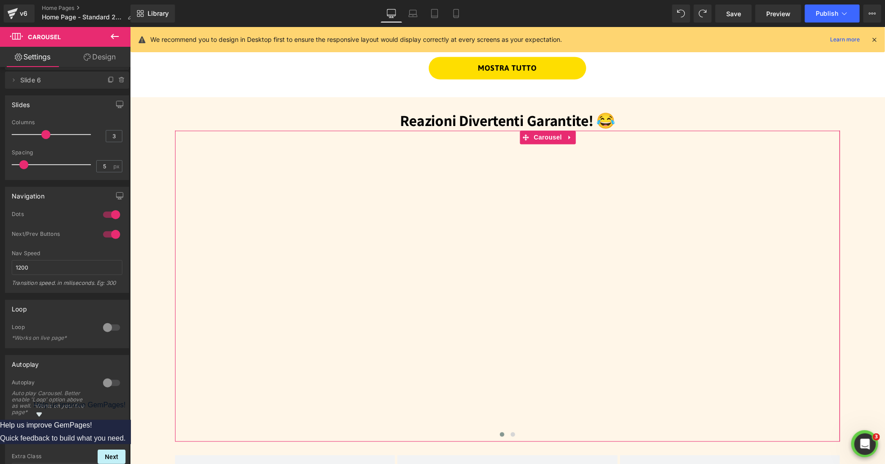
scroll to position [158, 0]
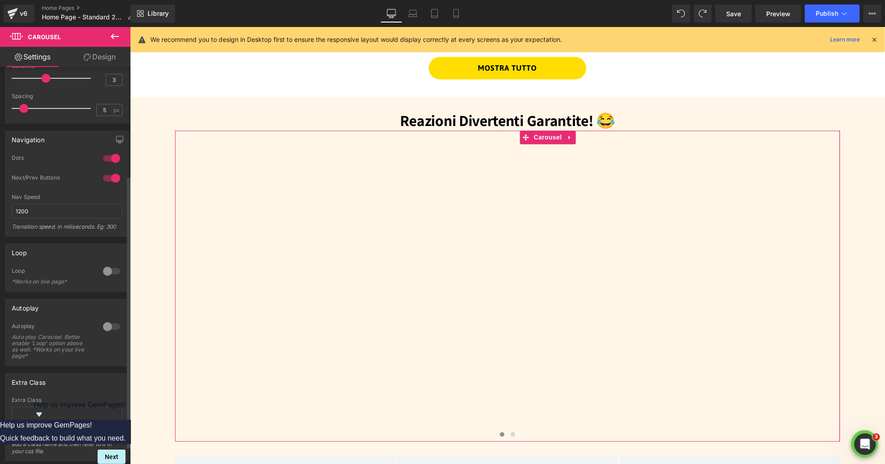
click at [105, 272] on div at bounding box center [112, 271] width 22 height 14
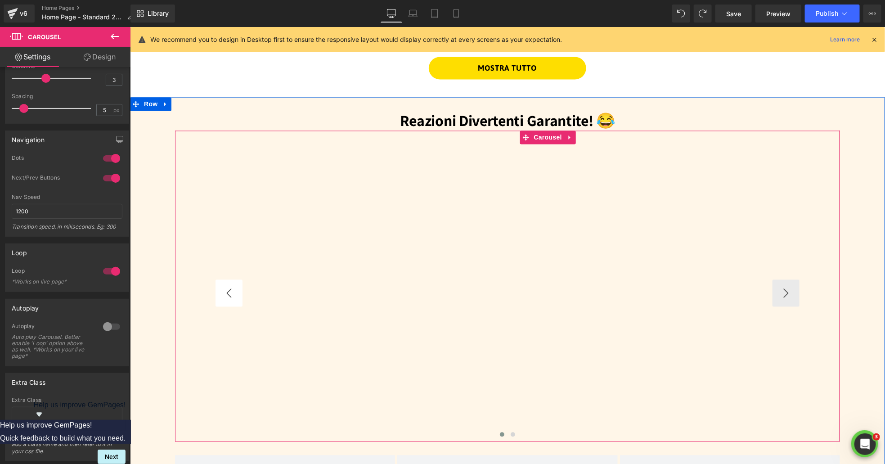
click at [227, 291] on button "‹" at bounding box center [228, 292] width 27 height 27
click at [231, 293] on button "‹" at bounding box center [228, 292] width 27 height 27
click at [232, 293] on button "‹" at bounding box center [228, 292] width 27 height 27
click at [783, 297] on button "›" at bounding box center [785, 292] width 27 height 27
click at [788, 297] on button "›" at bounding box center [785, 292] width 27 height 27
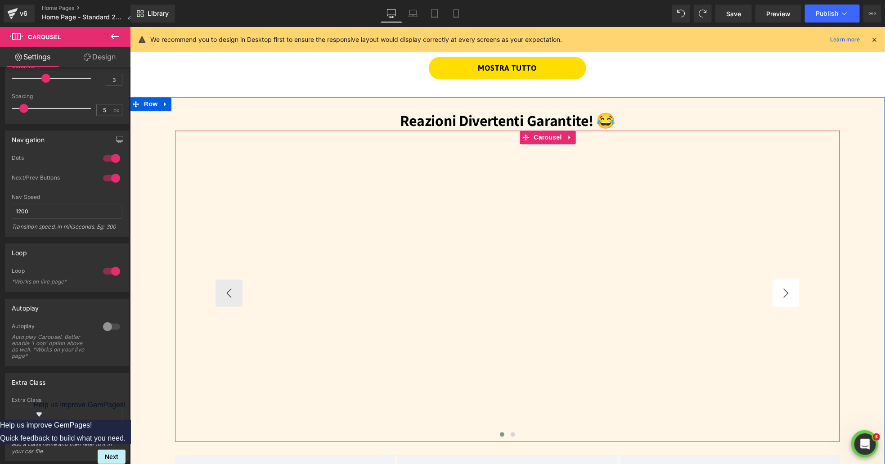
click at [788, 297] on button "›" at bounding box center [785, 292] width 27 height 27
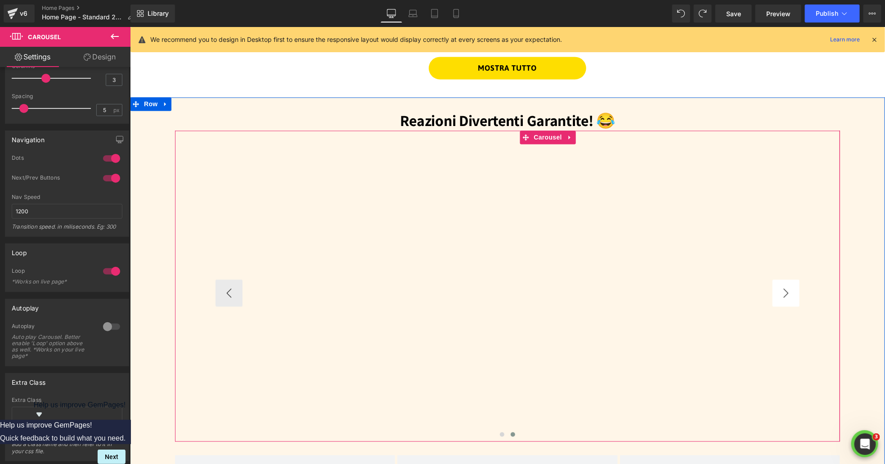
click at [788, 297] on button "›" at bounding box center [785, 292] width 27 height 27
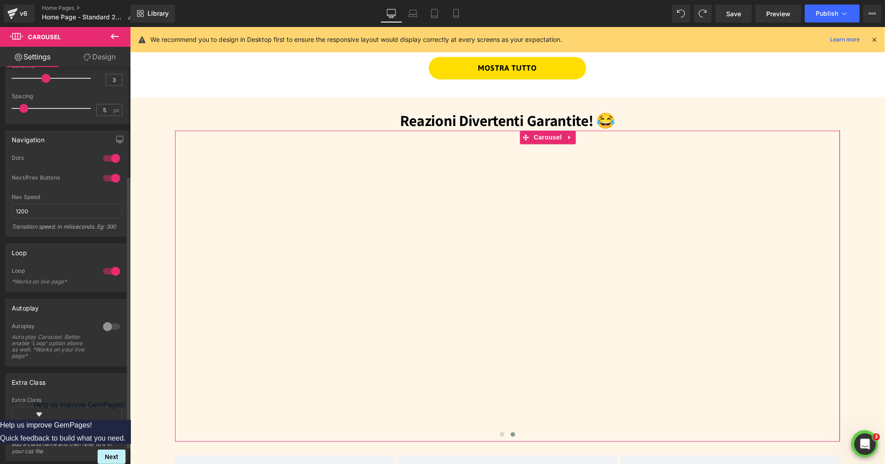
click at [113, 271] on div at bounding box center [112, 271] width 22 height 14
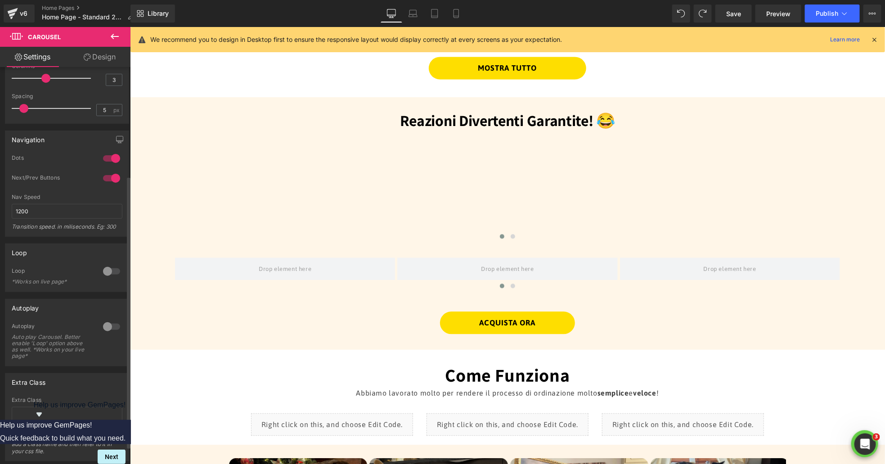
scroll to position [0, 0]
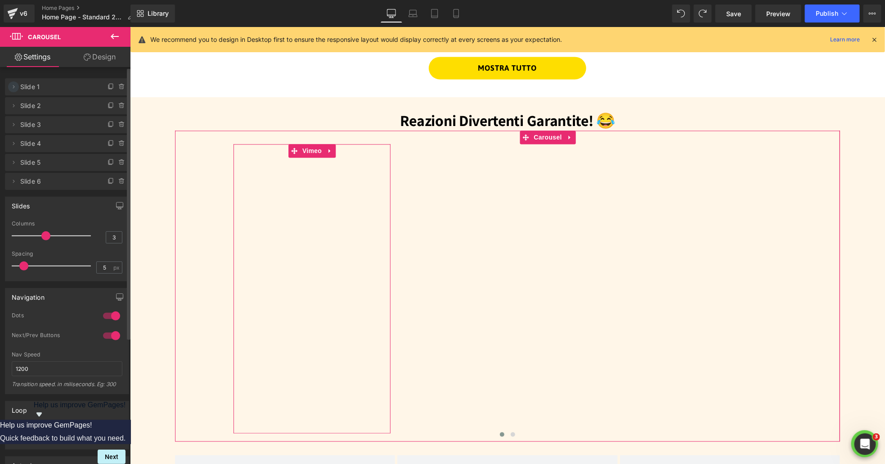
click at [15, 90] on icon at bounding box center [13, 86] width 7 height 7
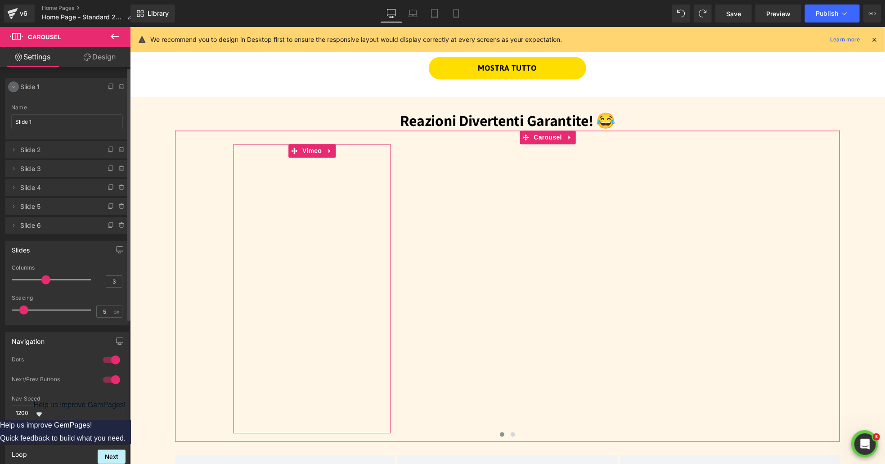
click at [15, 90] on icon at bounding box center [13, 86] width 7 height 7
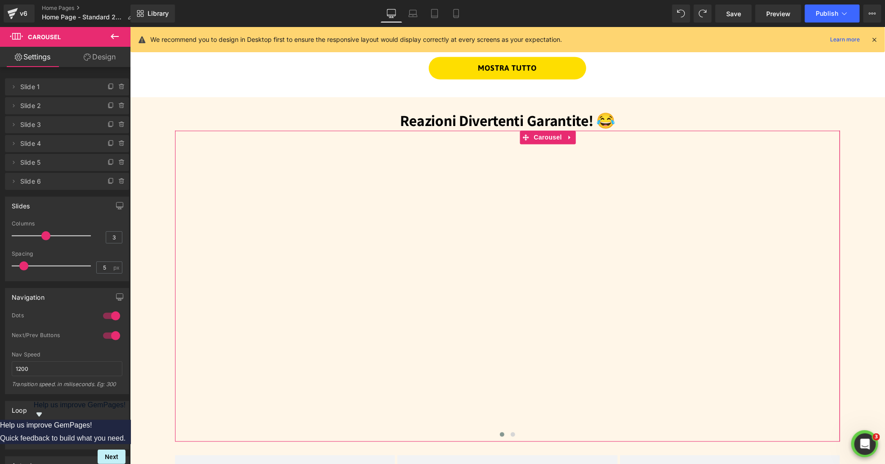
click at [94, 58] on link "Design" at bounding box center [99, 57] width 65 height 20
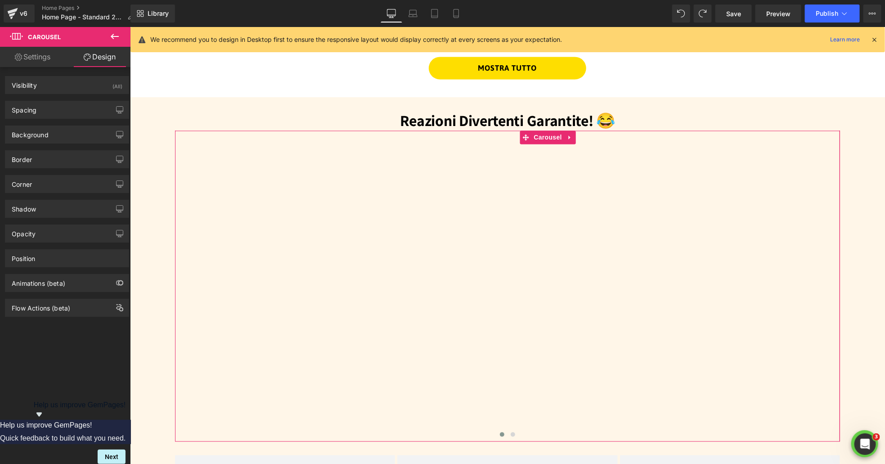
click at [28, 58] on link "Settings" at bounding box center [32, 57] width 65 height 20
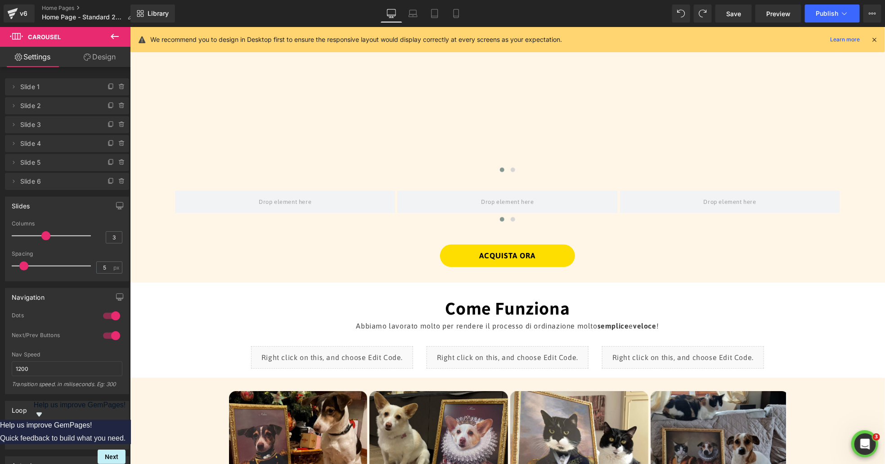
scroll to position [1180, 0]
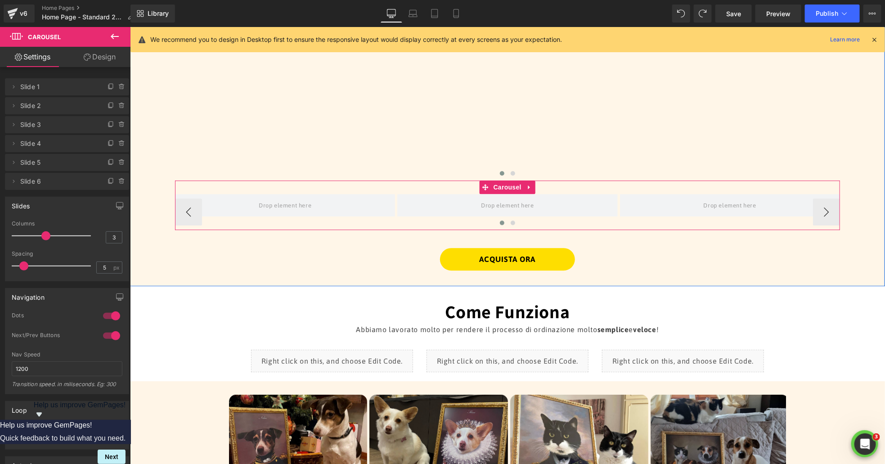
click at [668, 221] on div at bounding box center [507, 224] width 665 height 13
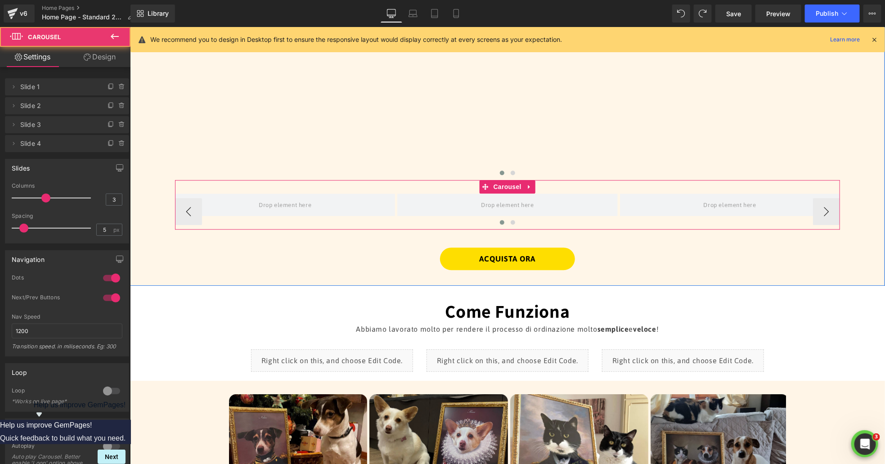
scroll to position [1182, 0]
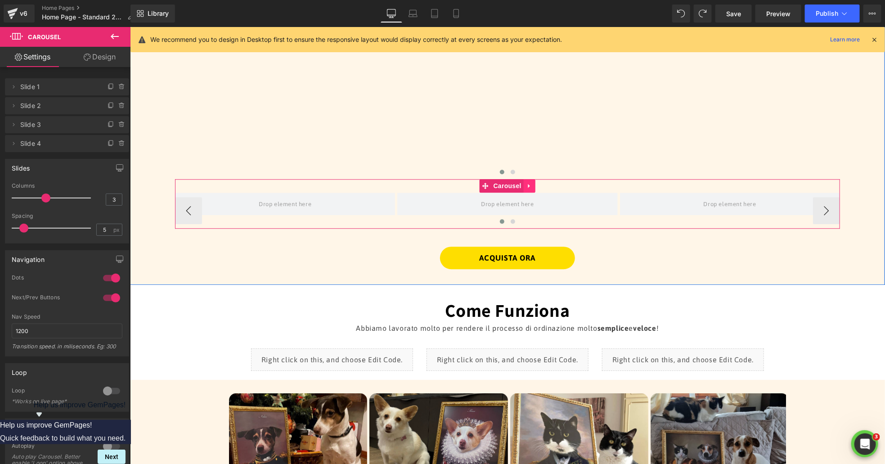
click at [534, 188] on link at bounding box center [530, 186] width 12 height 14
click at [537, 187] on icon at bounding box center [535, 185] width 6 height 6
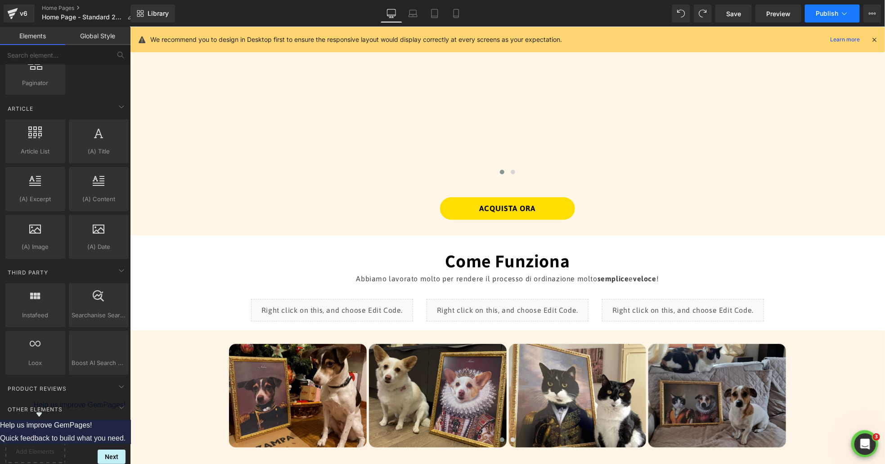
click at [818, 14] on span "Publish" at bounding box center [827, 13] width 23 height 7
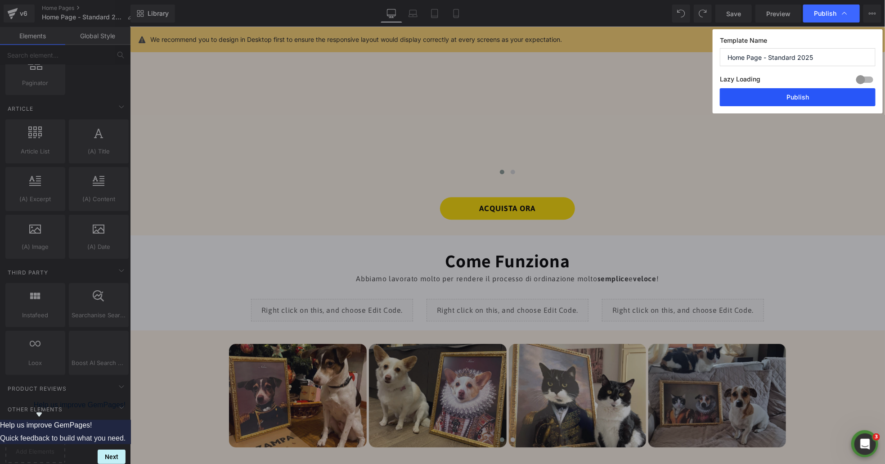
click at [828, 97] on button "Publish" at bounding box center [798, 97] width 156 height 18
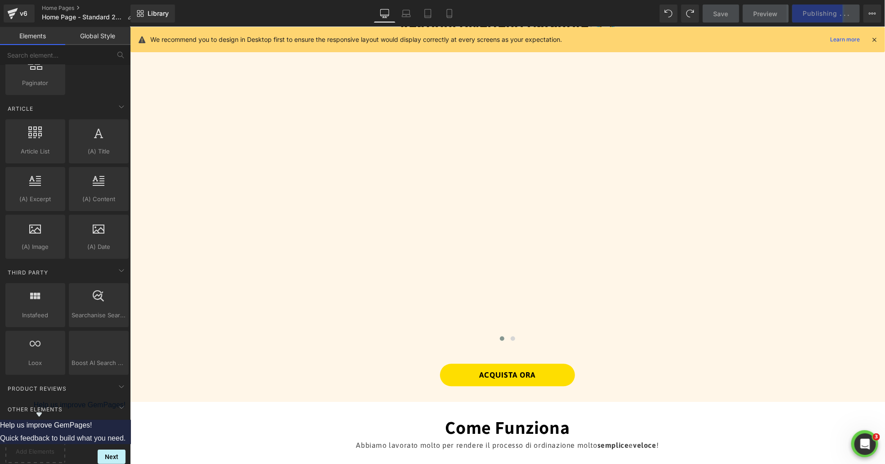
scroll to position [1016, 0]
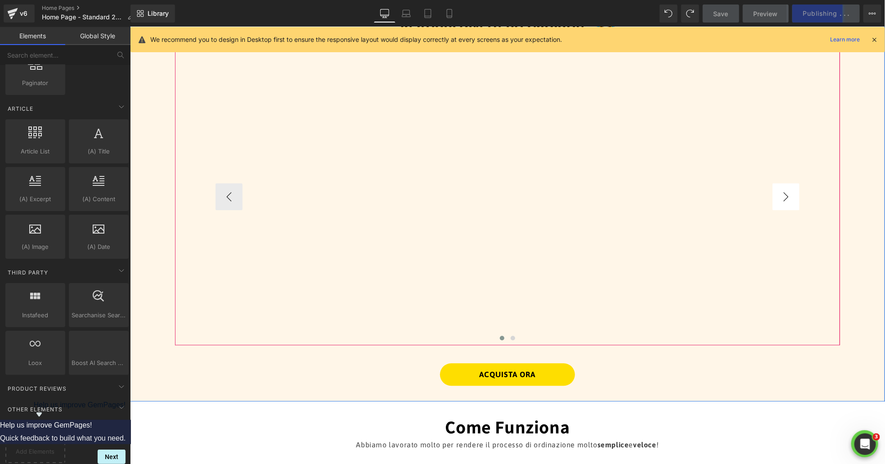
click at [784, 191] on button "›" at bounding box center [785, 196] width 27 height 27
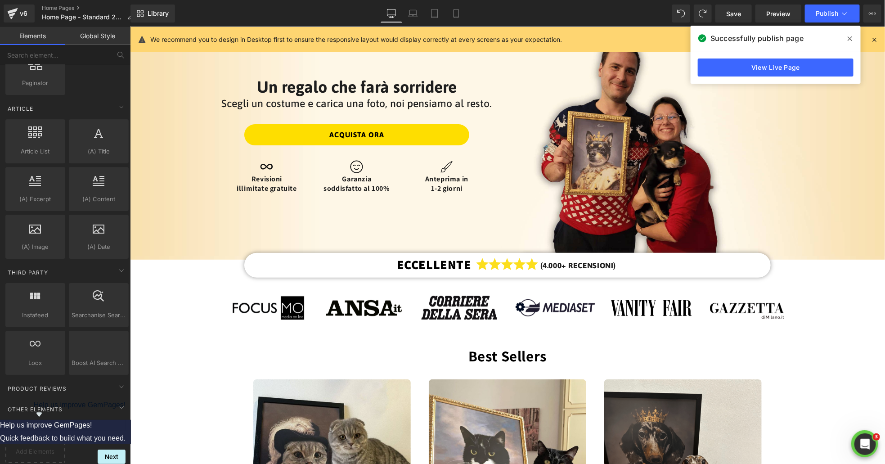
scroll to position [0, 0]
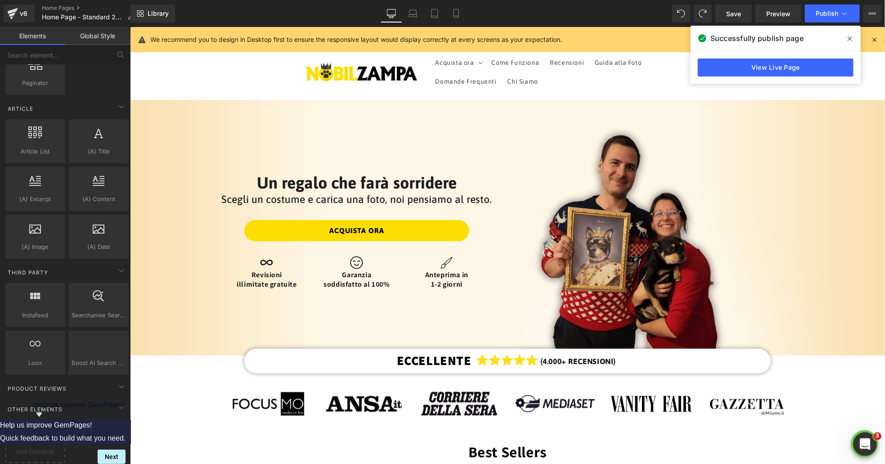
click at [865, 439] on icon "Apri il messenger Intercom" at bounding box center [864, 443] width 15 height 15
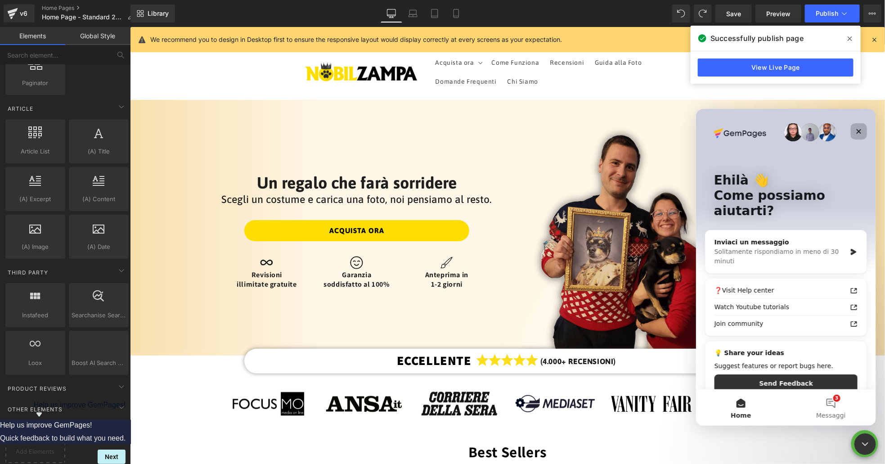
drag, startPoint x: 863, startPoint y: 130, endPoint x: 858, endPoint y: 132, distance: 5.4
click at [858, 132] on div "Chiudi" at bounding box center [859, 131] width 16 height 16
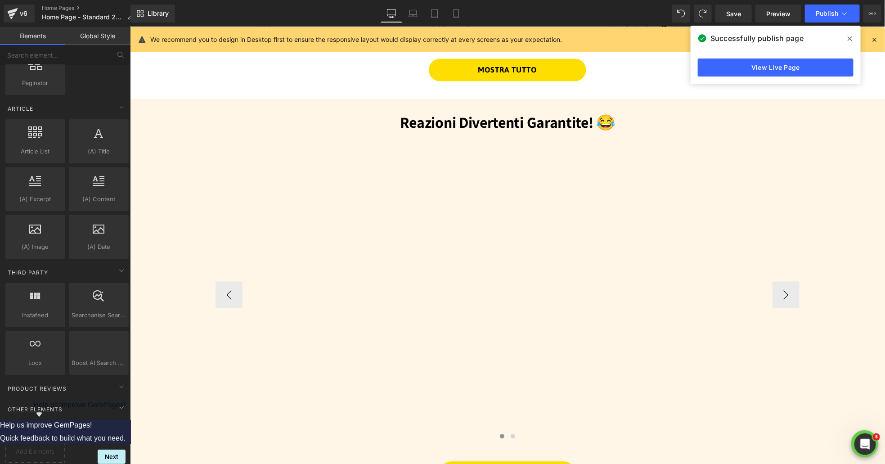
scroll to position [912, 0]
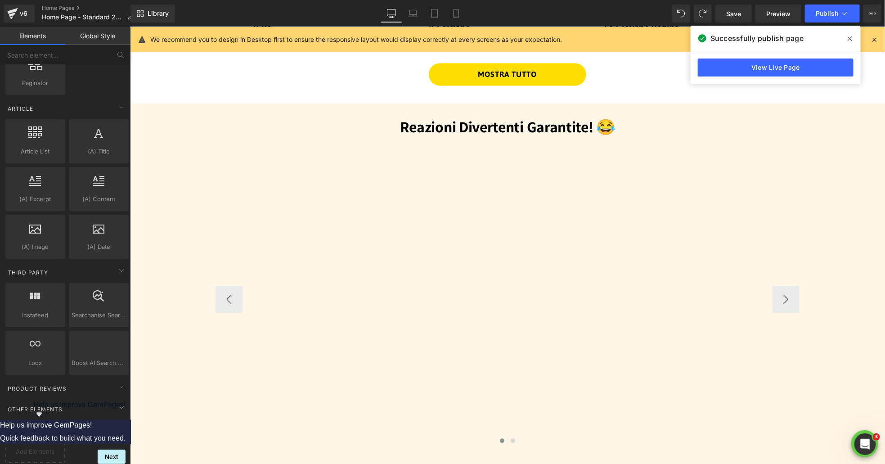
click at [604, 195] on div "Vimeo" at bounding box center [507, 295] width 193 height 290
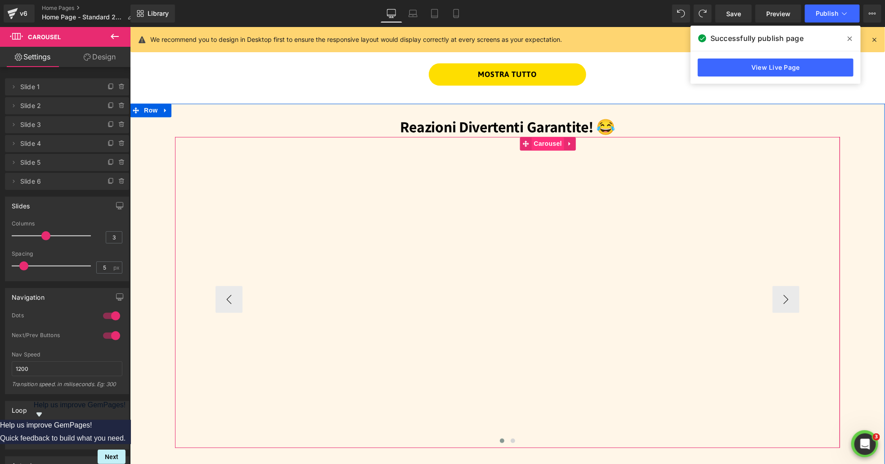
click at [542, 142] on span "Carousel" at bounding box center [548, 144] width 32 height 14
drag, startPoint x: 516, startPoint y: 156, endPoint x: 511, endPoint y: 157, distance: 4.6
click at [515, 156] on span "Vimeo" at bounding box center [508, 157] width 24 height 14
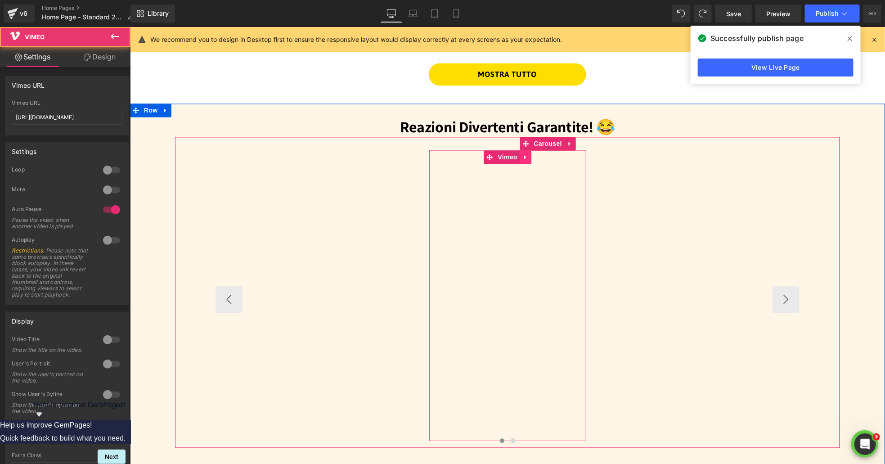
click at [525, 158] on icon at bounding box center [525, 157] width 6 height 7
click at [491, 157] on link "Vimeo" at bounding box center [484, 157] width 36 height 14
click at [504, 158] on span "Vimeo" at bounding box center [508, 158] width 24 height 14
click at [525, 159] on icon at bounding box center [525, 157] width 6 height 7
click at [486, 156] on link "Vimeo" at bounding box center [502, 157] width 36 height 14
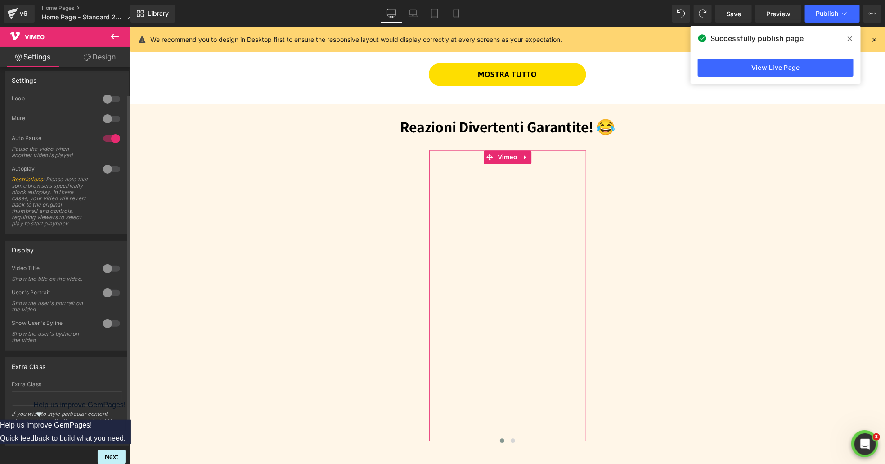
scroll to position [0, 0]
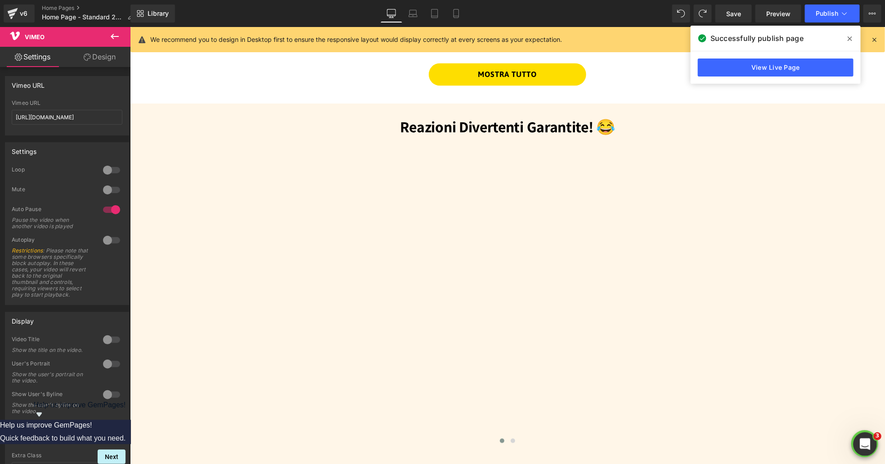
click at [862, 433] on div "Apri il messenger Intercom" at bounding box center [864, 443] width 30 height 30
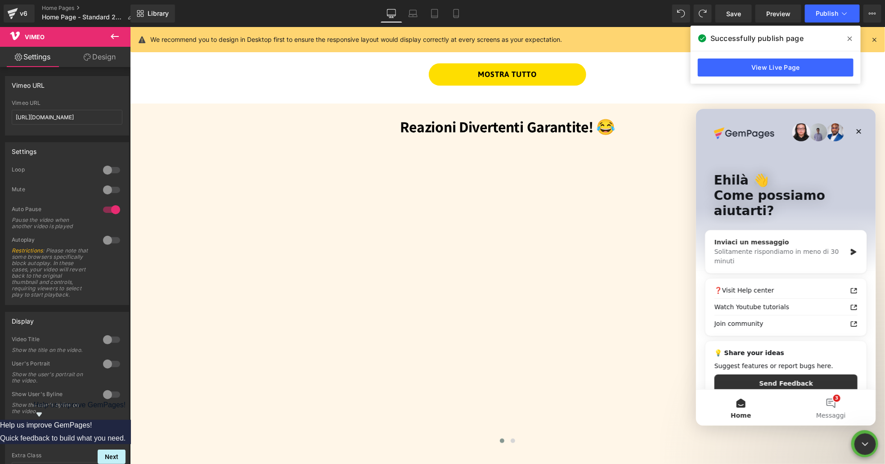
click at [810, 247] on div "Solitamente rispondiamo in meno di 30 minuti" at bounding box center [780, 256] width 132 height 19
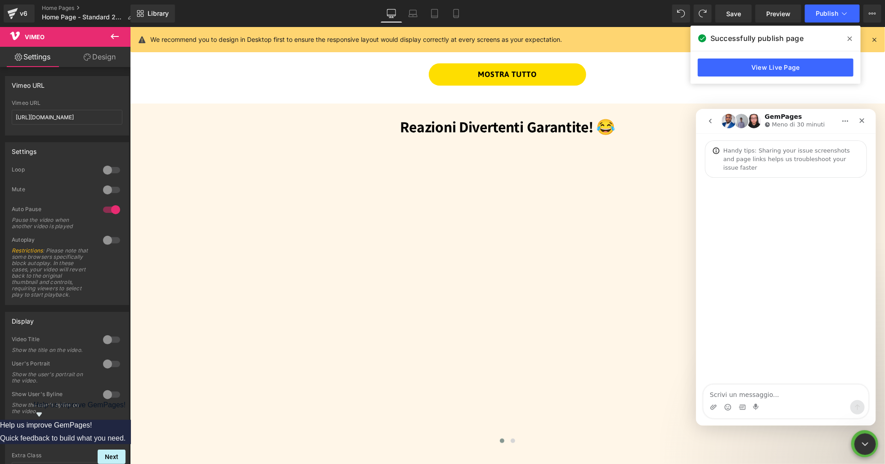
click at [816, 394] on textarea "Scrivi un messaggio..." at bounding box center [786, 391] width 165 height 15
click at [726, 376] on textarea "Ciao! Vorrei che gli angoli del carosello fossero arrotondati, ho provato a mod…" at bounding box center [786, 382] width 165 height 33
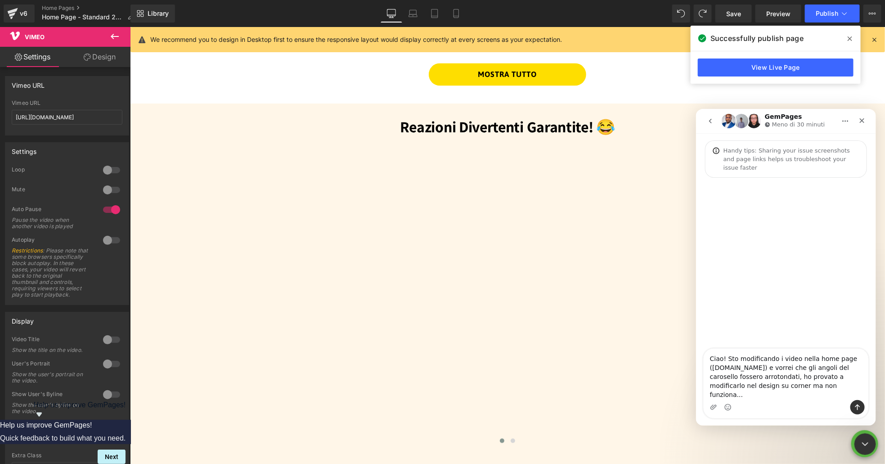
click at [825, 396] on textarea "Ciao! Sto modificando i video nella home page ([DOMAIN_NAME]) e vorrei che gli …" at bounding box center [786, 373] width 165 height 51
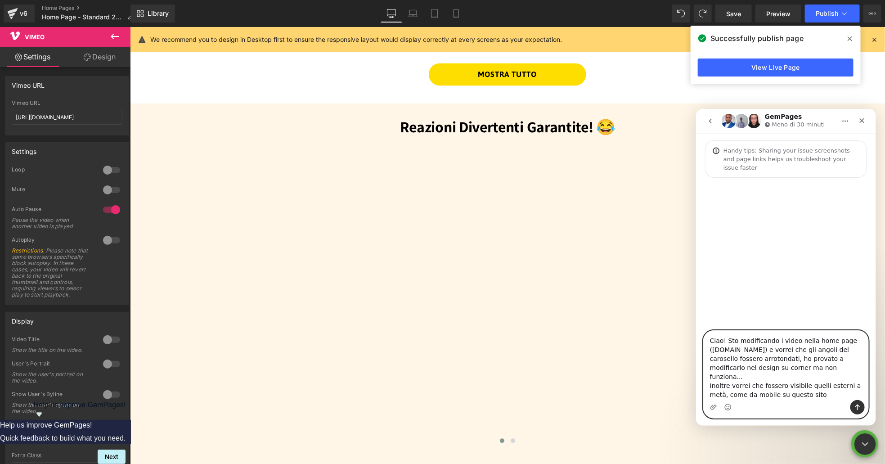
paste textarea "[URL][DOMAIN_NAME]"
type textarea "Ciao! Sto modificando i video nella home page ([DOMAIN_NAME]) e vorrei che gli …"
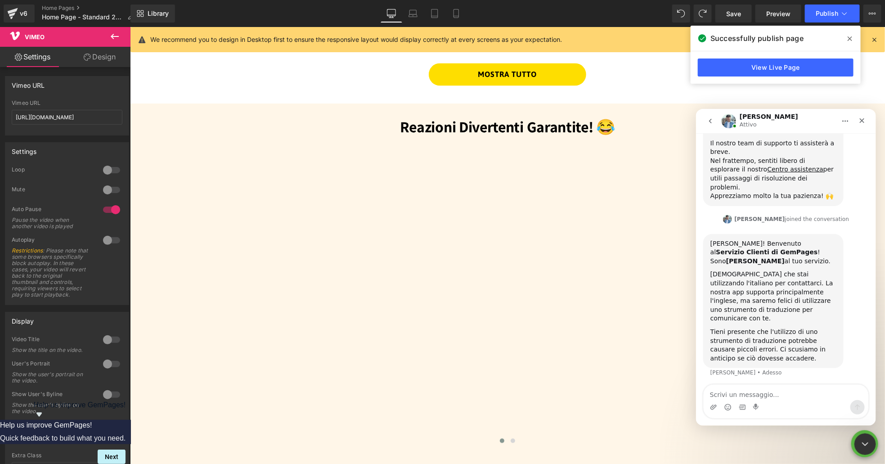
scroll to position [177, 0]
type textarea "[PERSON_NAME], va bene grazie"
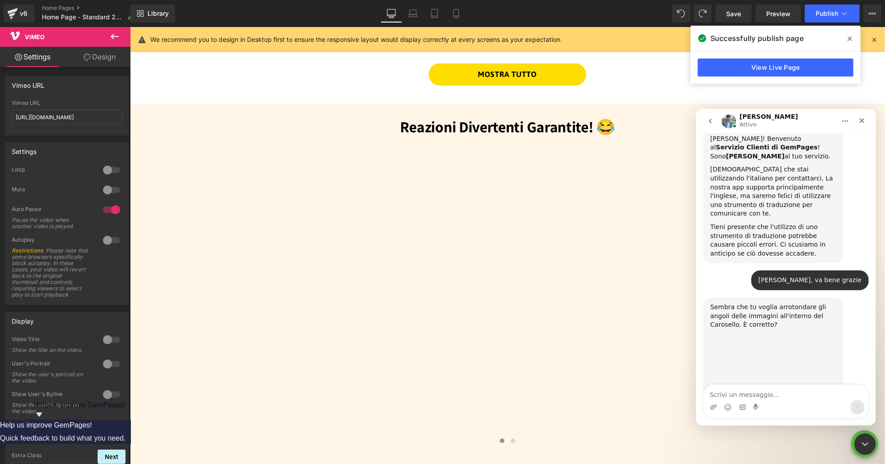
scroll to position [280, 0]
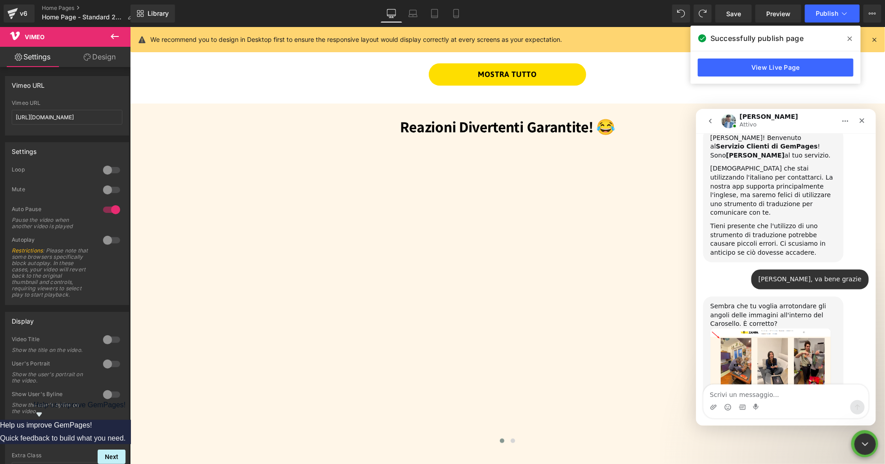
click at [791, 393] on textarea "Scrivi un messaggio..." at bounding box center [786, 391] width 165 height 15
type textarea "esatto"
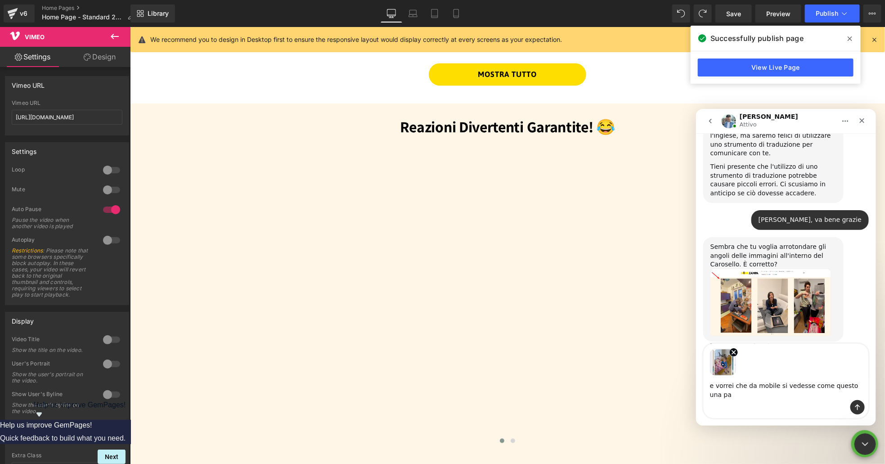
scroll to position [342, 0]
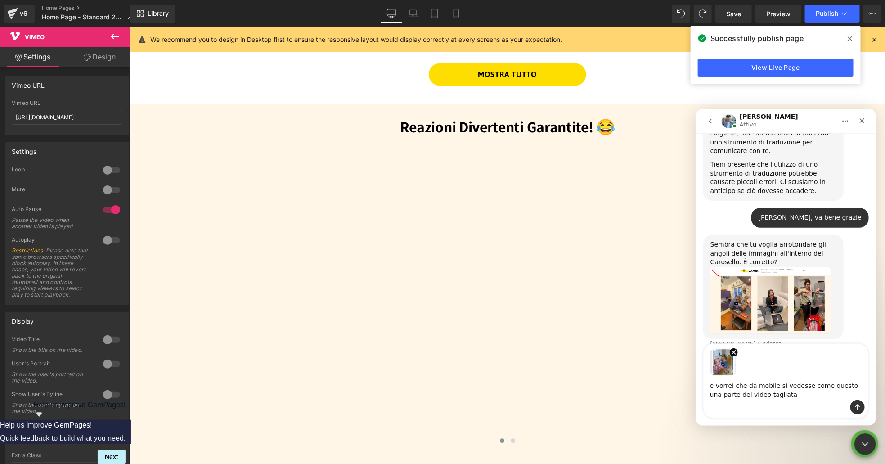
click at [848, 386] on textarea "e vorrei che da mobile si vedesse come questo una parte del video tagliata" at bounding box center [786, 387] width 165 height 24
click at [754, 395] on textarea "e vorrei che da mobile si vedesse come questo (una parte del video tagliata)" at bounding box center [786, 387] width 165 height 24
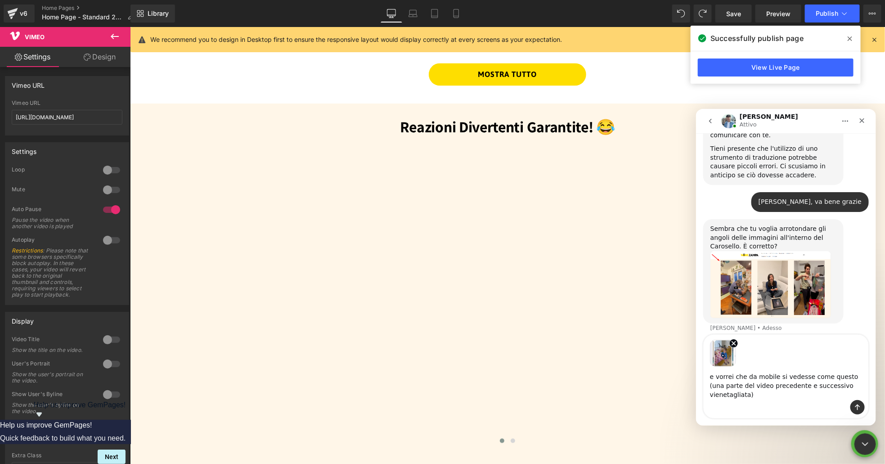
type textarea "e vorrei che da mobile si vedesse come questo (una parte del video precedente e…"
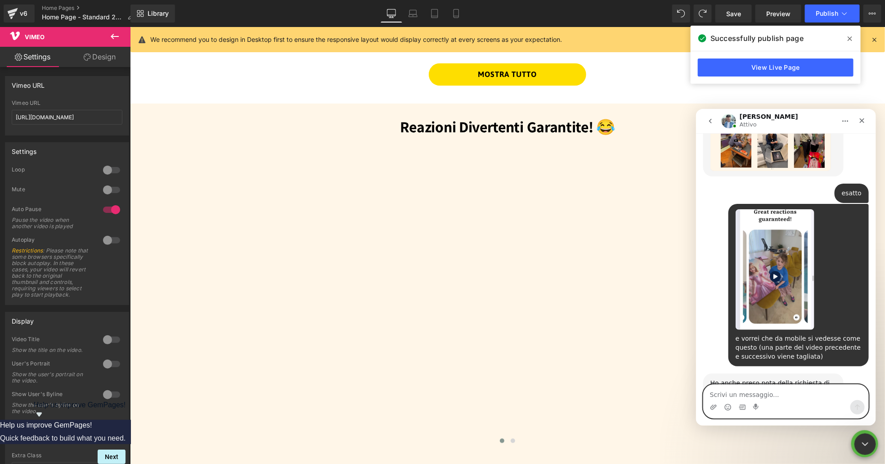
scroll to position [524, 0]
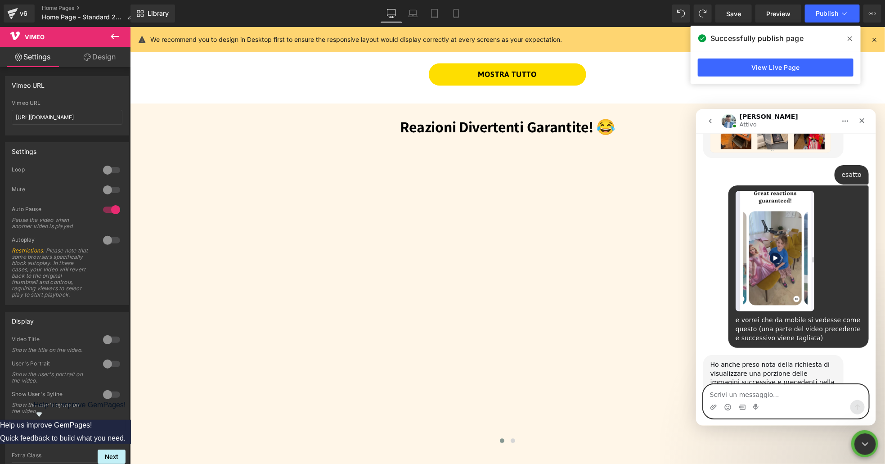
click at [808, 393] on textarea "Scrivi un messaggio..." at bounding box center [786, 391] width 165 height 15
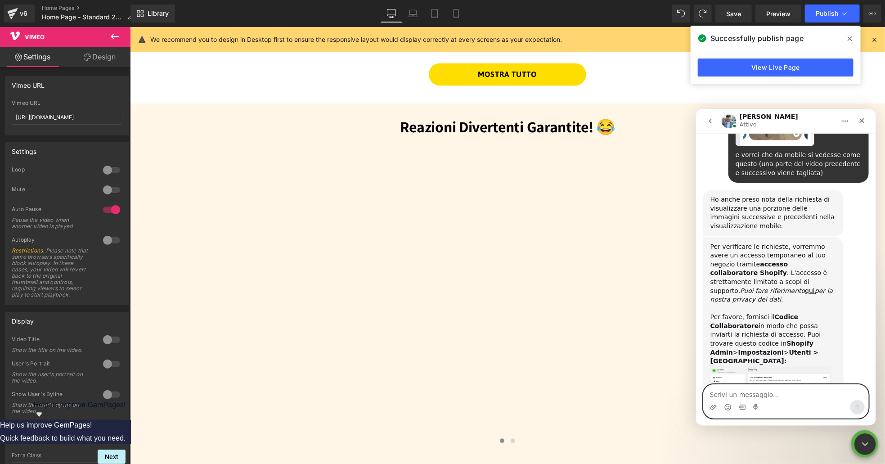
scroll to position [689, 0]
click at [793, 365] on img "Liam dice…" at bounding box center [770, 389] width 121 height 48
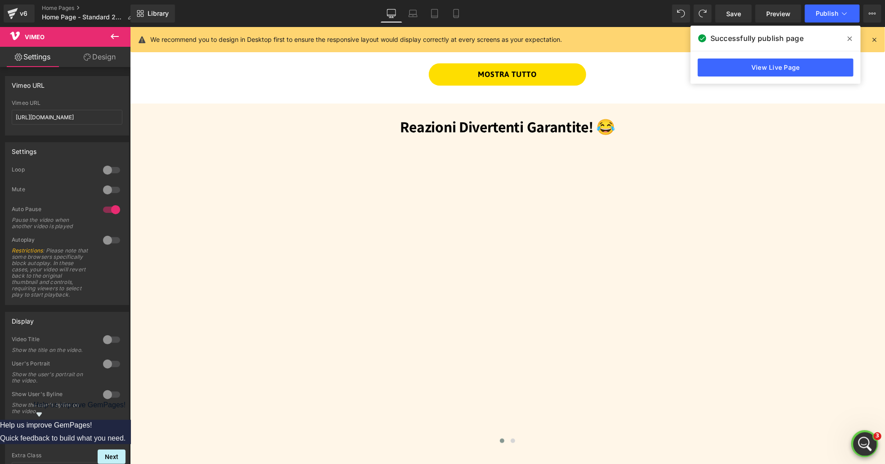
click at [867, 437] on div "Apri il messenger Intercom" at bounding box center [864, 443] width 30 height 30
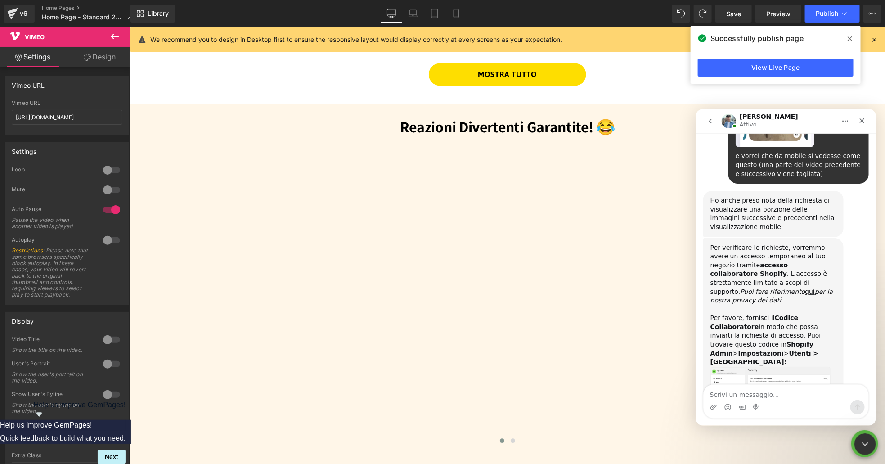
scroll to position [689, 0]
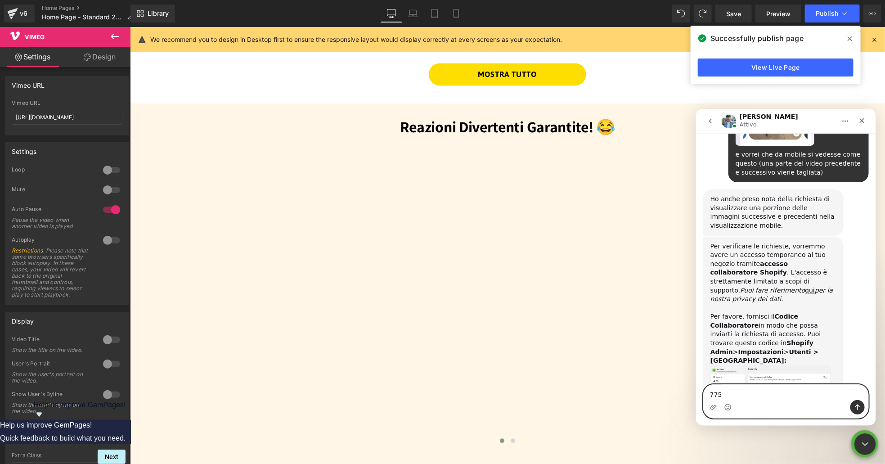
type textarea "7750"
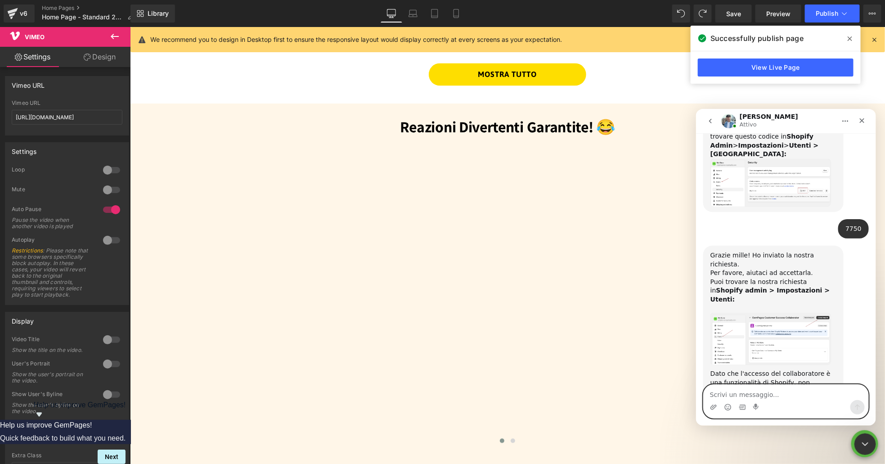
scroll to position [896, 0]
type textarea "accettato!"
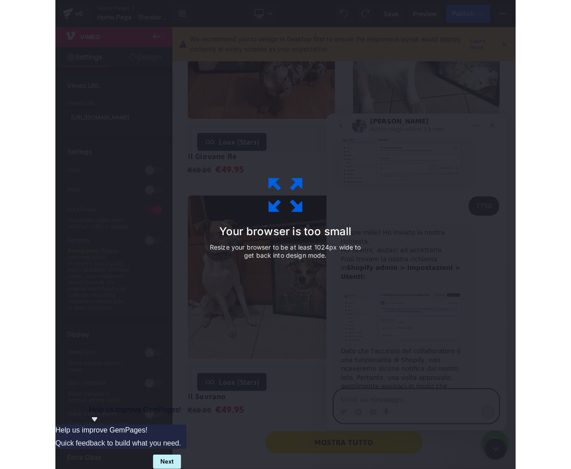
scroll to position [930, 0]
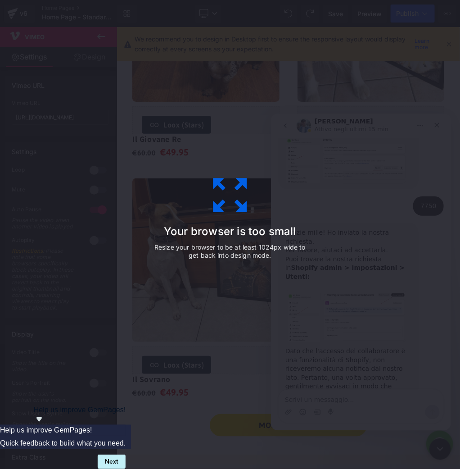
click at [361, 149] on div "Your browser is too small Resize your browser to be at least 1024px wide to get…" at bounding box center [230, 234] width 460 height 469
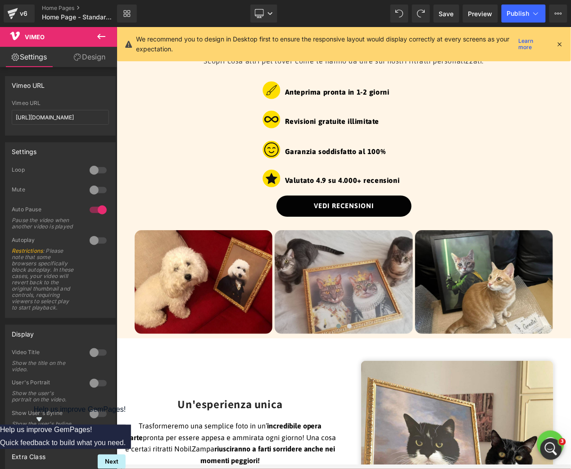
scroll to position [1386, 0]
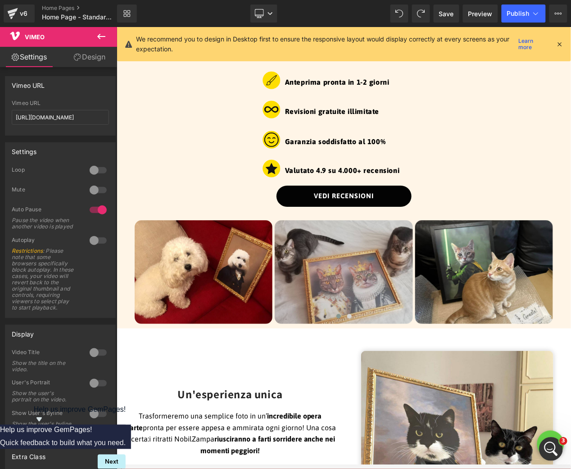
click at [559, 443] on div "Apri il messenger Intercom" at bounding box center [549, 448] width 30 height 30
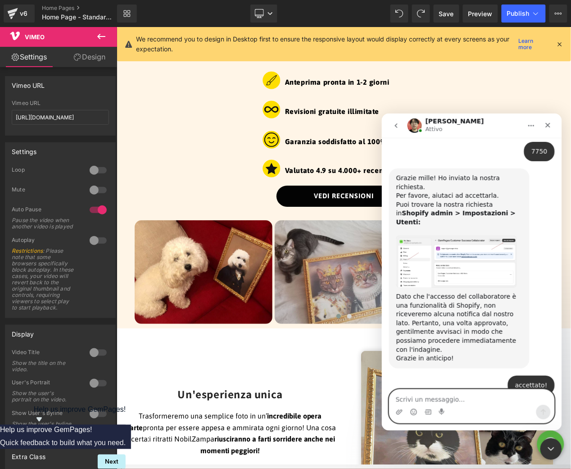
scroll to position [989, 0]
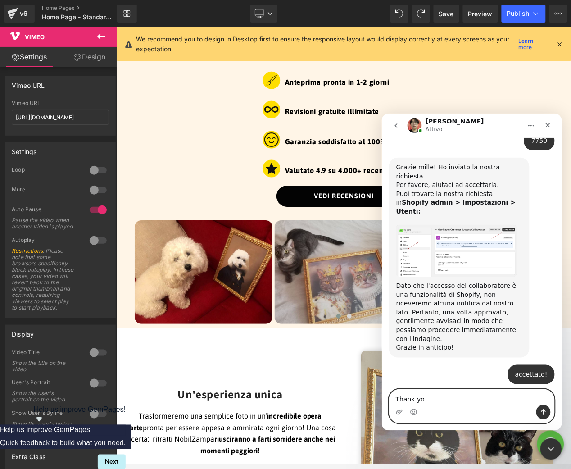
type textarea "Thank you"
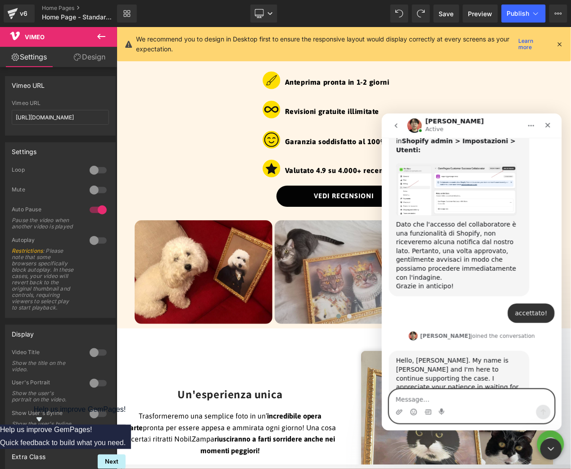
scroll to position [1086, 0]
click at [492, 403] on textarea "Message…" at bounding box center [471, 396] width 165 height 15
type textarea "italiano"
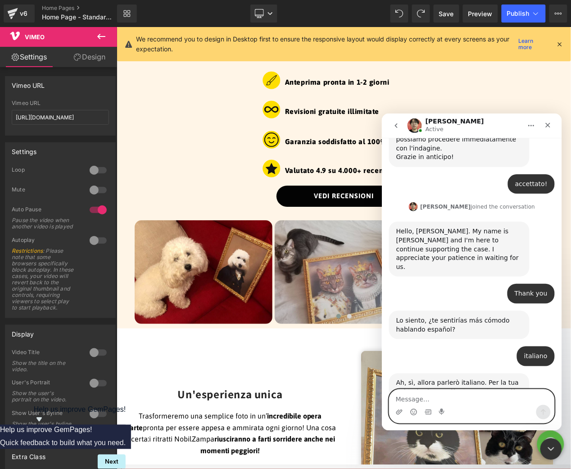
scroll to position [1219, 0]
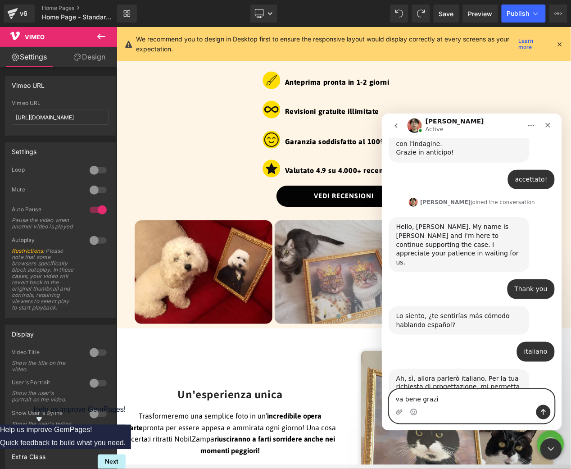
type textarea "va bene grazie"
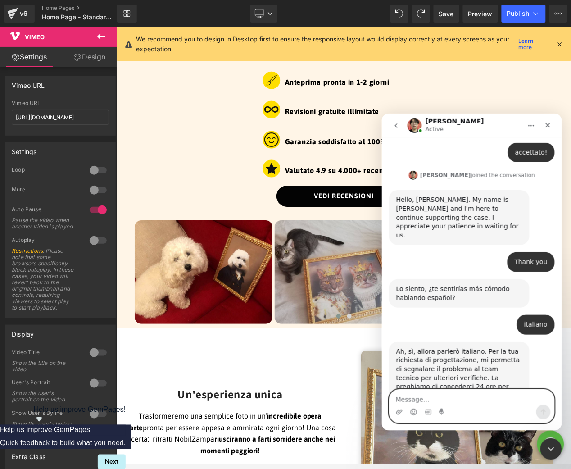
scroll to position [1273, 0]
